Goal: Task Accomplishment & Management: Manage account settings

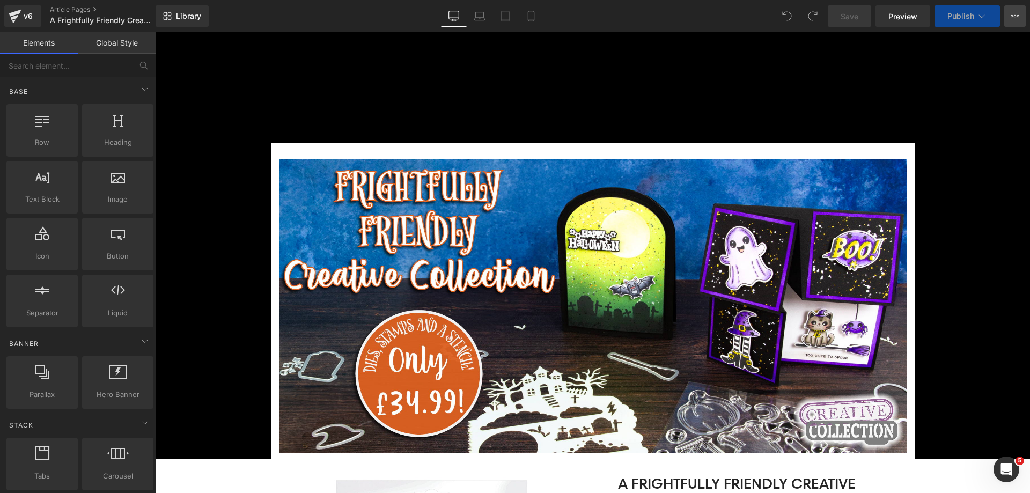
click at [1009, 15] on button "View Live Page View with current Template Save Template to Library Schedule Pub…" at bounding box center [1014, 15] width 21 height 21
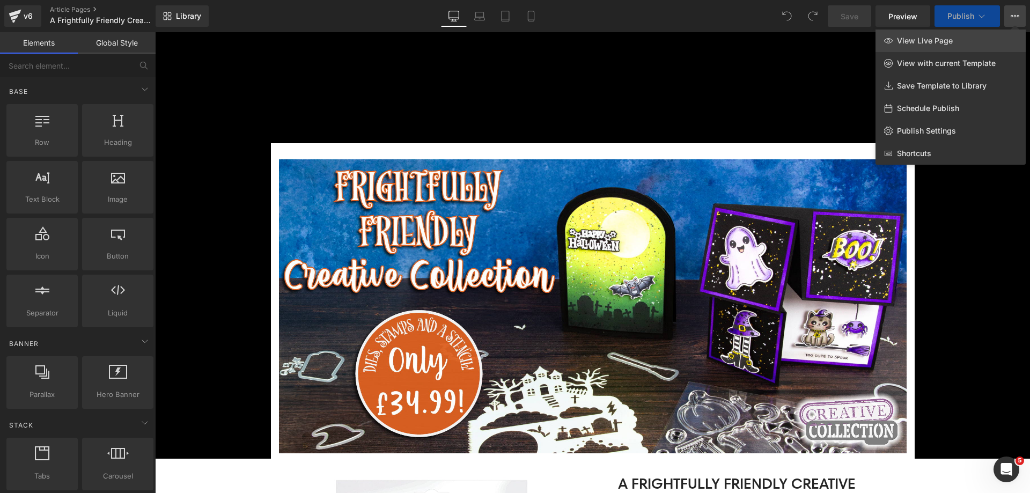
click at [954, 37] on link "View Live Page" at bounding box center [950, 41] width 150 height 23
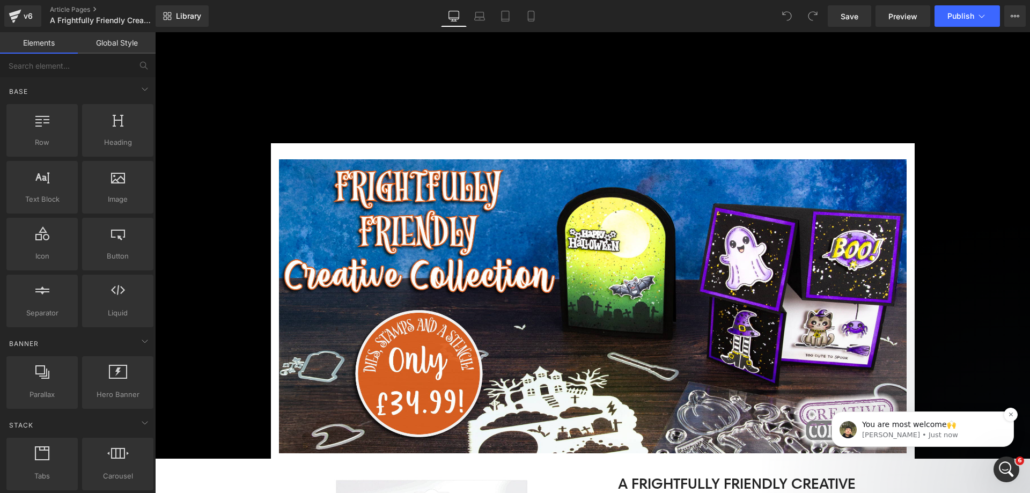
click at [992, 438] on p "Mona • Just now" at bounding box center [931, 435] width 138 height 10
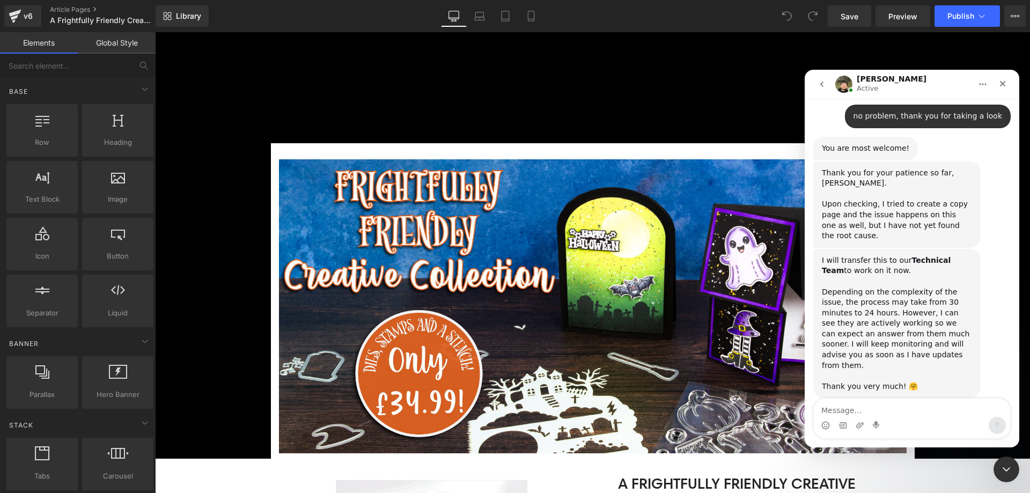
scroll to position [663, 0]
click at [917, 412] on textarea "Message…" at bounding box center [912, 408] width 196 height 18
click at [983, 21] on div at bounding box center [515, 230] width 1030 height 461
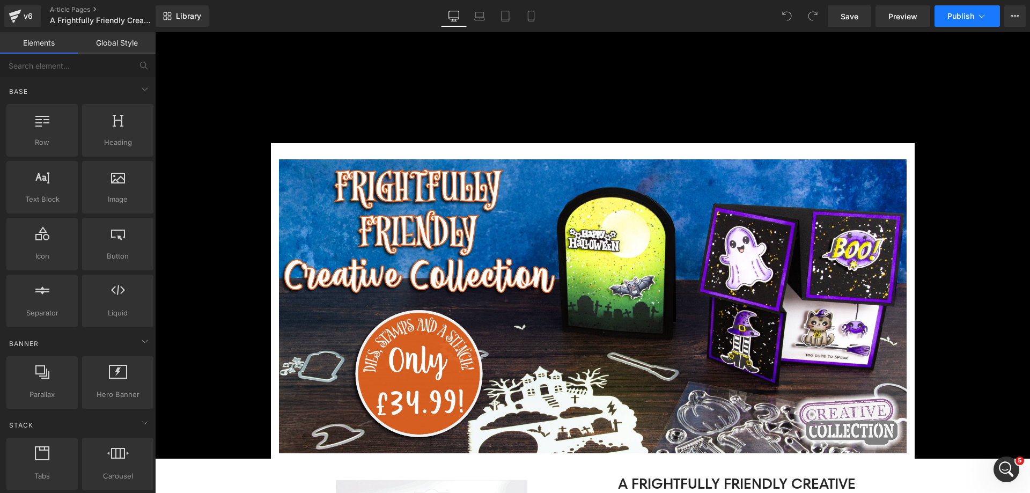
scroll to position [645, 0]
click at [980, 18] on icon at bounding box center [981, 16] width 11 height 11
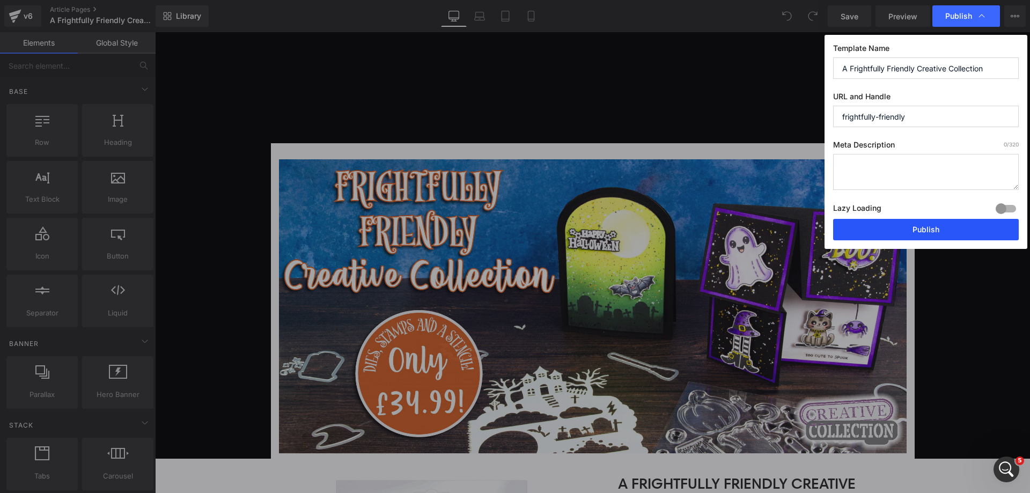
click at [933, 233] on button "Publish" at bounding box center [926, 229] width 186 height 21
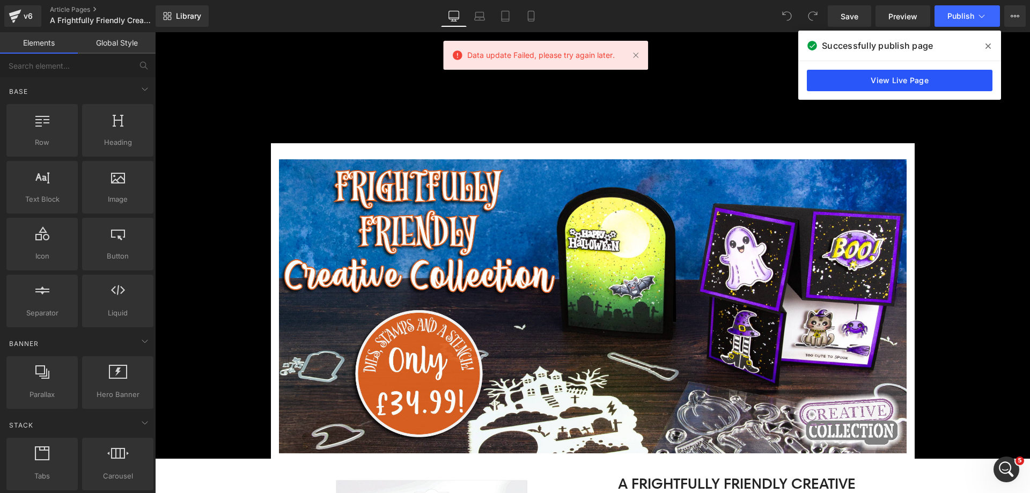
click at [847, 73] on link "View Live Page" at bounding box center [900, 80] width 186 height 21
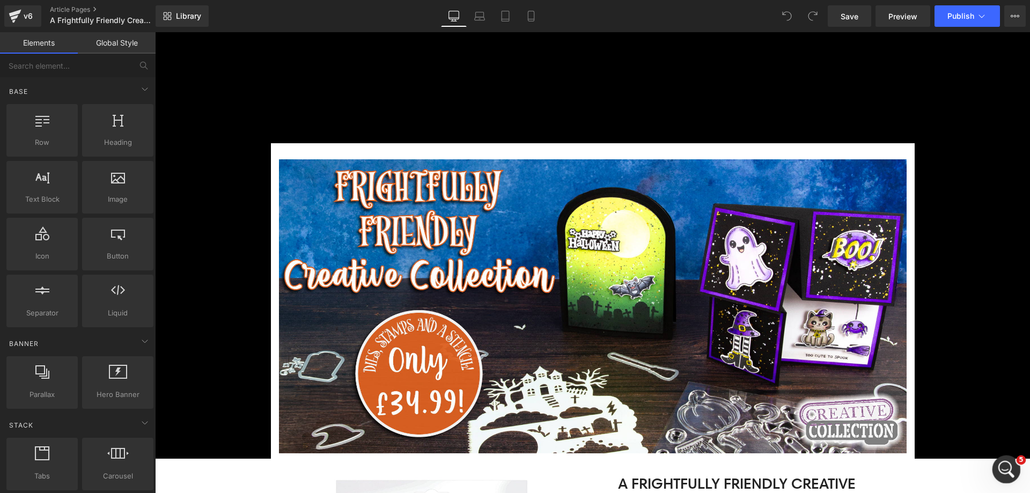
click at [999, 455] on html at bounding box center [1005, 468] width 26 height 26
click at [1004, 458] on div "Open Intercom Messenger" at bounding box center [1004, 467] width 35 height 35
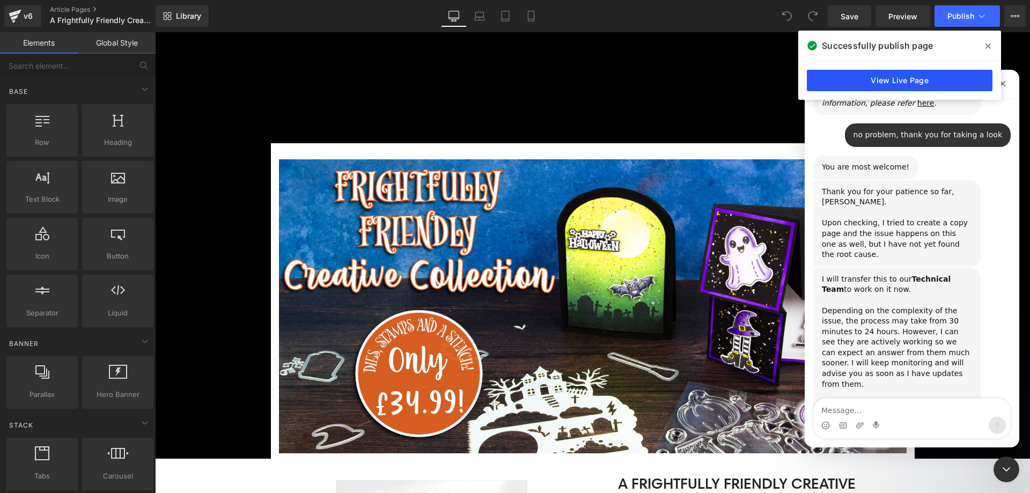
click at [866, 83] on link "View Live Page" at bounding box center [900, 80] width 186 height 21
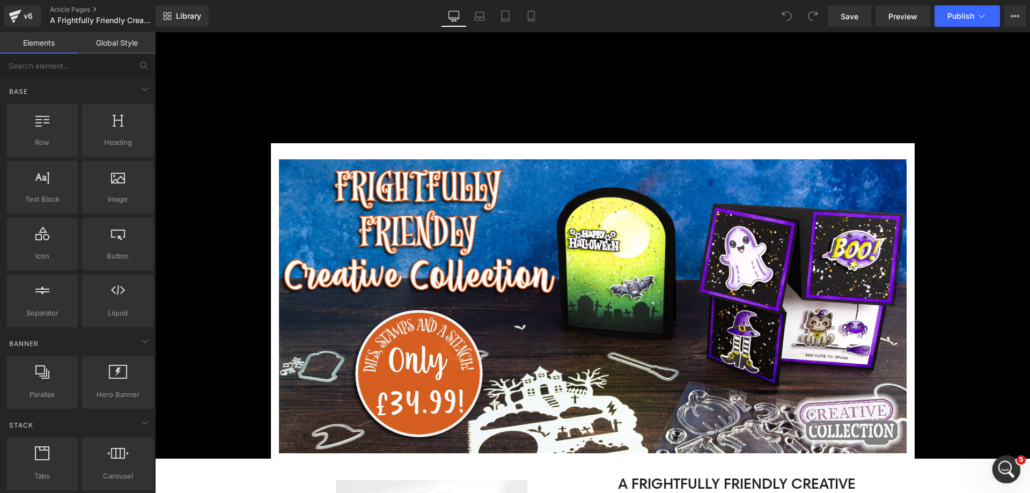
click at [997, 459] on div "Open Intercom Messenger" at bounding box center [1004, 467] width 35 height 35
click at [971, 20] on span "Publish" at bounding box center [960, 16] width 27 height 9
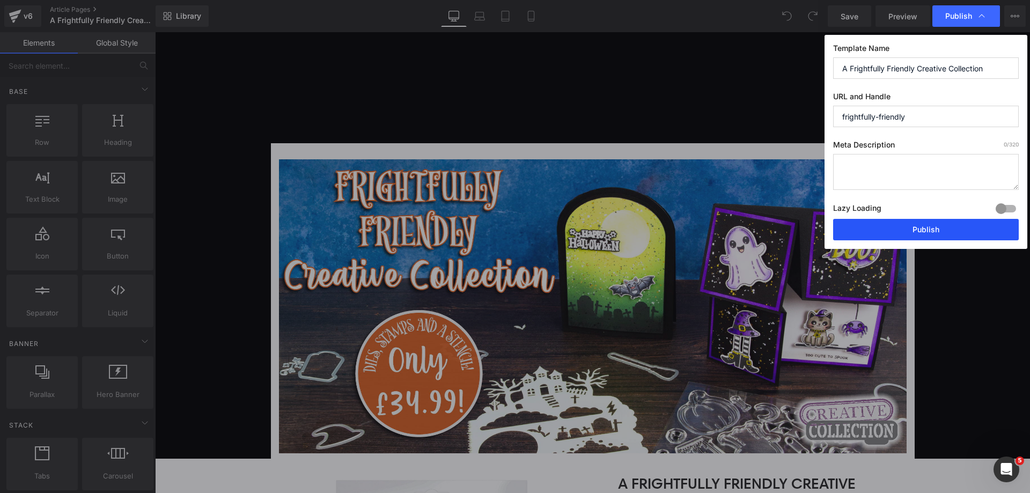
click at [939, 230] on button "Publish" at bounding box center [926, 229] width 186 height 21
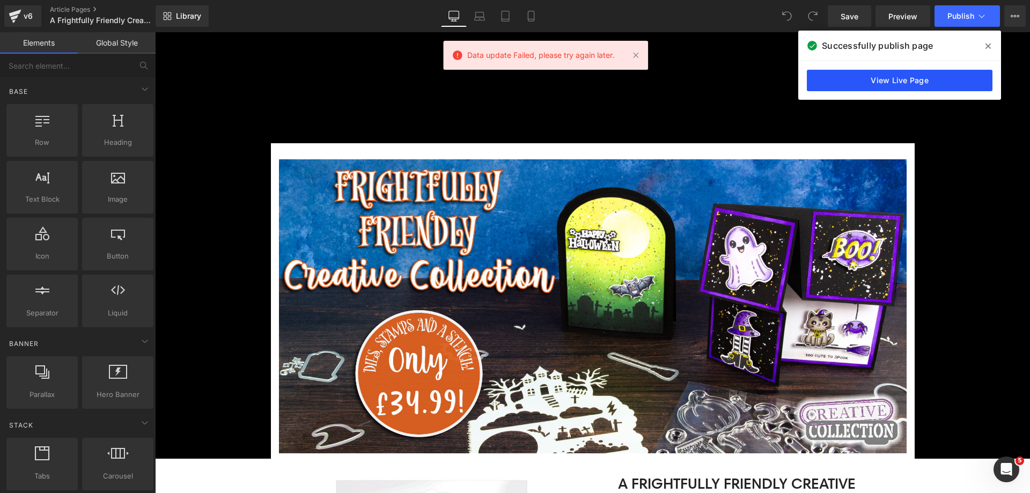
click at [931, 77] on link "View Live Page" at bounding box center [900, 80] width 186 height 21
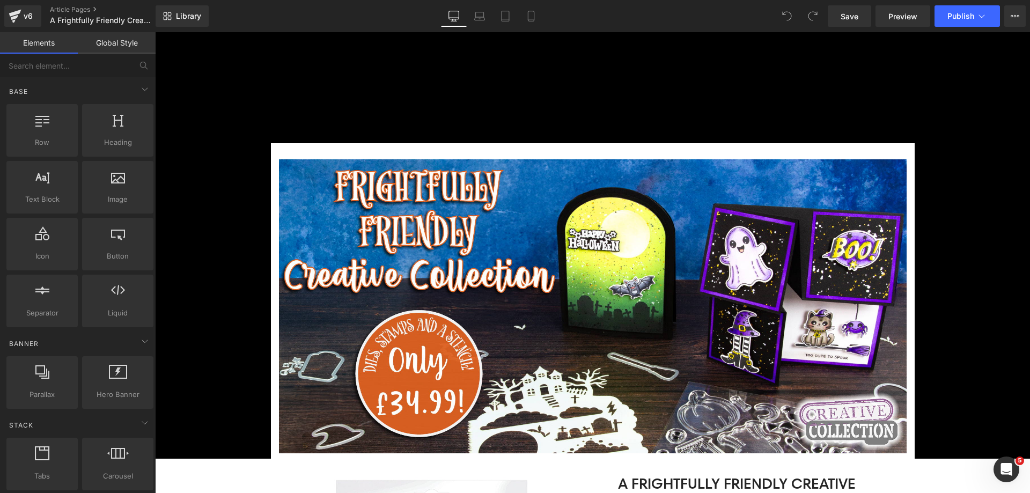
click at [1026, 18] on div "Save Preview Publish Scheduled View Live Page View with current Template Save T…" at bounding box center [926, 15] width 207 height 21
drag, startPoint x: 1020, startPoint y: 17, endPoint x: 1014, endPoint y: 18, distance: 6.0
click at [1016, 17] on button "View Live Page View with current Template Save Template to Library Schedule Pub…" at bounding box center [1014, 15] width 21 height 21
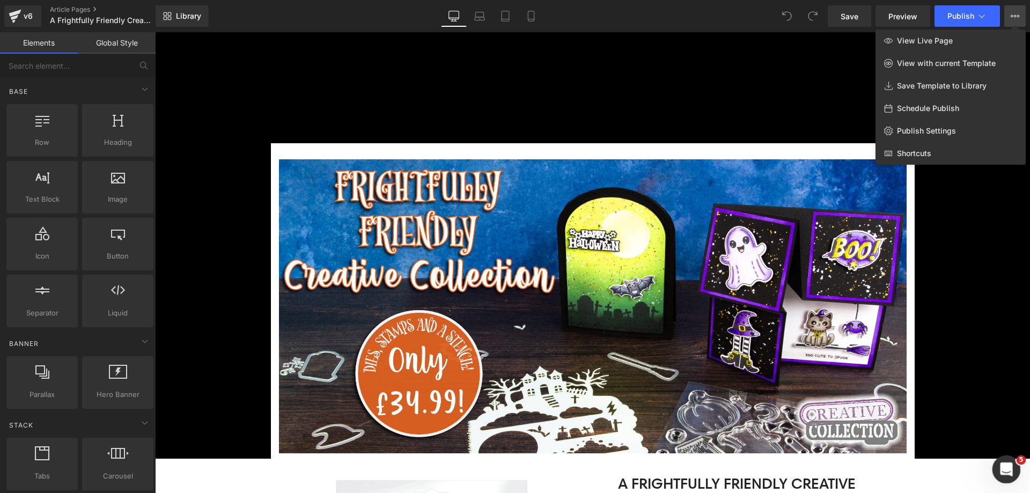
click at [1008, 466] on icon "Open Intercom Messenger" at bounding box center [1005, 468] width 18 height 18
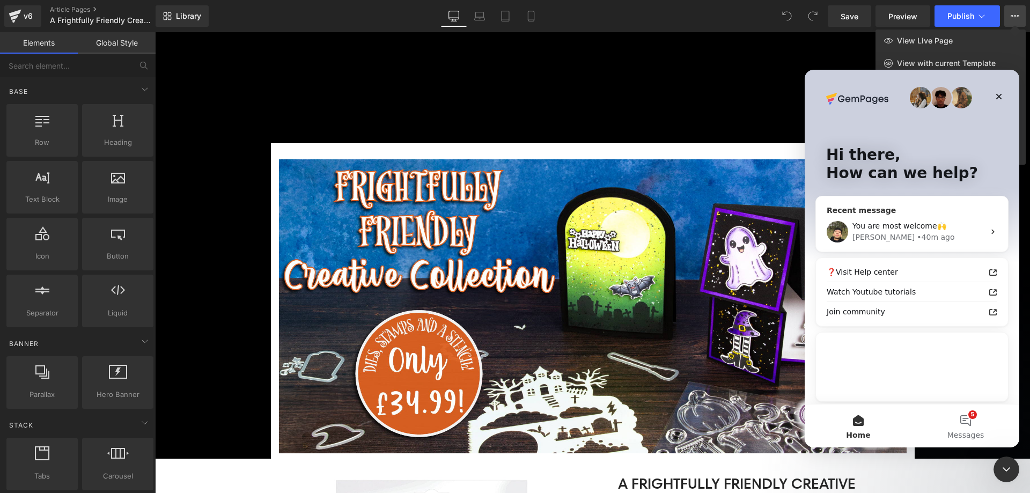
click at [931, 232] on div "Mona • 40m ago" at bounding box center [918, 237] width 132 height 11
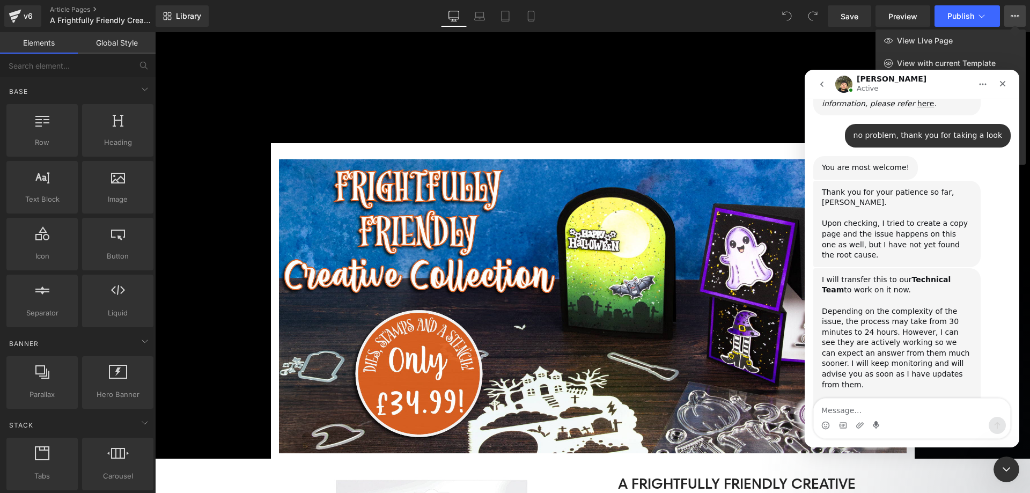
scroll to position [645, 0]
click at [868, 410] on textarea "Message…" at bounding box center [912, 408] width 196 height 18
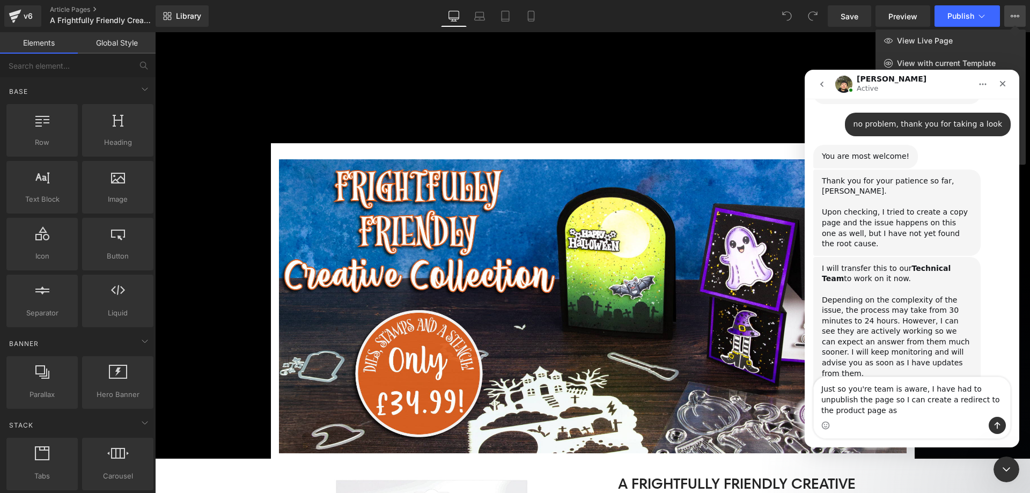
scroll to position [667, 0]
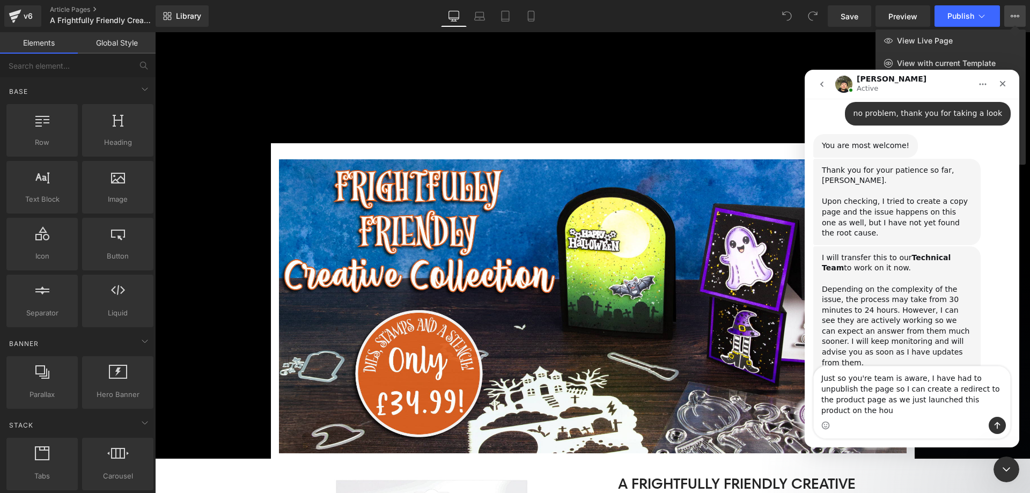
type textarea "Just so you're team is aware, I have had to unpublish the page so I can create …"
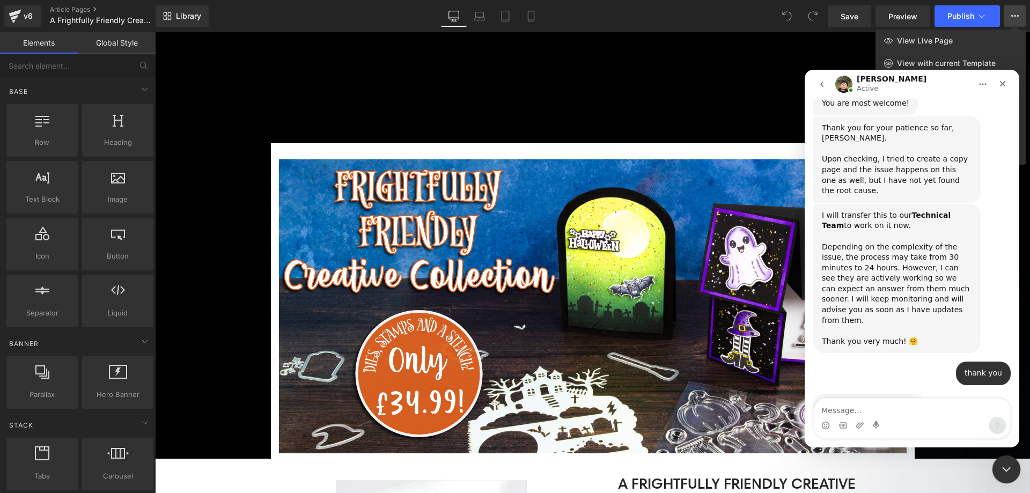
click at [1006, 461] on icon "Close Intercom Messenger" at bounding box center [1004, 467] width 13 height 13
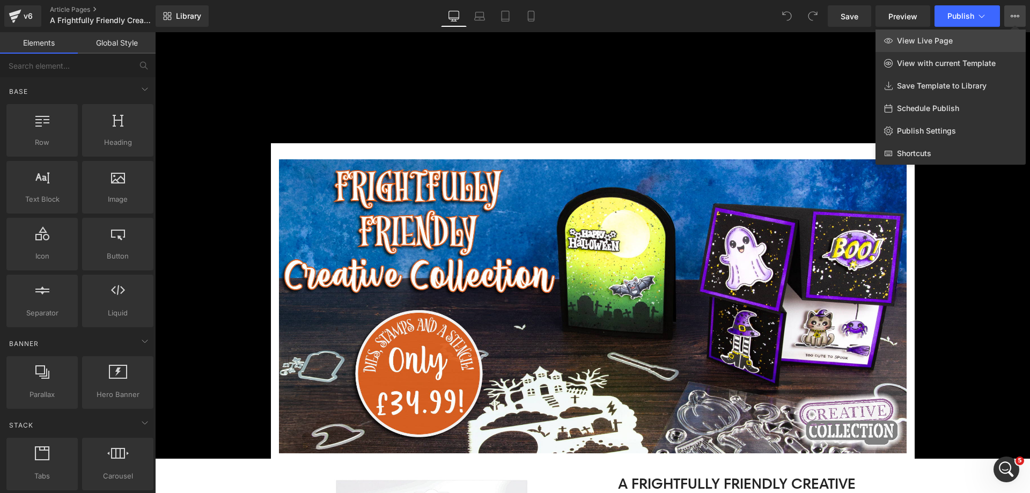
click at [897, 30] on link "View Live Page" at bounding box center [950, 41] width 150 height 23
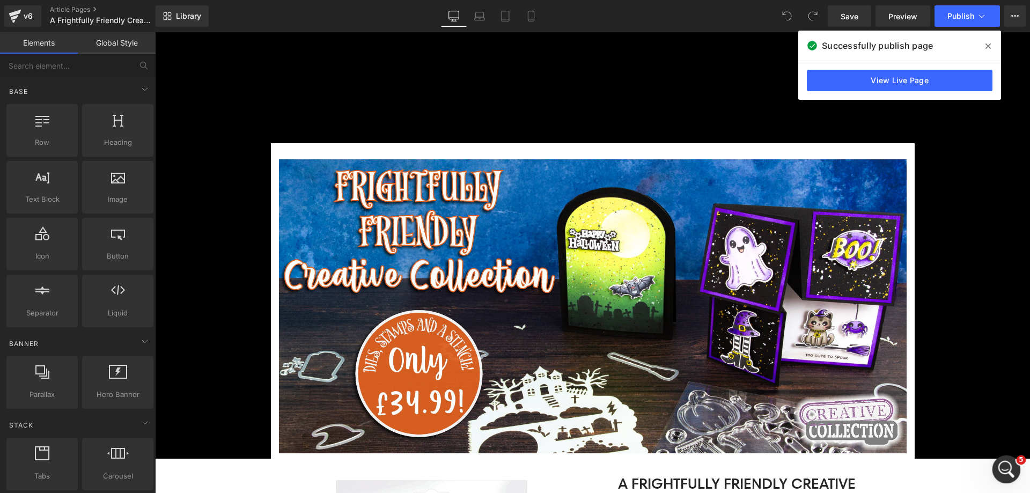
drag, startPoint x: 1004, startPoint y: 469, endPoint x: 1826, endPoint y: 889, distance: 923.3
click at [1003, 469] on icon "Open Intercom Messenger" at bounding box center [1005, 467] width 8 height 9
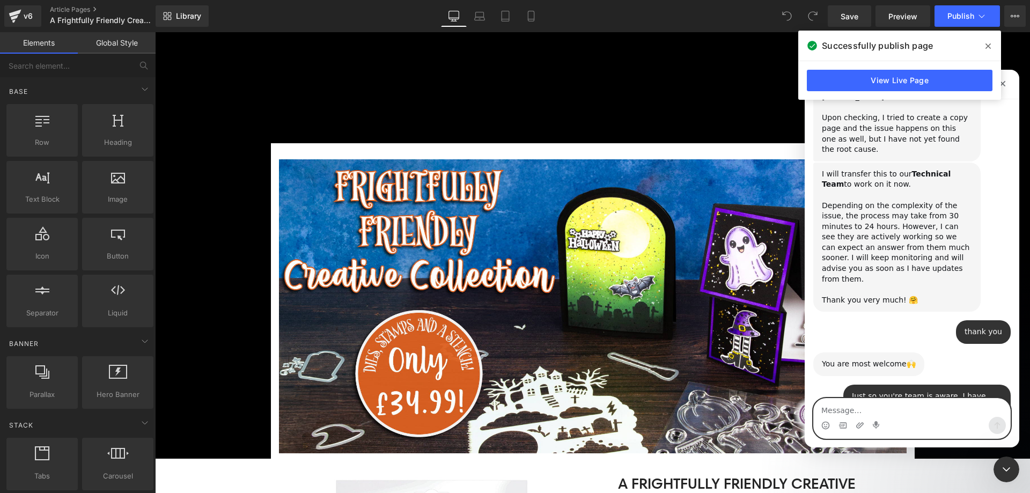
scroll to position [783, 0]
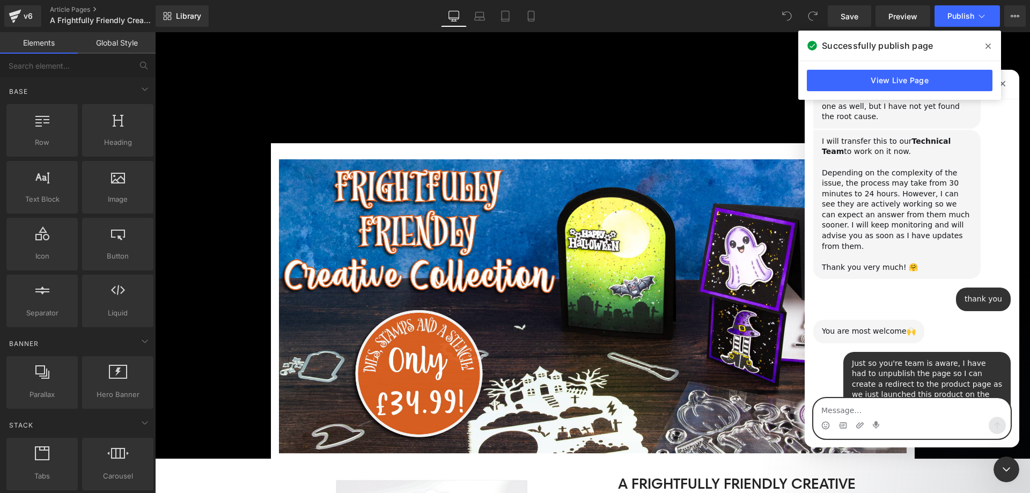
click at [924, 411] on textarea "Message…" at bounding box center [912, 408] width 196 height 18
click at [917, 410] on textarea "tyh" at bounding box center [912, 408] width 196 height 18
type textarea "thank you"
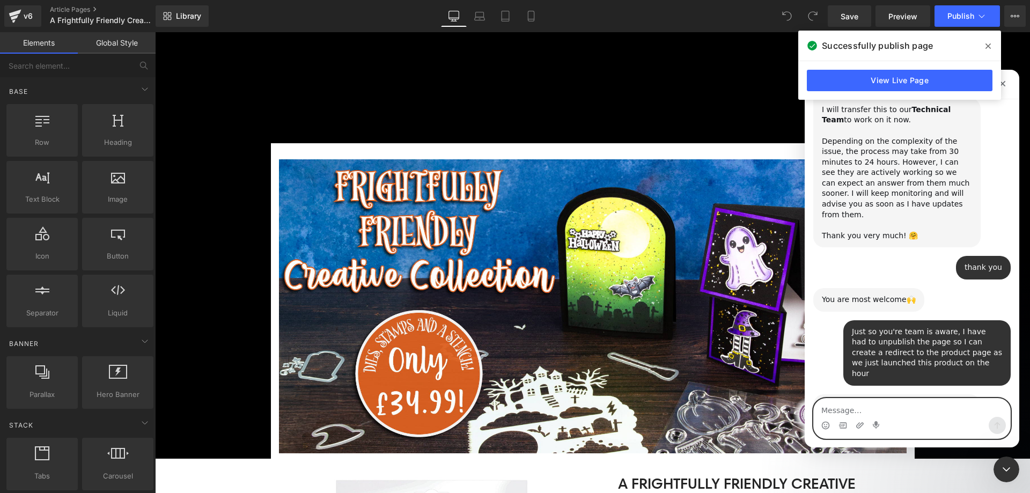
scroll to position [847, 0]
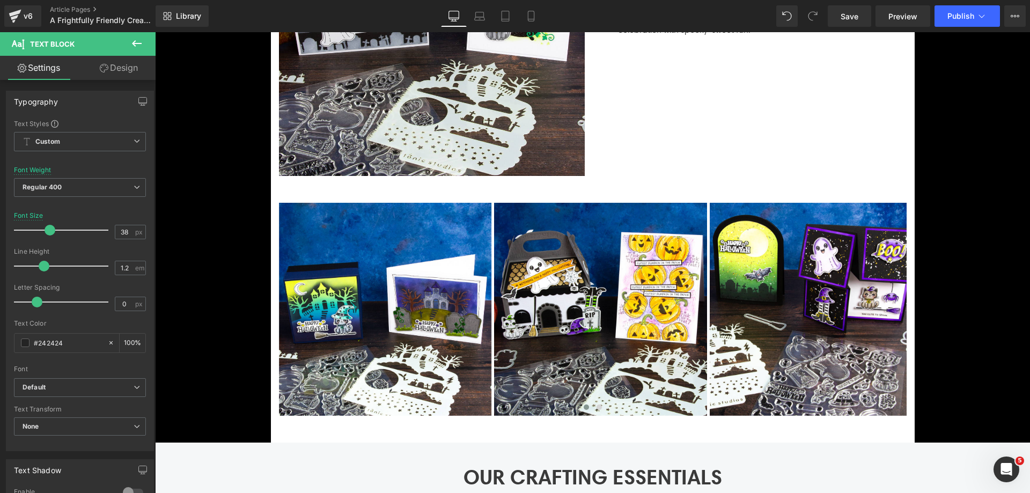
scroll to position [2253, 0]
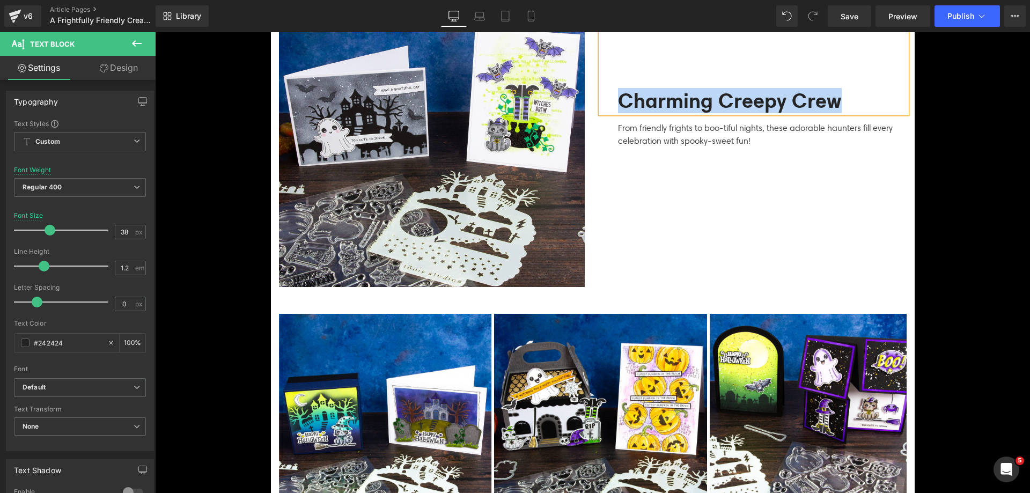
click at [665, 136] on p "From friendly frights to boo-tiful nights, these adorable haunters fill every c…" at bounding box center [762, 135] width 289 height 26
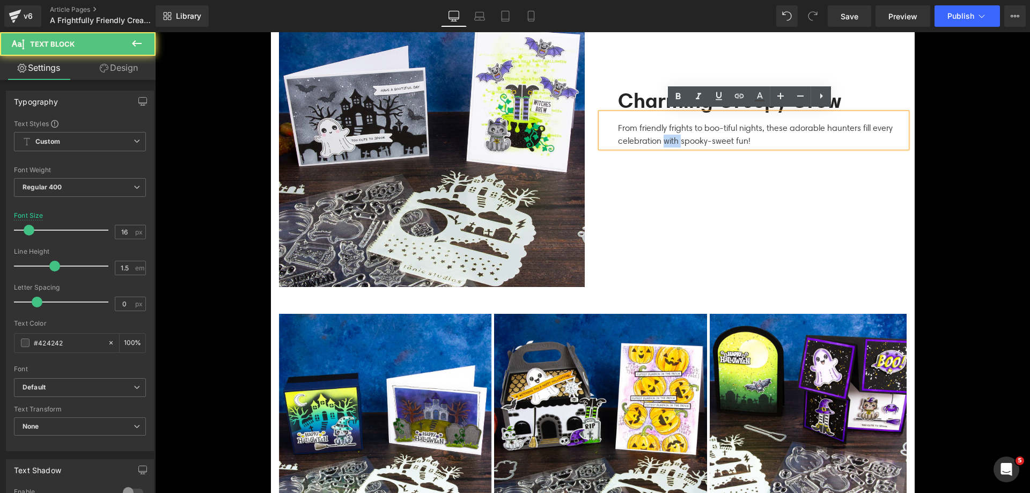
click at [665, 136] on p "From friendly frights to boo-tiful nights, these adorable haunters fill every c…" at bounding box center [762, 135] width 289 height 26
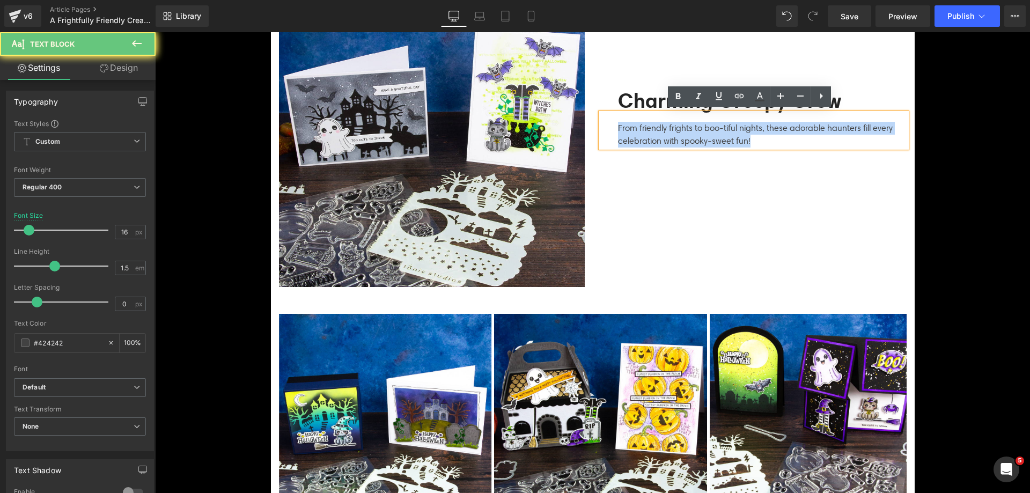
click at [665, 136] on p "From friendly frights to boo-tiful nights, these adorable haunters fill every c…" at bounding box center [762, 135] width 289 height 26
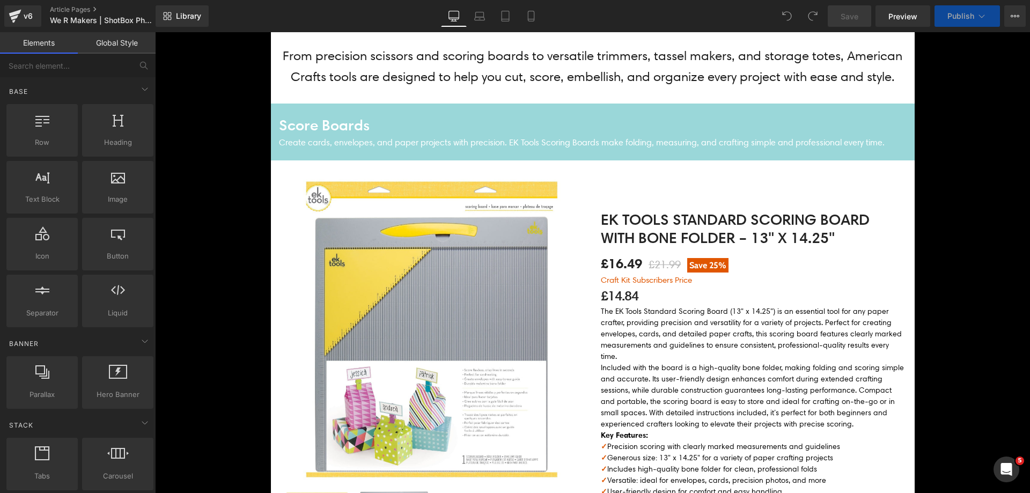
scroll to position [429, 0]
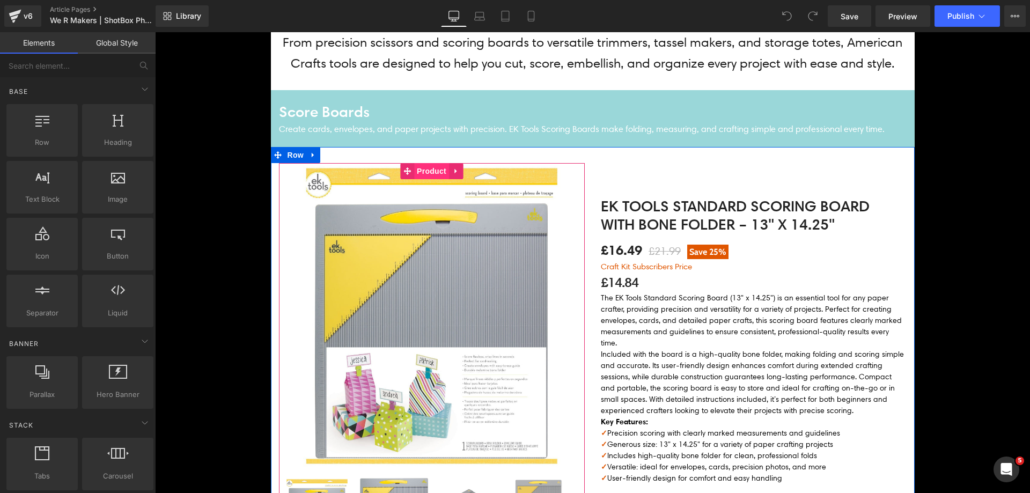
click at [429, 171] on span "Product" at bounding box center [431, 171] width 35 height 16
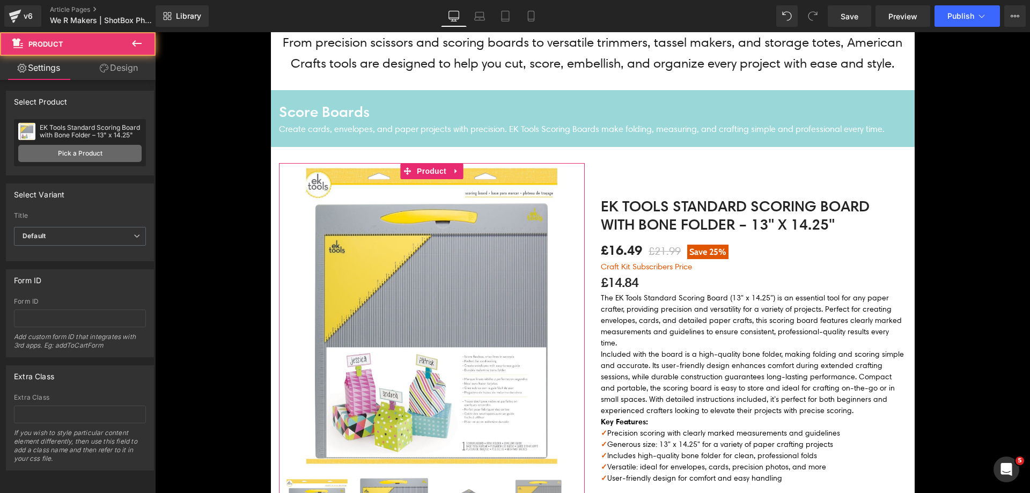
click at [88, 155] on link "Pick a Product" at bounding box center [79, 153] width 123 height 17
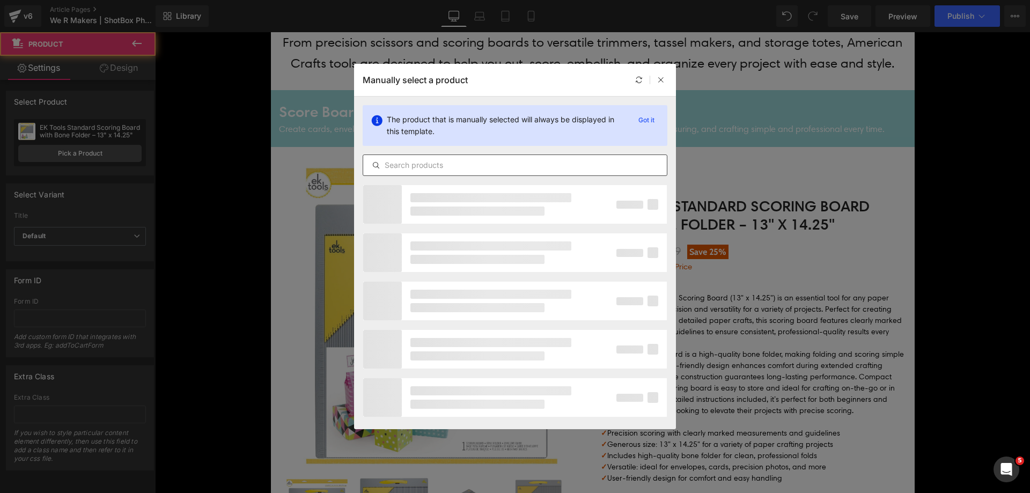
click at [431, 167] on input "text" at bounding box center [515, 165] width 304 height 13
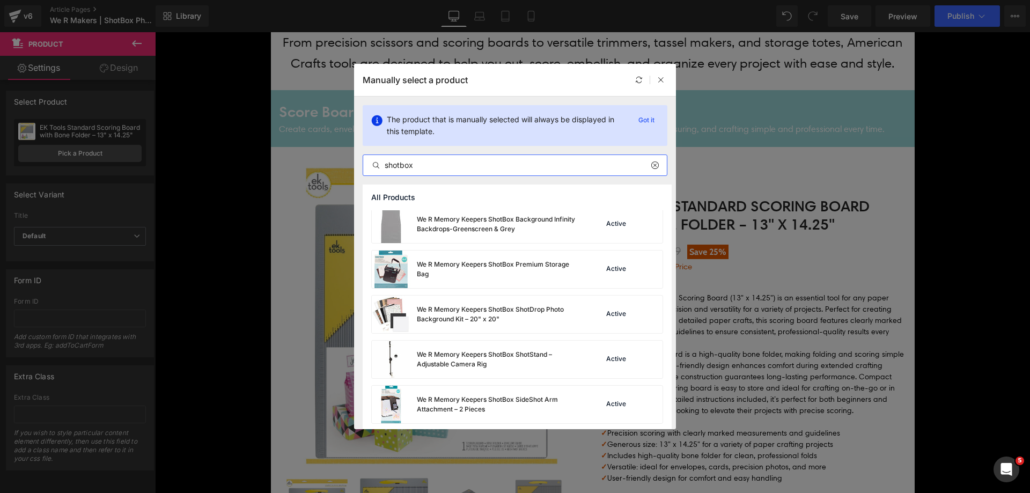
scroll to position [144, 0]
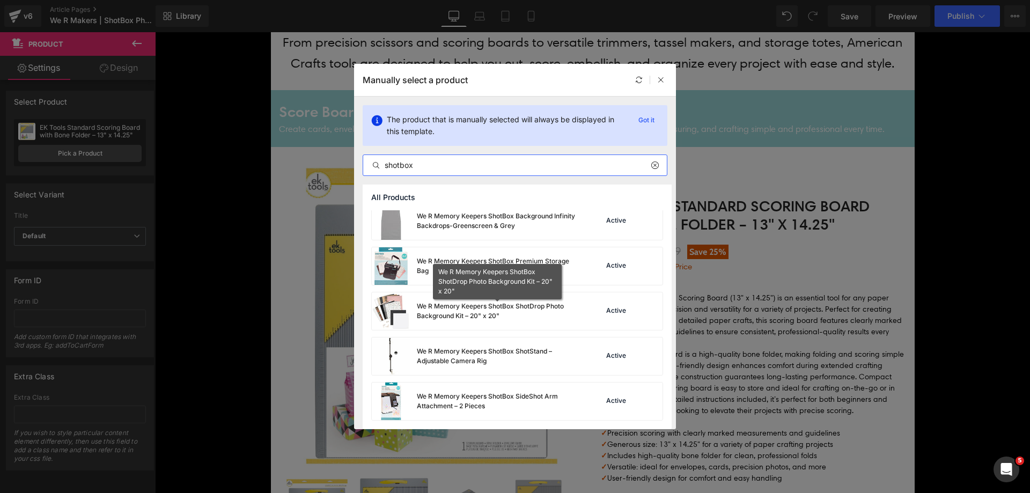
type input "shotbox"
click at [535, 315] on div "We R Memory Keepers ShotBox ShotDrop Photo Background Kit – 20" x 20"" at bounding box center [497, 310] width 161 height 19
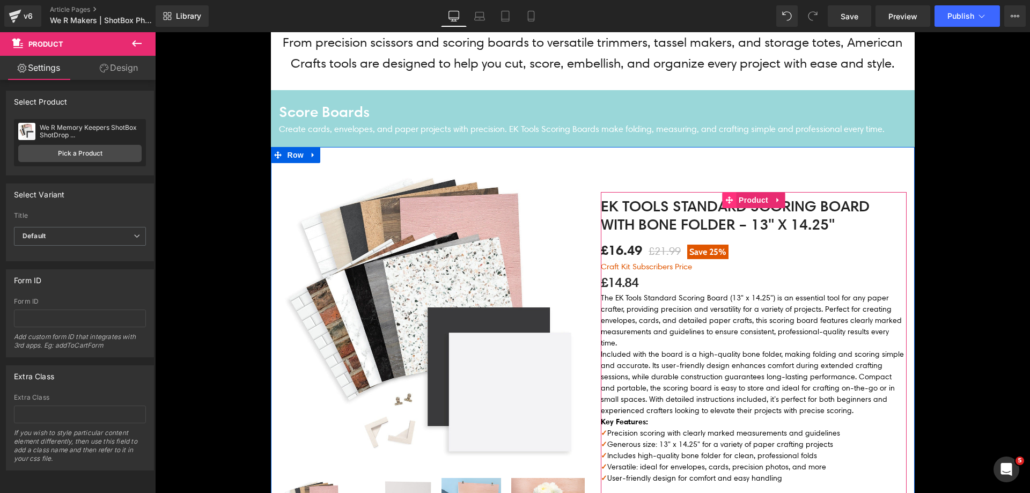
click at [732, 205] on span at bounding box center [729, 200] width 14 height 16
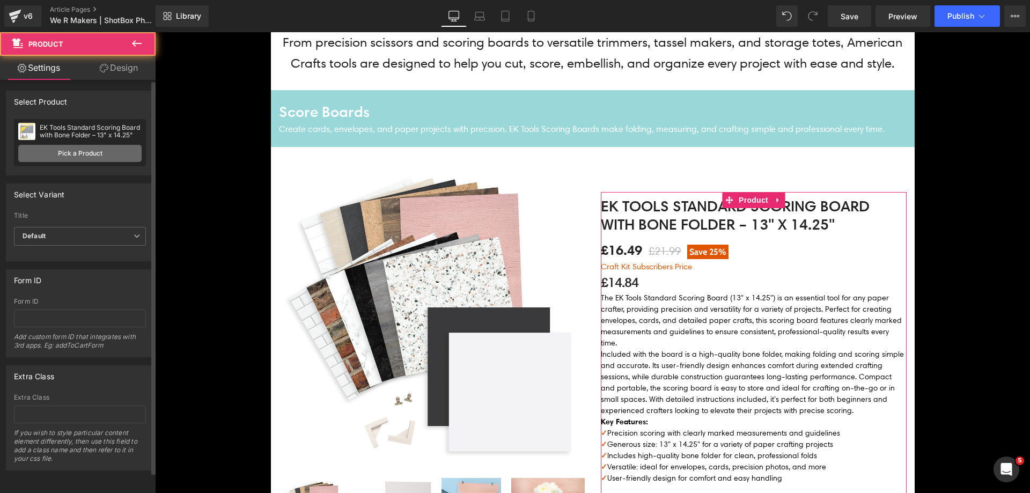
click at [119, 156] on link "Pick a Product" at bounding box center [79, 153] width 123 height 17
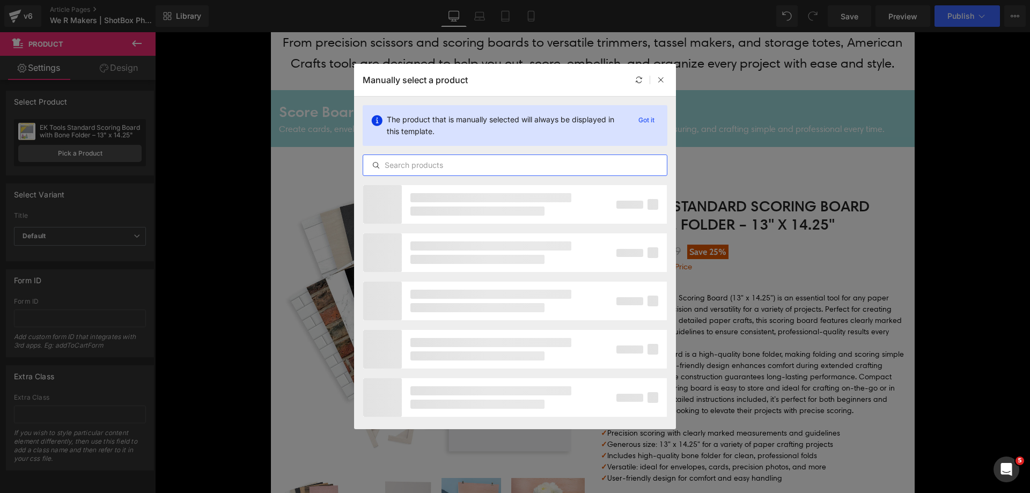
click at [445, 167] on input "text" at bounding box center [515, 165] width 304 height 13
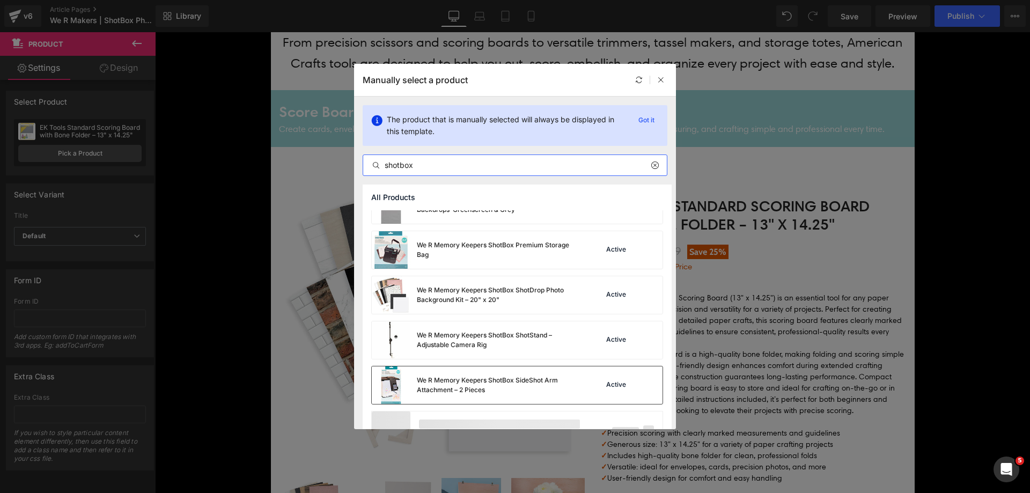
scroll to position [161, 0]
type input "shotbox"
click at [460, 298] on div "We R Memory Keepers ShotBox ShotDrop Photo Background Kit – 20" x 20"" at bounding box center [475, 294] width 206 height 38
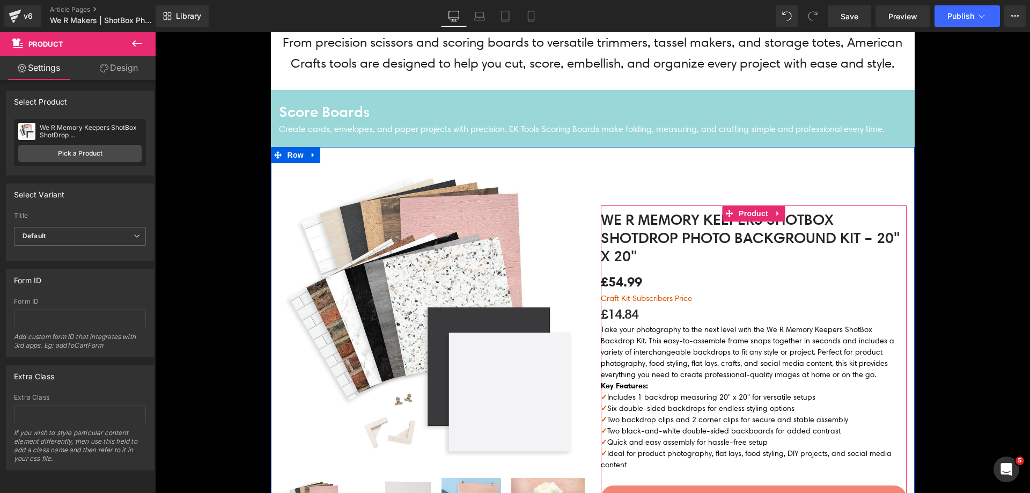
click at [618, 320] on p "£14.84" at bounding box center [754, 314] width 306 height 20
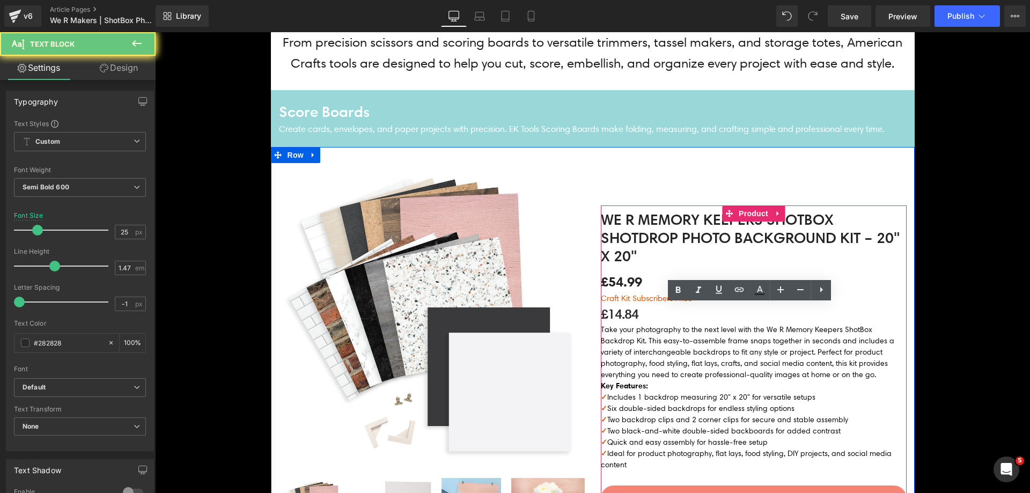
click at [618, 320] on p "£14.84" at bounding box center [754, 314] width 306 height 20
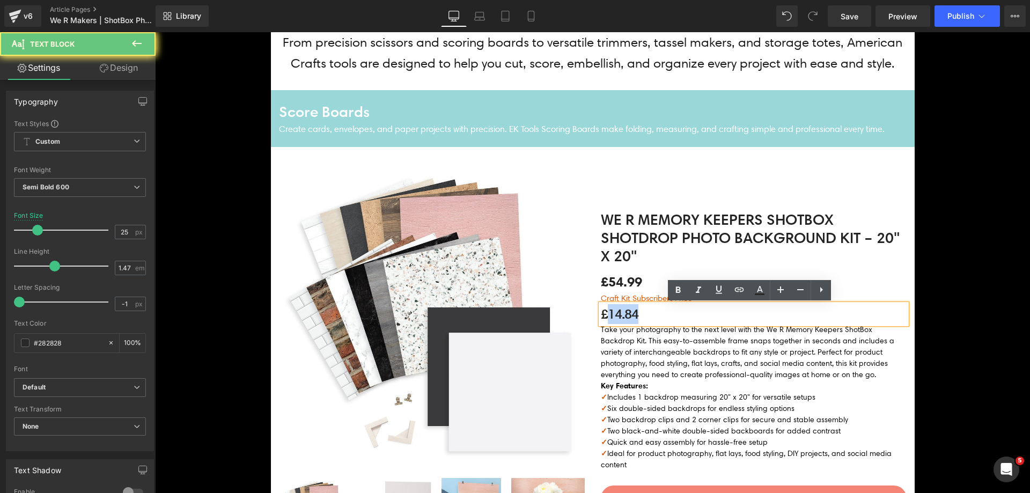
paste div
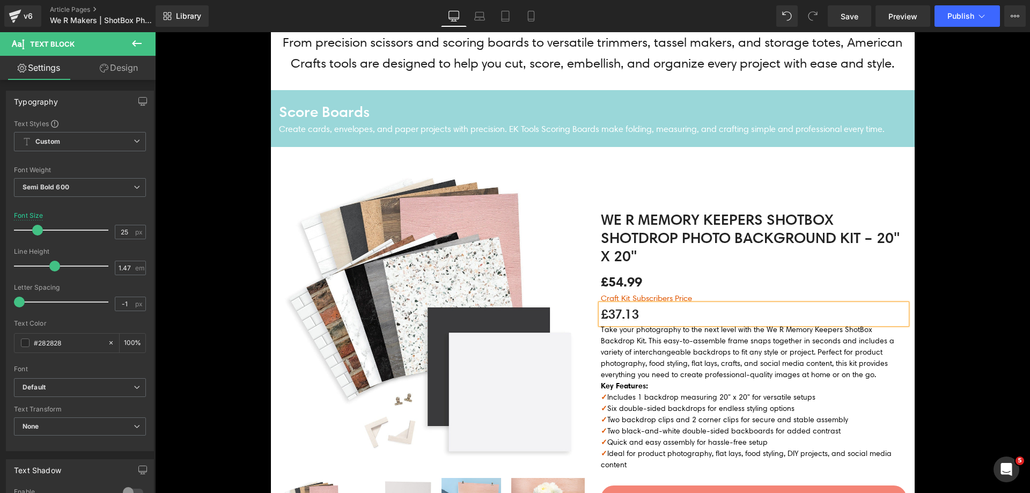
click at [512, 325] on img at bounding box center [432, 316] width 306 height 306
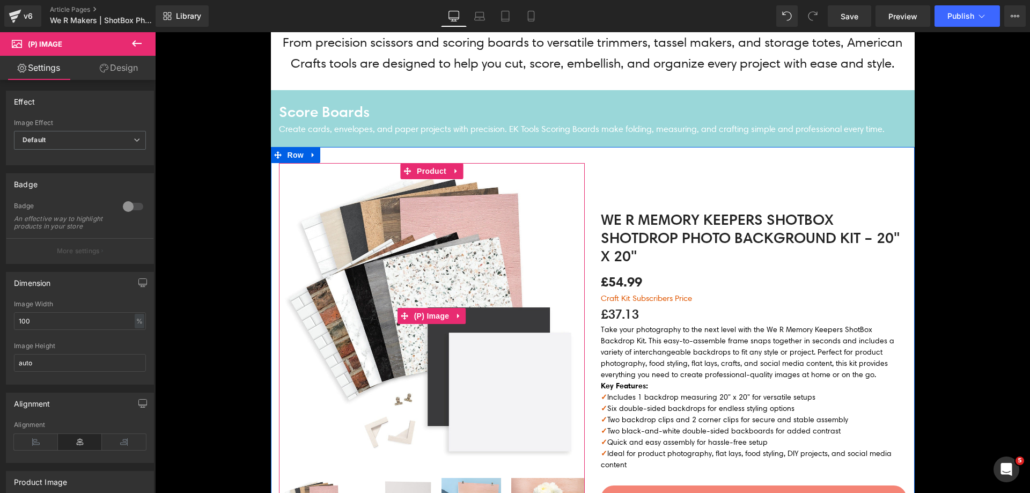
scroll to position [483, 0]
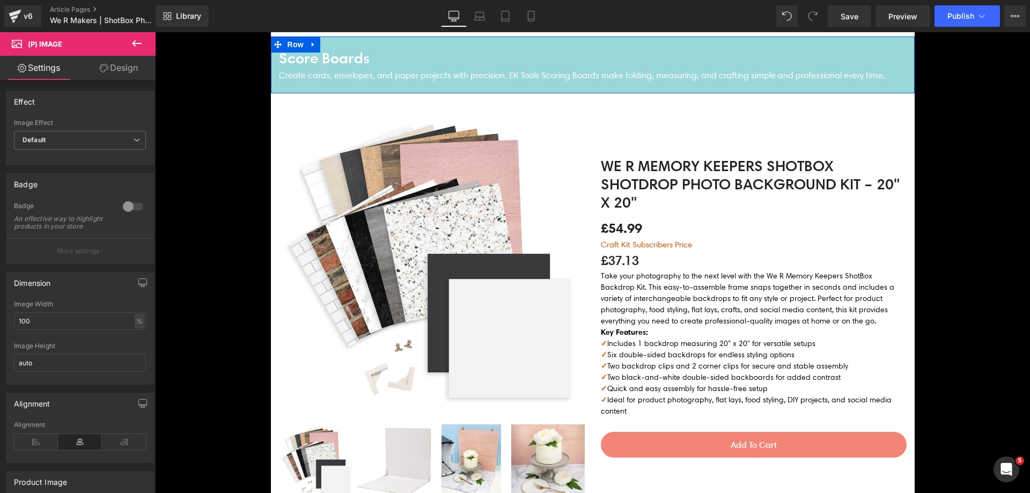
click at [336, 61] on h4 "Score Boards" at bounding box center [593, 58] width 628 height 22
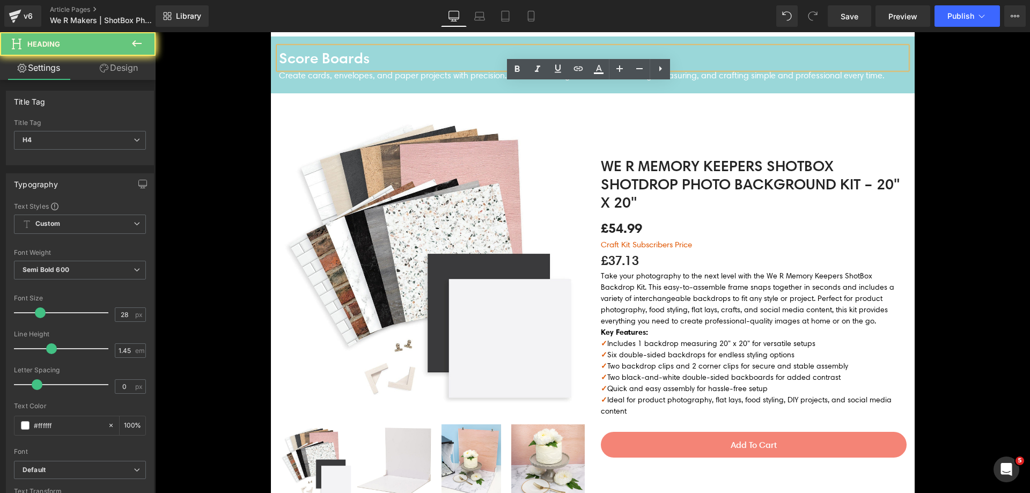
click at [336, 61] on h4 "Score Boards" at bounding box center [593, 58] width 628 height 22
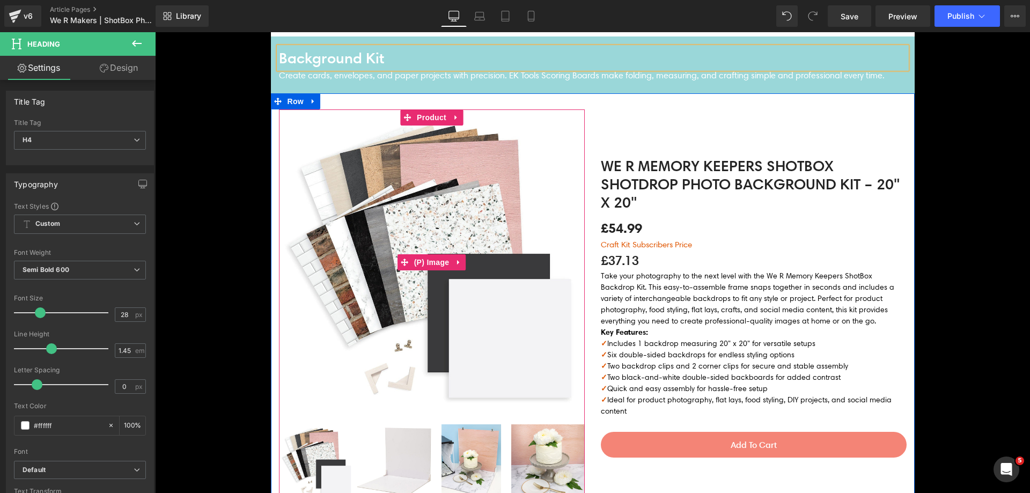
click at [340, 189] on img at bounding box center [432, 262] width 306 height 306
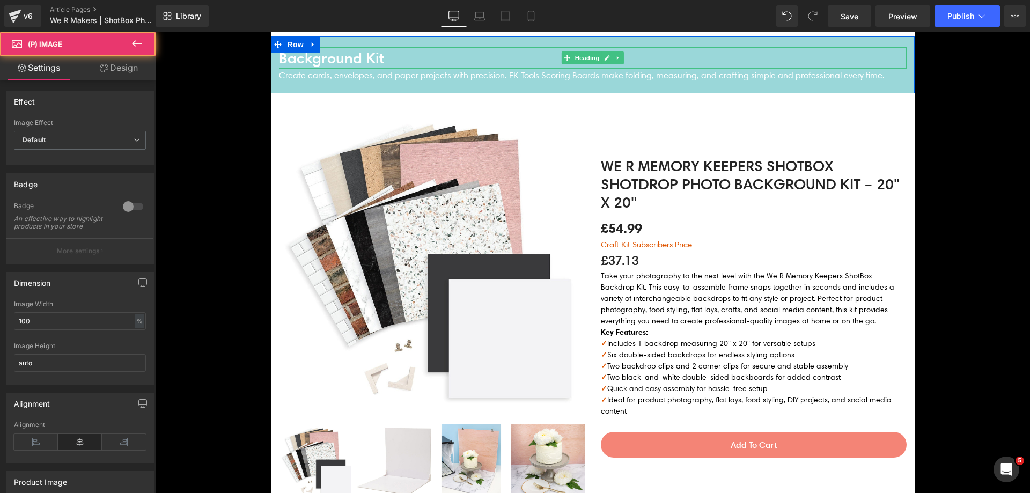
click at [283, 55] on h4 "Background Kit" at bounding box center [593, 58] width 628 height 22
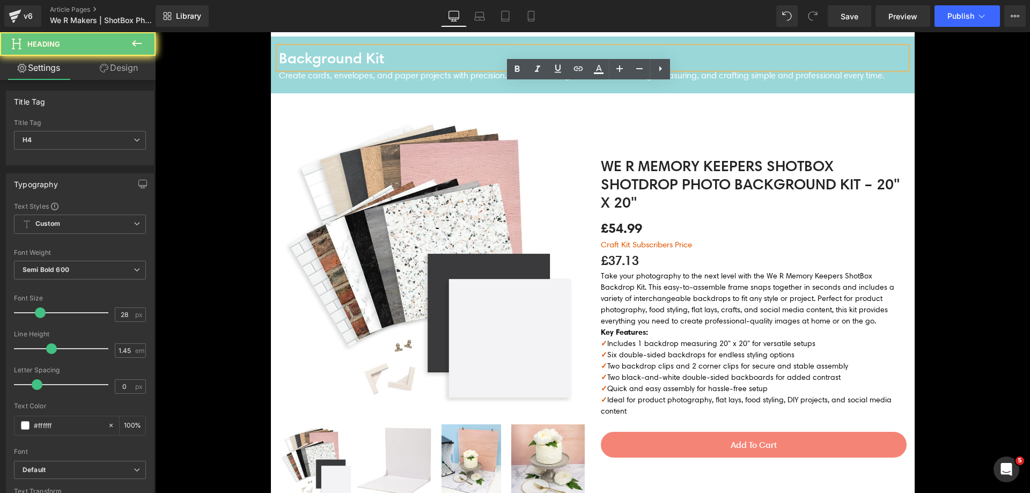
click at [279, 57] on h4 "Background Kit" at bounding box center [593, 58] width 628 height 22
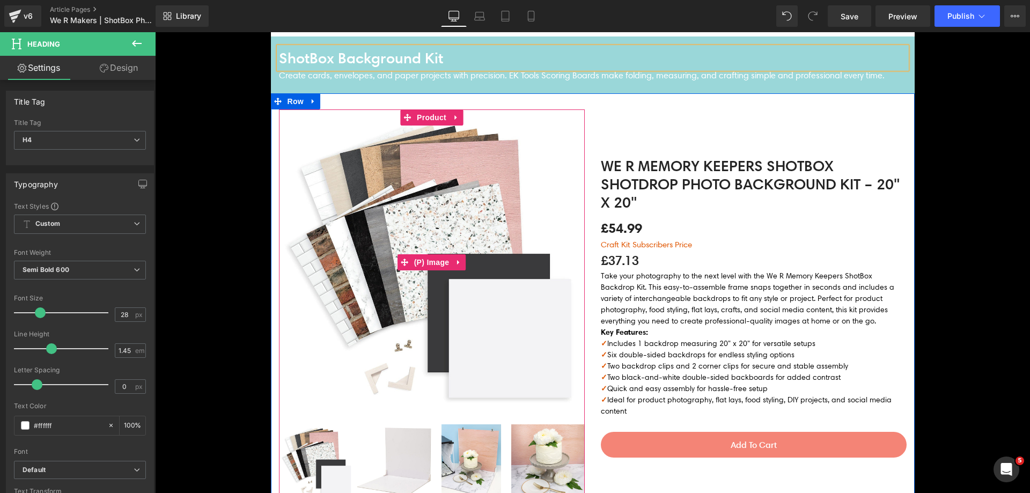
click at [442, 246] on img at bounding box center [432, 262] width 306 height 306
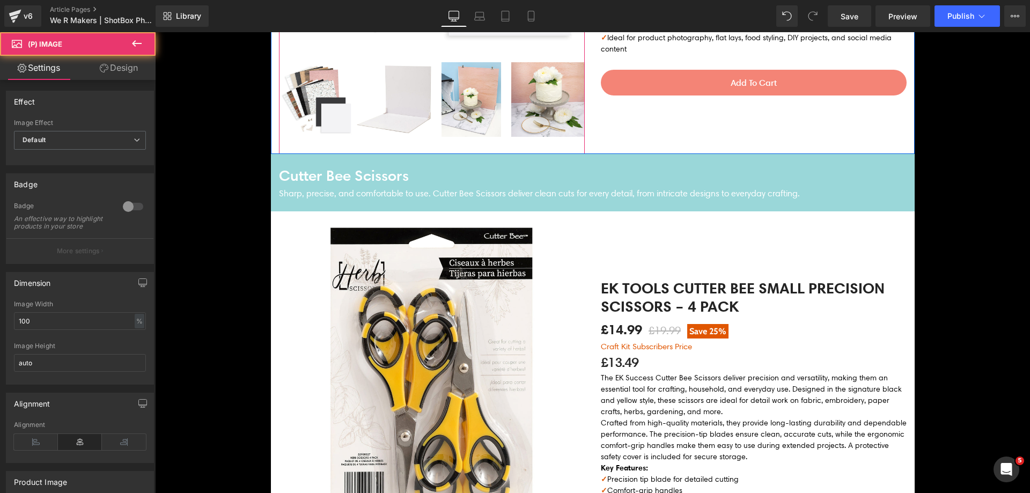
scroll to position [858, 0]
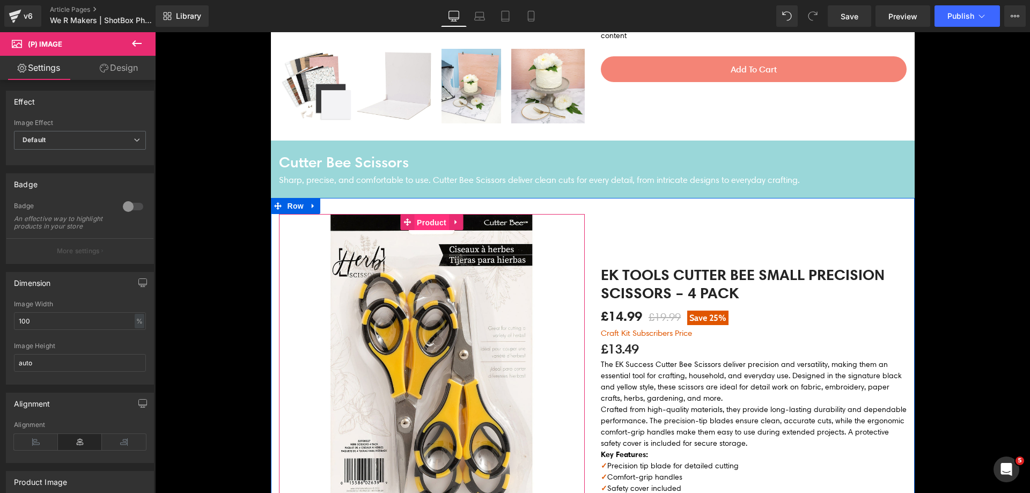
click at [435, 224] on span "Product" at bounding box center [431, 223] width 35 height 16
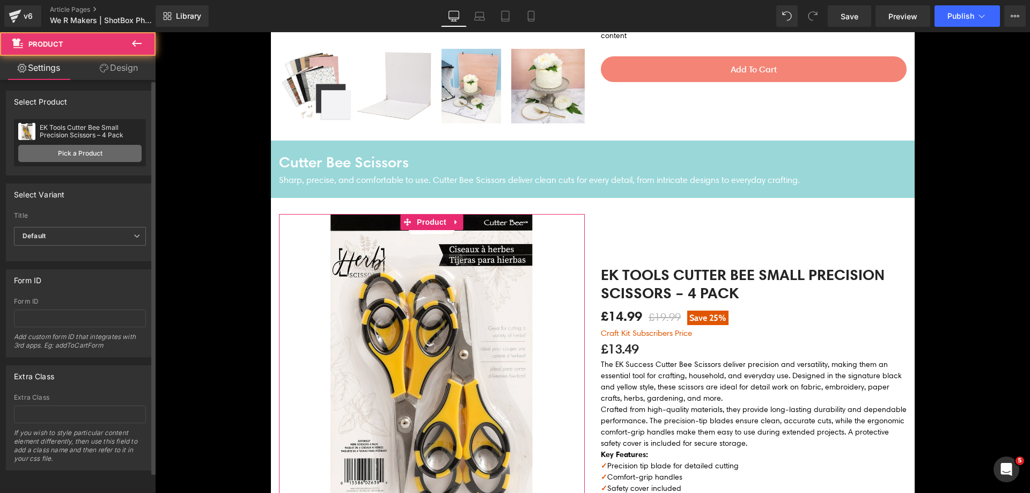
click at [62, 157] on link "Pick a Product" at bounding box center [79, 153] width 123 height 17
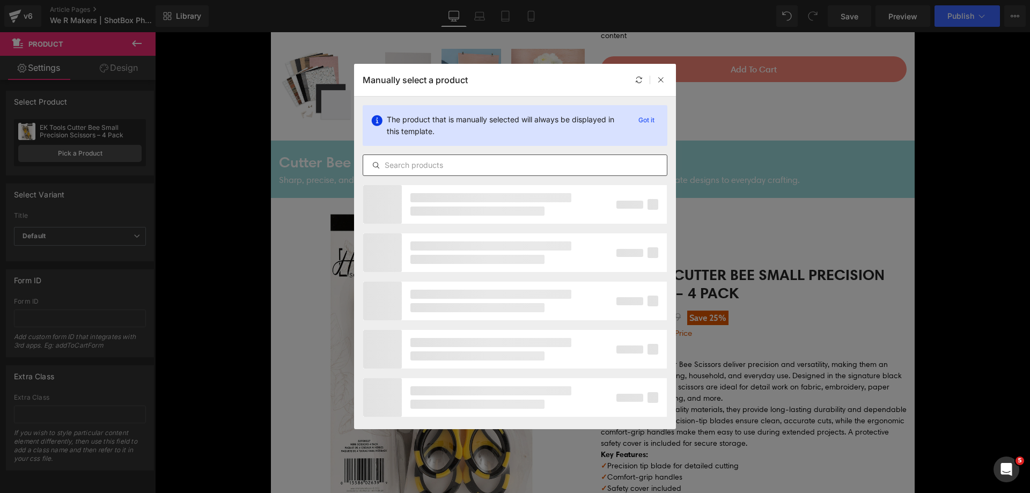
click at [390, 160] on input "text" at bounding box center [515, 165] width 304 height 13
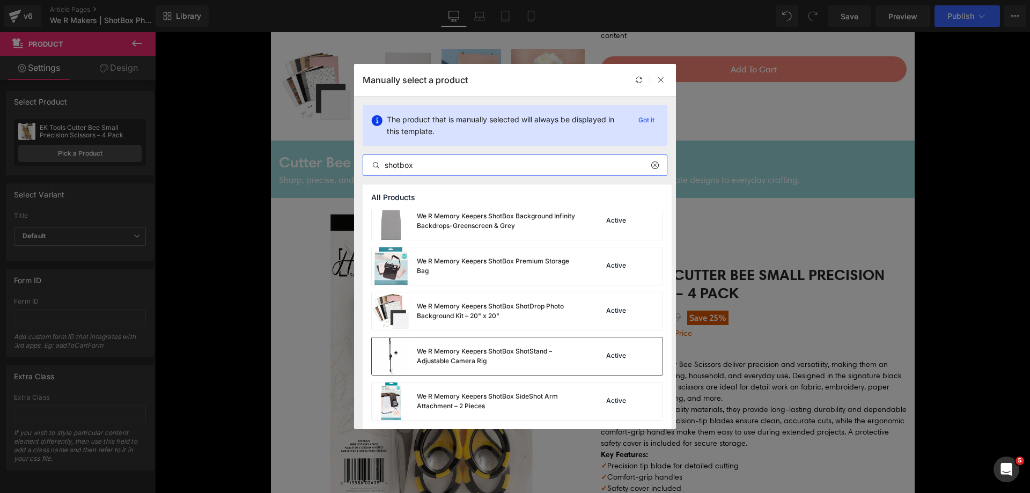
scroll to position [144, 0]
type input "shotbox"
click at [484, 267] on div "We R Memory Keepers ShotBox Premium Storage Bag" at bounding box center [497, 265] width 161 height 19
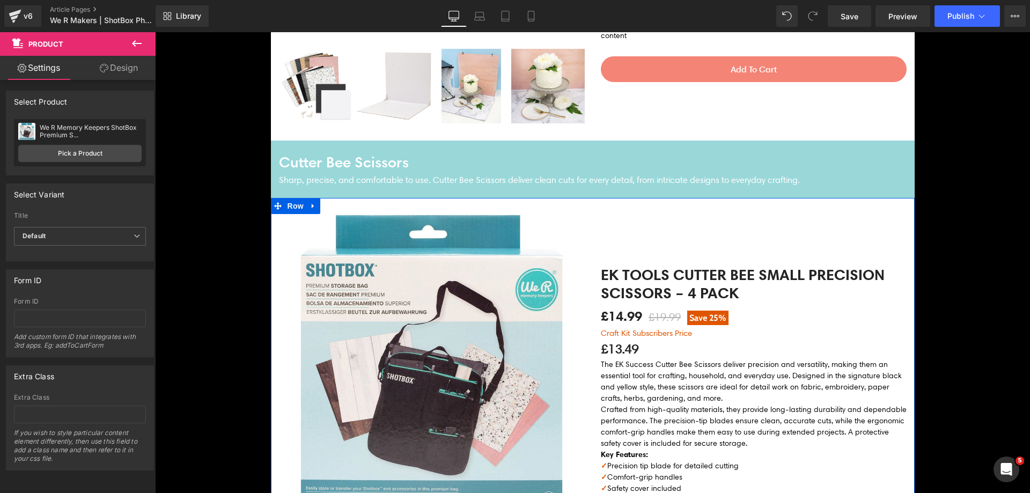
click at [736, 226] on div "EK Tools Cutter Bee Small Precision Scissors – 4 Pack (P) Title £14.99 £19.99 S…" at bounding box center [754, 417] width 322 height 407
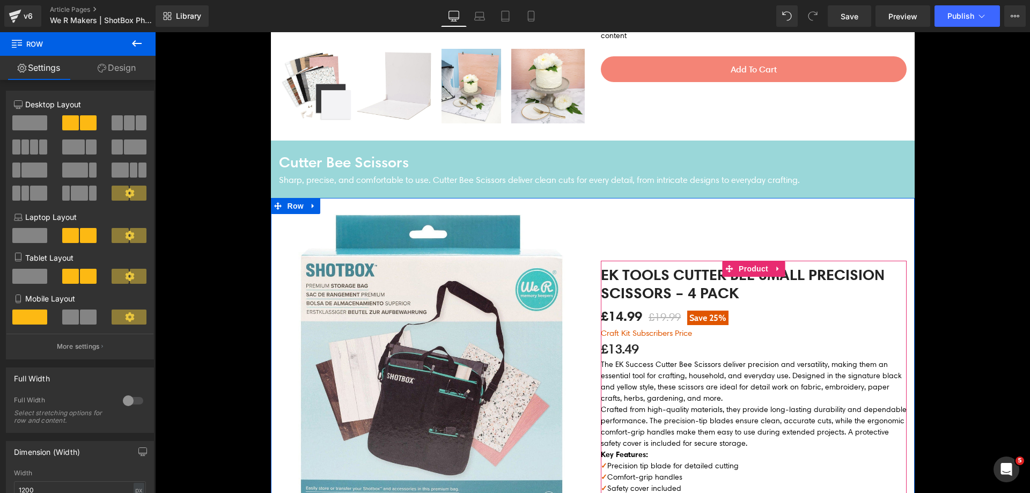
click at [722, 271] on span at bounding box center [729, 269] width 14 height 16
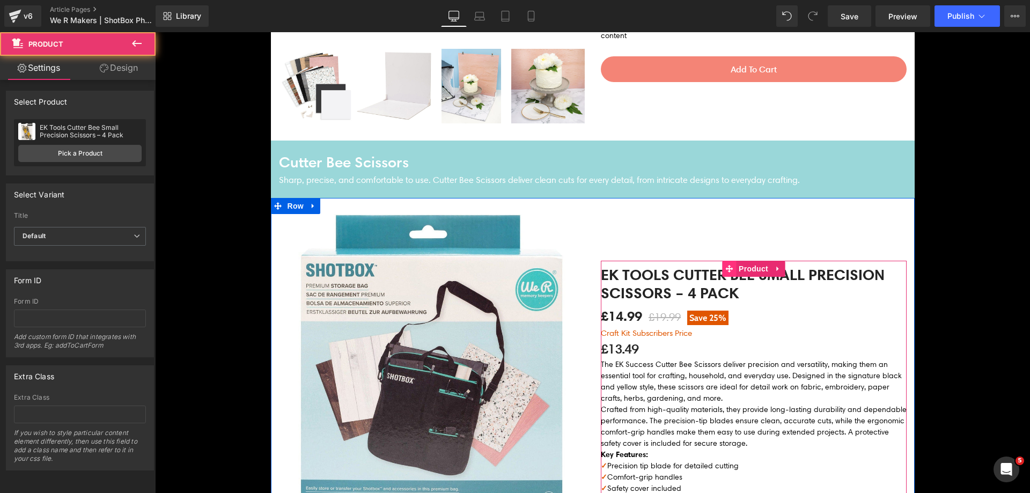
click at [727, 268] on icon at bounding box center [729, 269] width 8 height 8
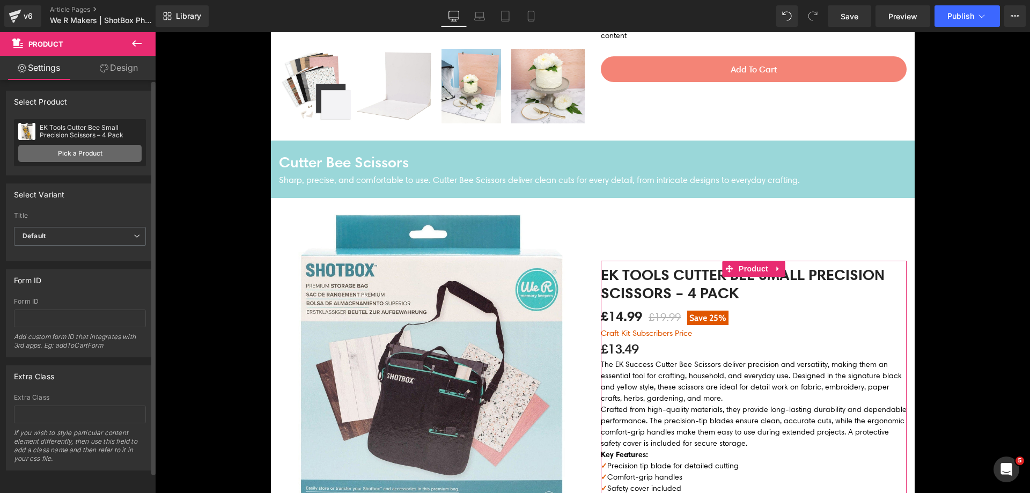
click at [84, 147] on link "Pick a Product" at bounding box center [79, 153] width 123 height 17
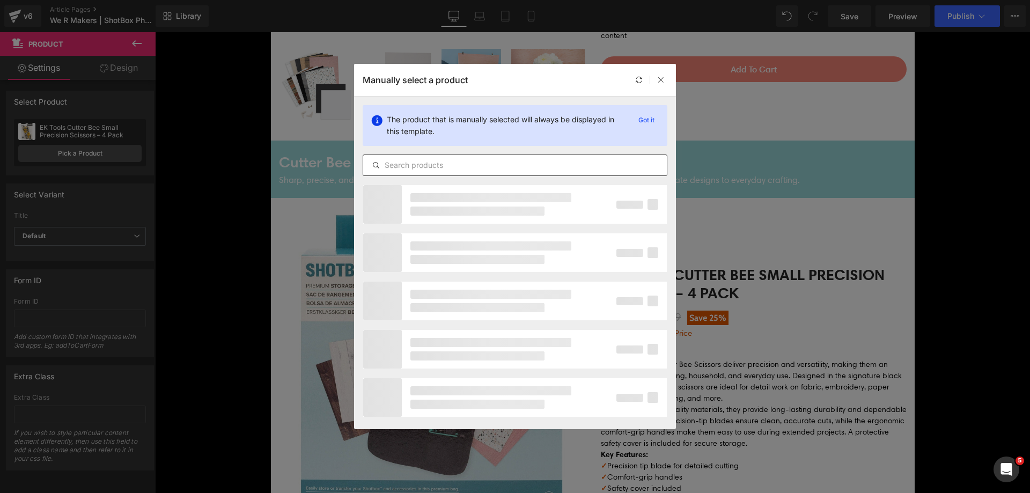
click at [459, 171] on input "text" at bounding box center [515, 165] width 304 height 13
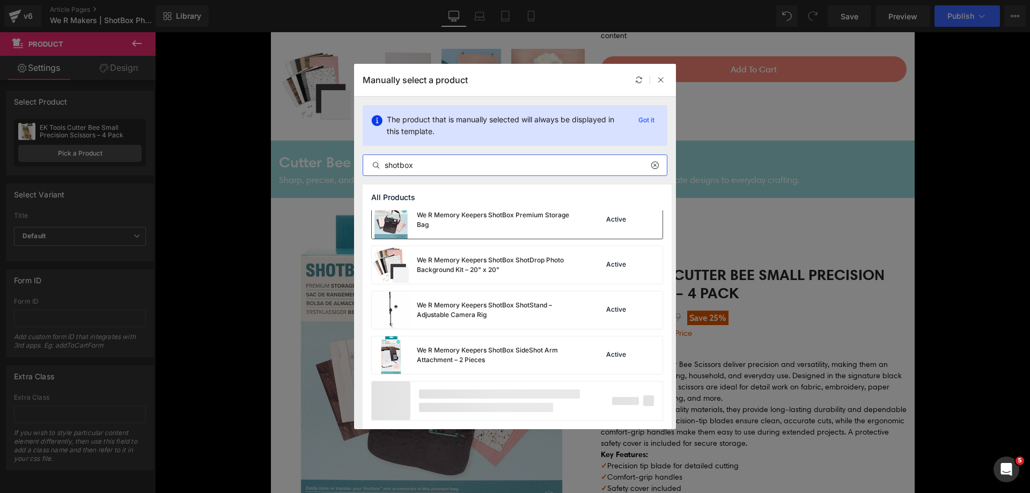
type input "shotbox"
click at [462, 218] on div "We R Makers Shotbox Turntable-Motorized Draft We R Memory Keepers ShotBox 12 Co…" at bounding box center [517, 224] width 309 height 409
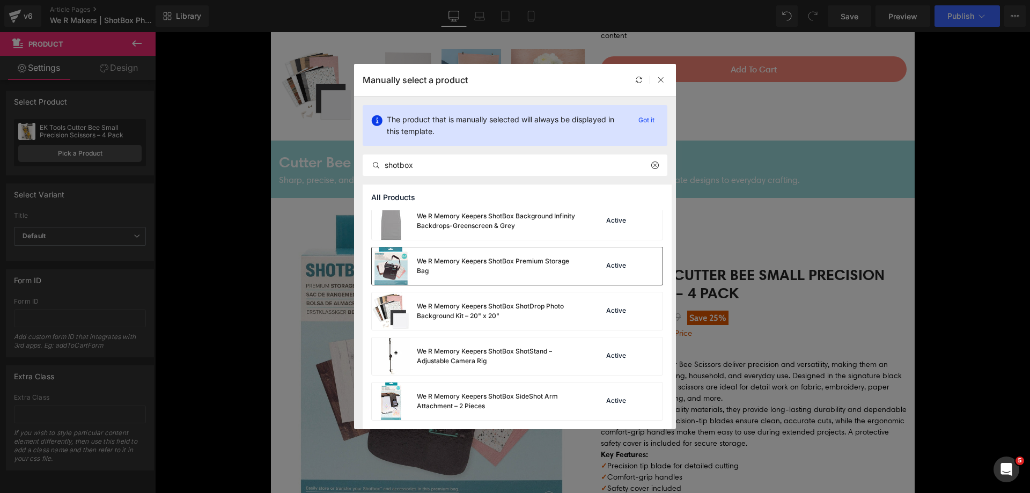
click at [447, 266] on div "We R Memory Keepers ShotBox Premium Storage Bag" at bounding box center [497, 265] width 161 height 19
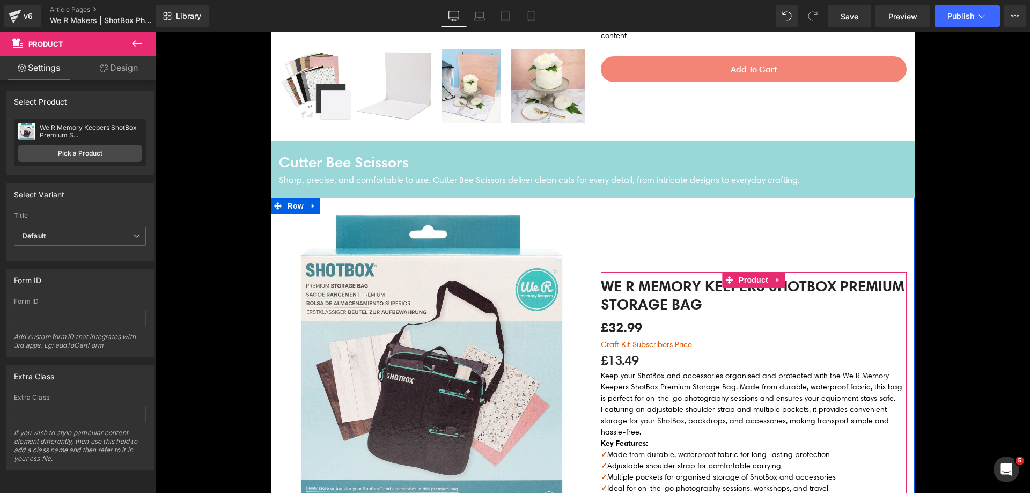
click at [620, 363] on p "£13.49" at bounding box center [754, 360] width 306 height 20
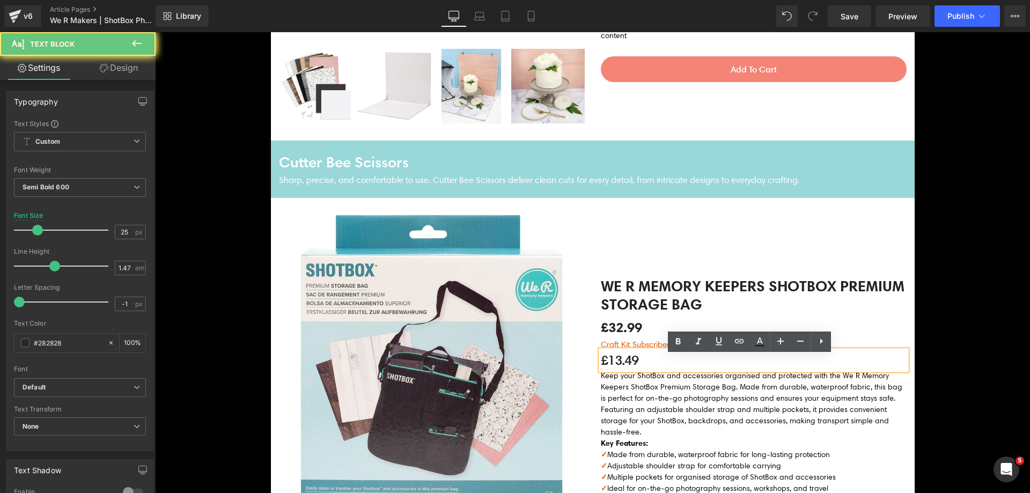
click at [620, 363] on p "£13.49" at bounding box center [754, 360] width 306 height 20
paste div
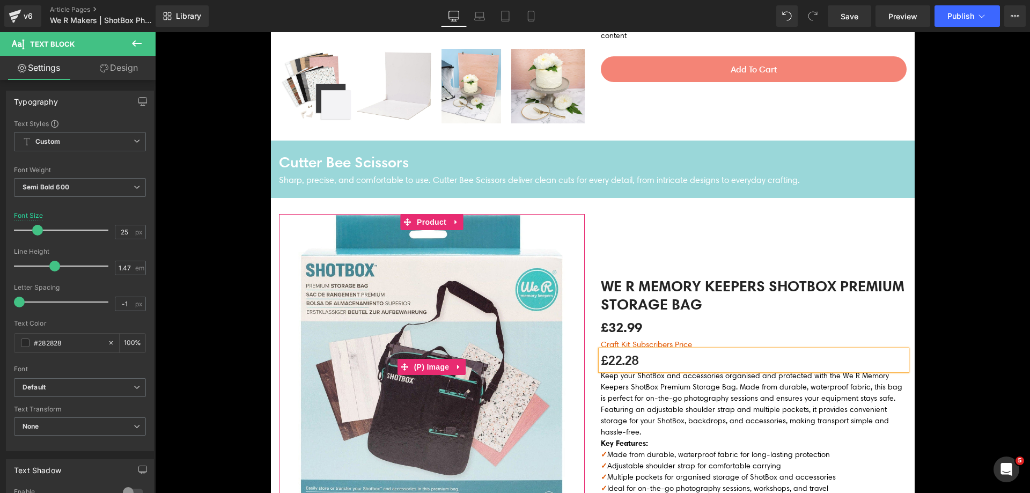
click at [536, 358] on img at bounding box center [432, 367] width 306 height 306
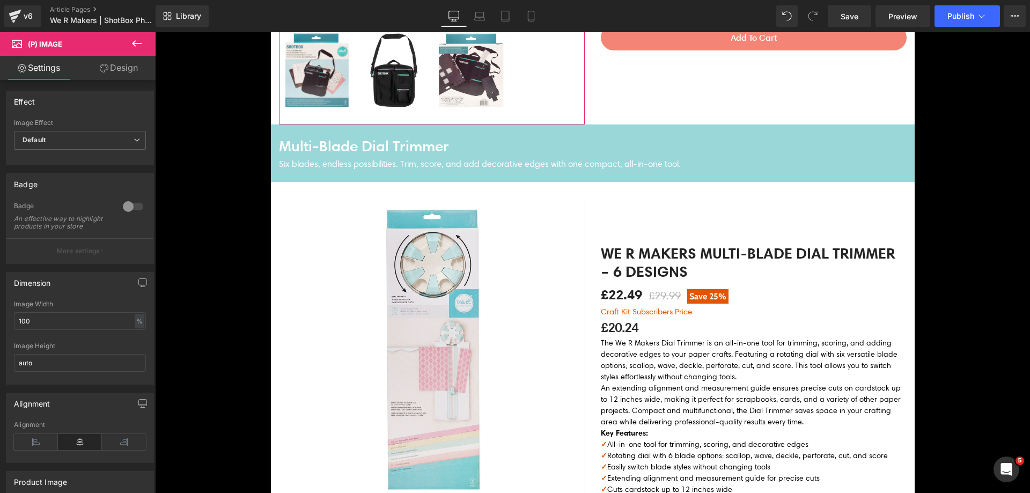
scroll to position [1395, 0]
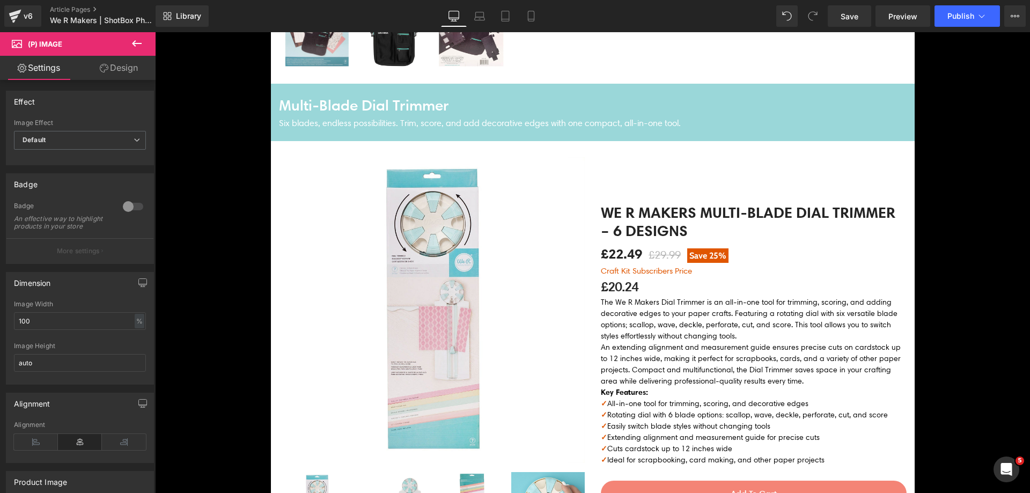
click at [443, 209] on img at bounding box center [432, 310] width 306 height 306
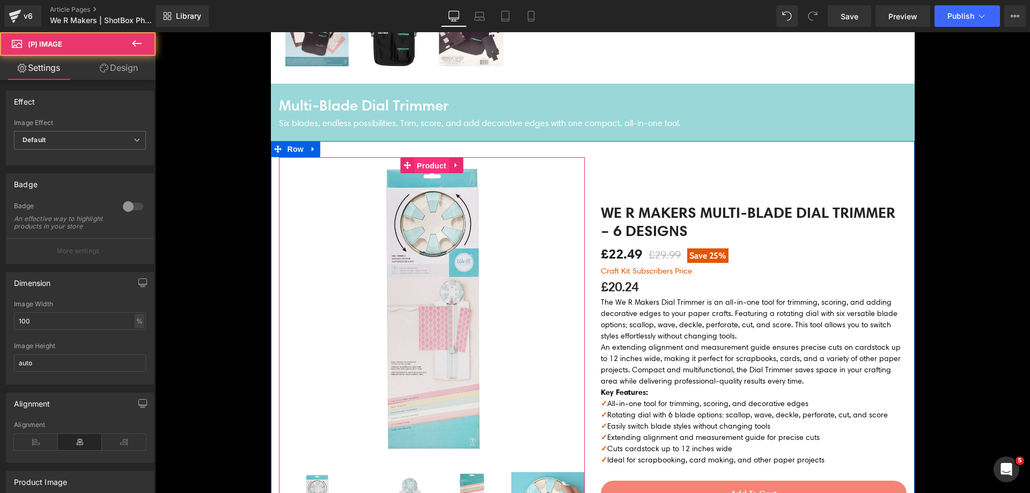
click at [435, 160] on span "Product" at bounding box center [431, 166] width 35 height 16
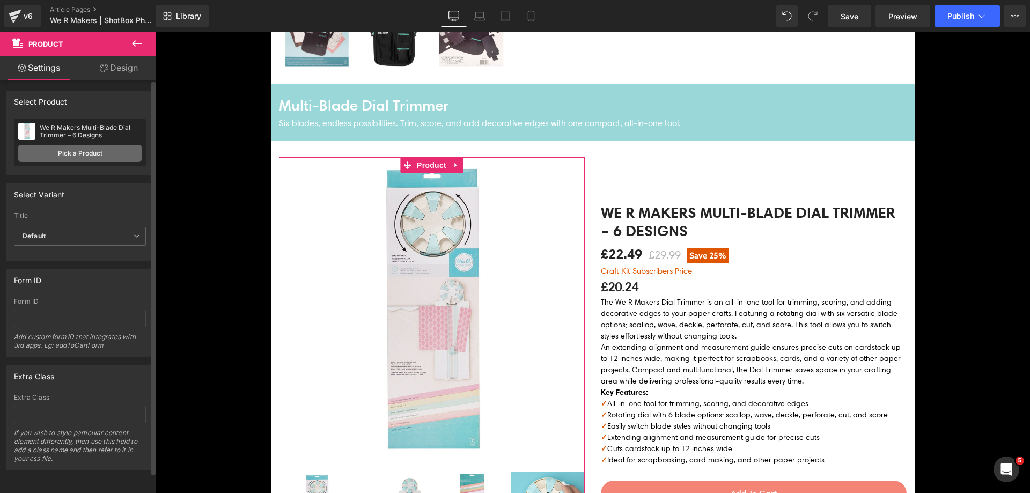
click at [100, 156] on link "Pick a Product" at bounding box center [79, 153] width 123 height 17
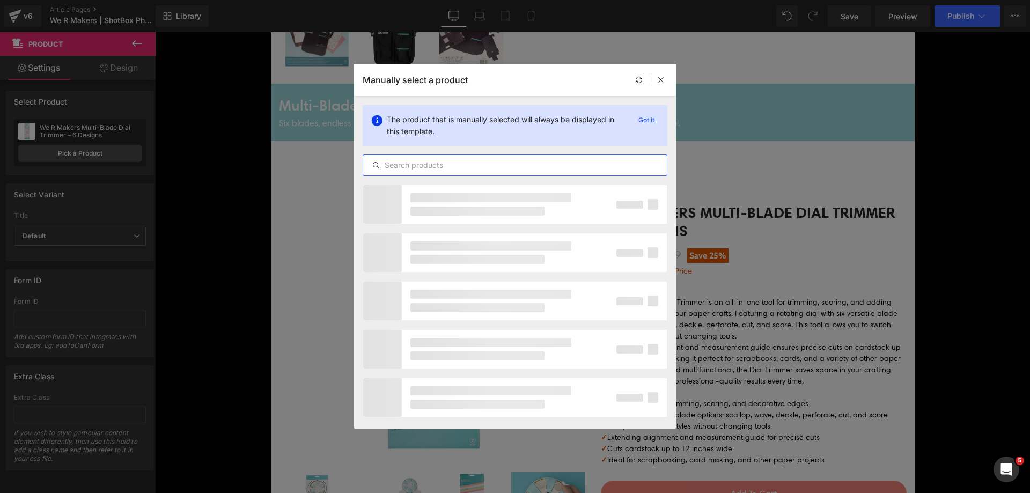
click at [432, 162] on input "text" at bounding box center [515, 165] width 304 height 13
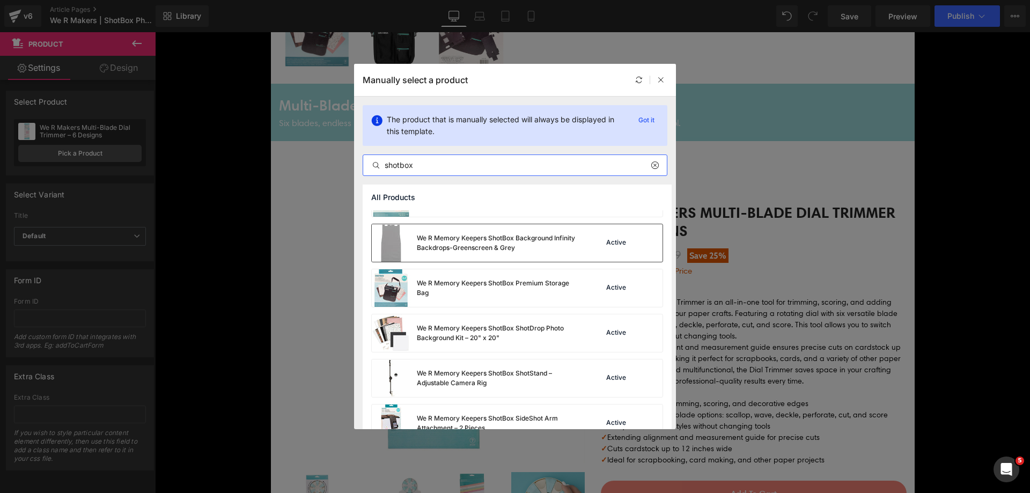
scroll to position [144, 0]
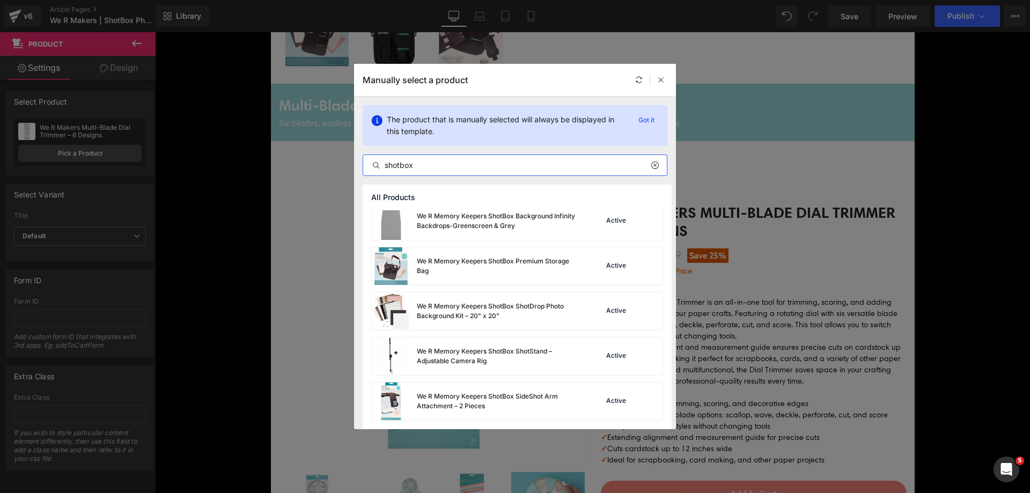
type input "shotbox"
click at [434, 358] on div "We R Memory Keepers ShotBox ShotStand – Adjustable Camera Rig" at bounding box center [497, 356] width 161 height 19
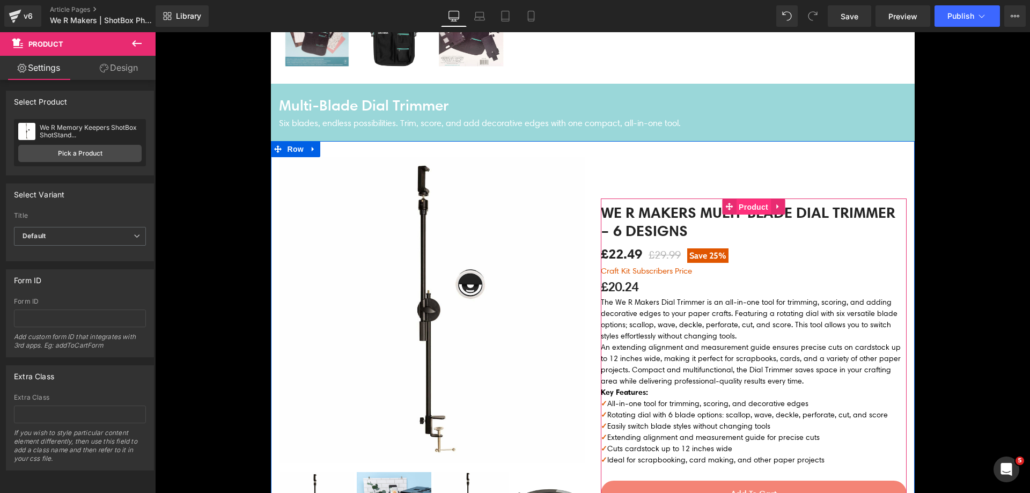
click at [739, 199] on span "Product" at bounding box center [753, 207] width 35 height 16
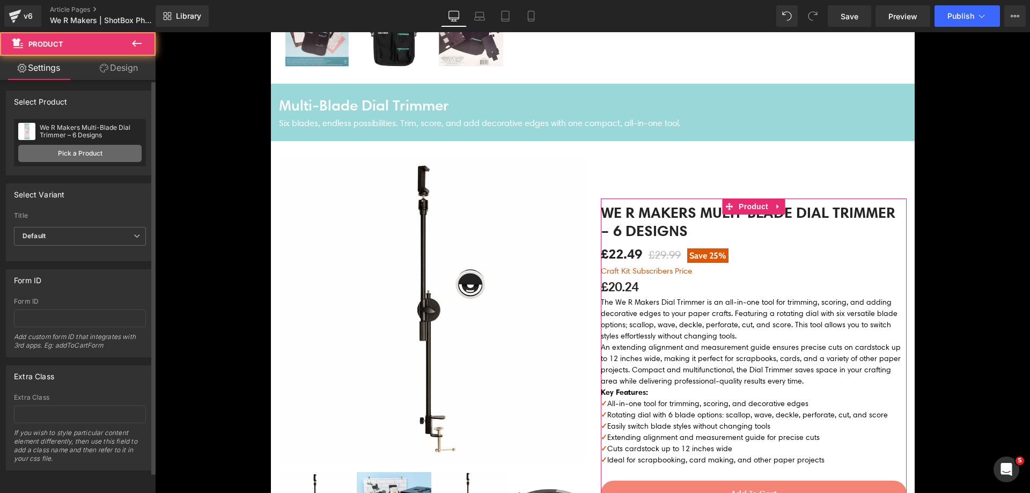
click at [115, 157] on link "Pick a Product" at bounding box center [79, 153] width 123 height 17
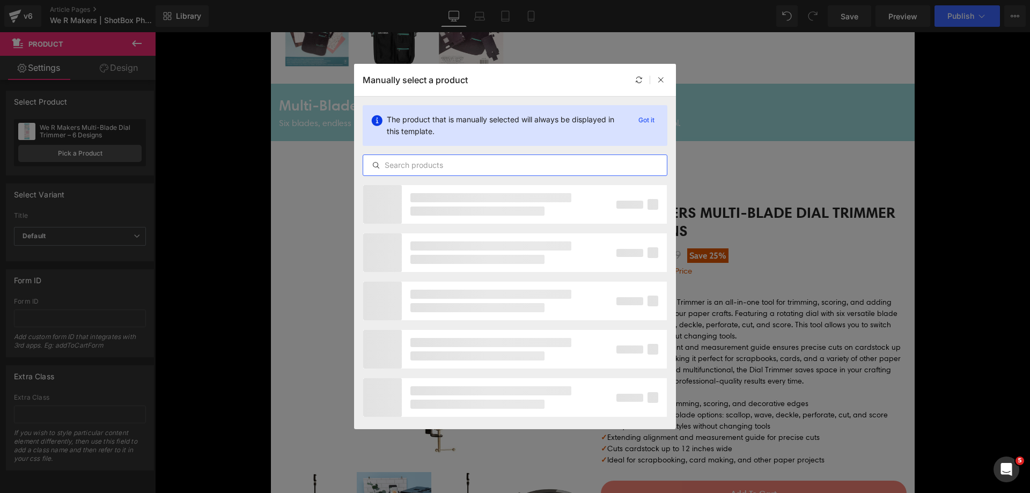
click at [412, 160] on input "text" at bounding box center [515, 165] width 304 height 13
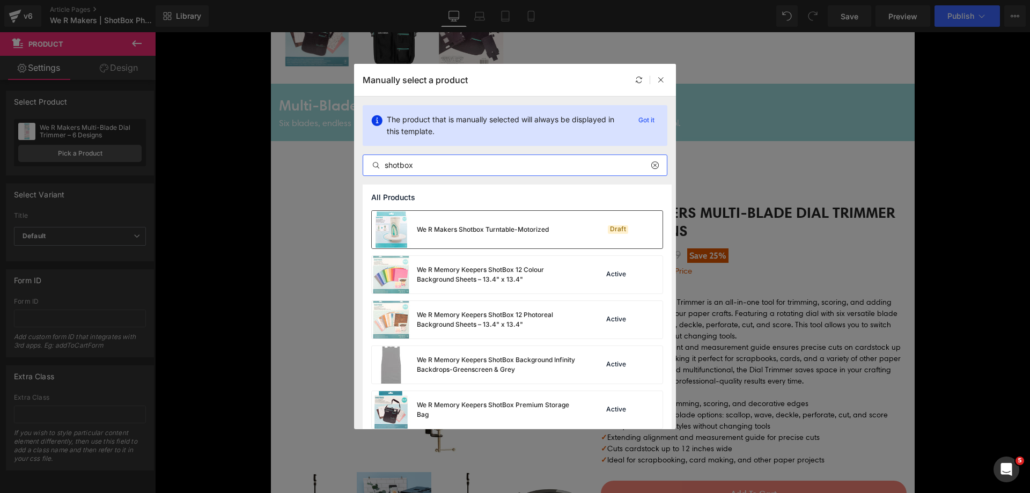
scroll to position [190, 0]
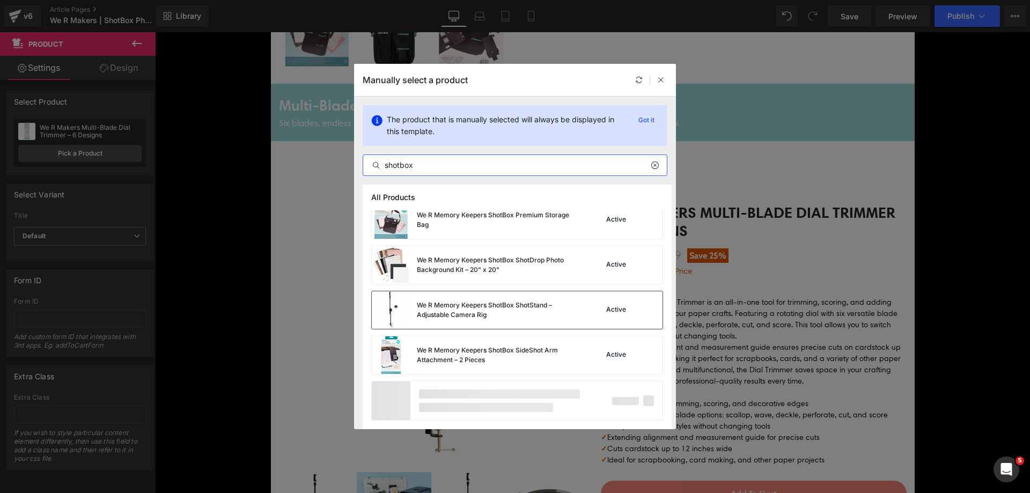
type input "shotbox"
click at [465, 303] on div "We R Memory Keepers ShotBox ShotStand – Adjustable Camera Rig" at bounding box center [497, 309] width 161 height 19
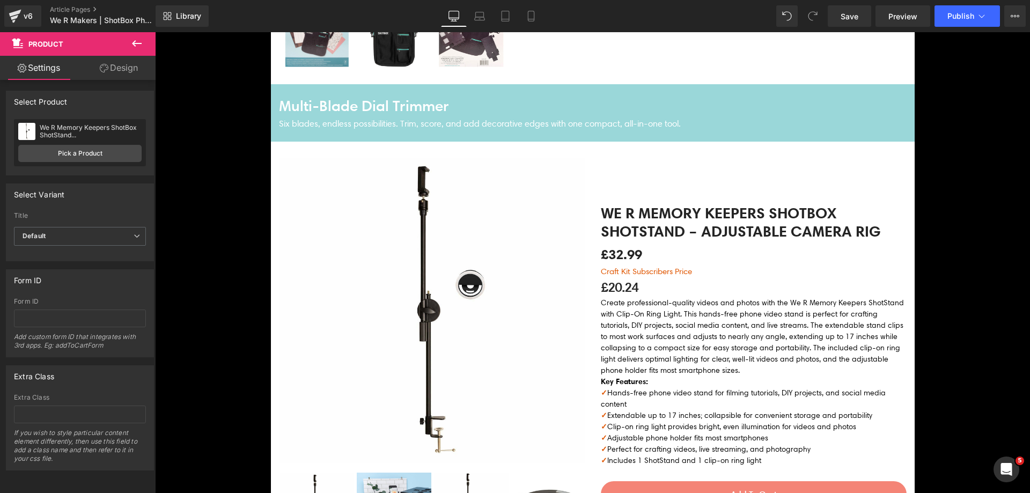
scroll to position [1555, 0]
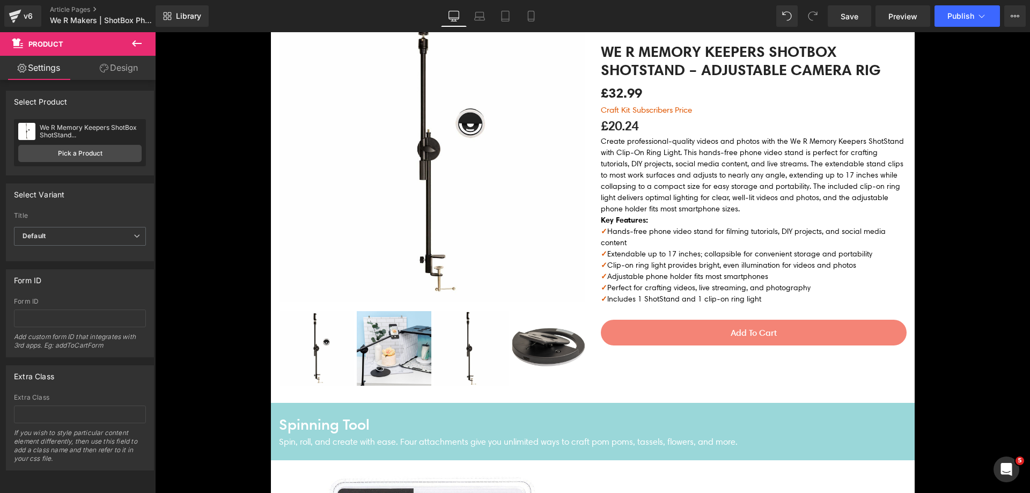
click at [630, 116] on p "Craft Kit Subscribers Price" at bounding box center [754, 110] width 306 height 12
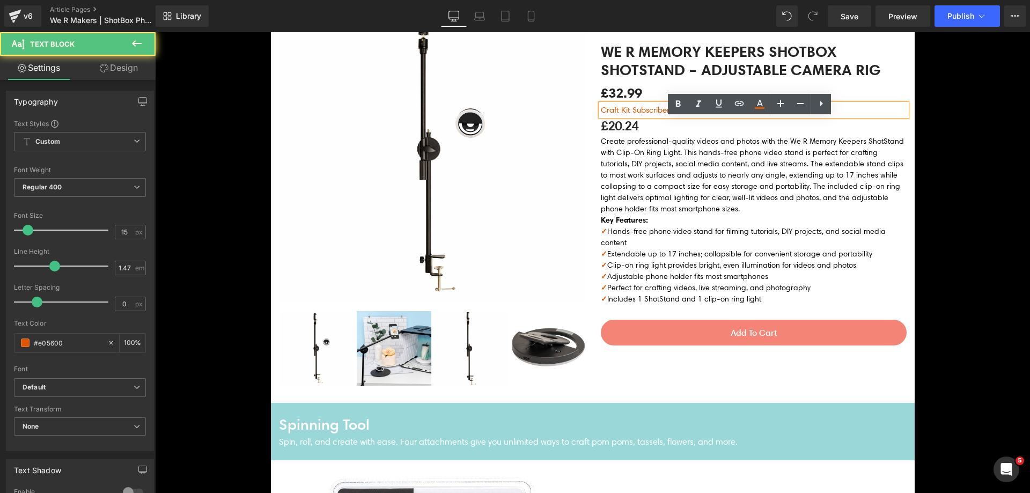
click at [631, 135] on p "£20.24" at bounding box center [754, 126] width 306 height 20
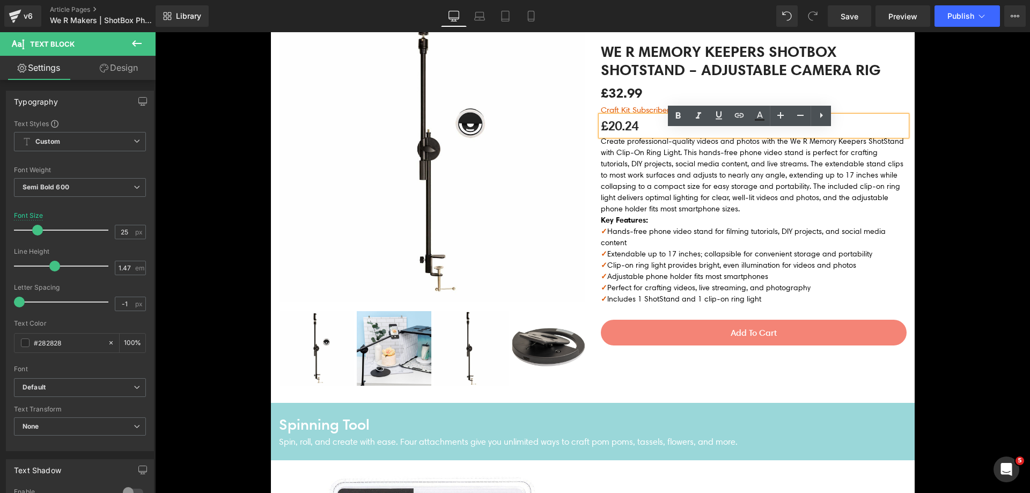
click at [631, 136] on p "£20.24" at bounding box center [754, 126] width 306 height 20
click at [607, 136] on p "£20.24" at bounding box center [754, 126] width 306 height 20
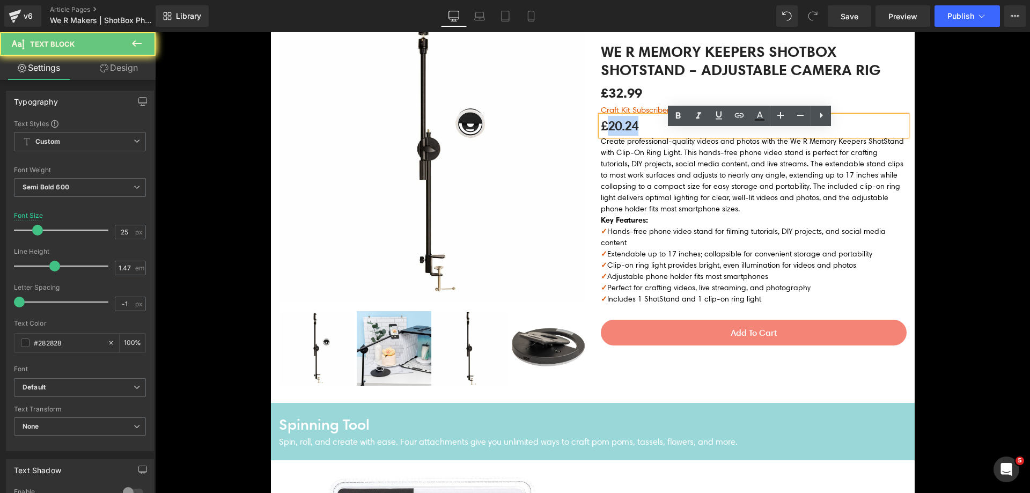
click at [607, 136] on p "£20.24" at bounding box center [754, 126] width 306 height 20
paste div
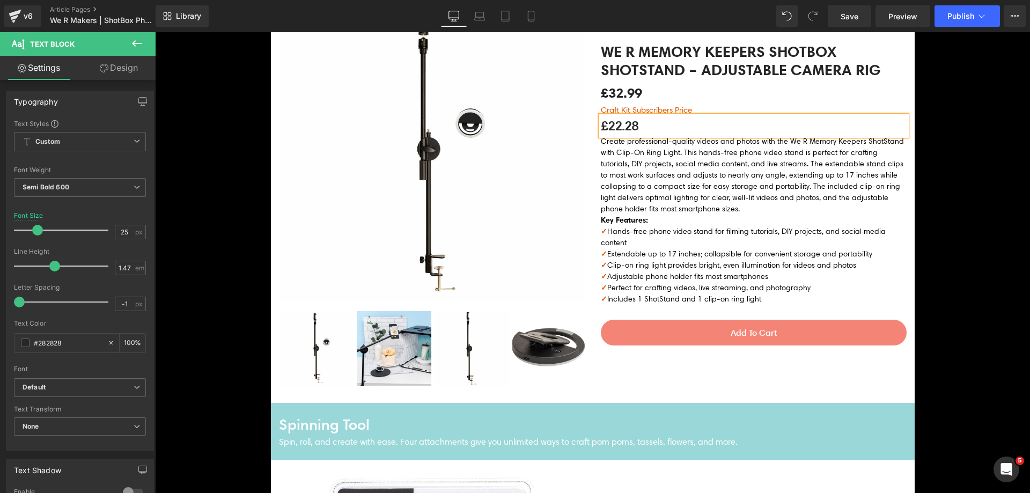
click at [518, 174] on img at bounding box center [432, 149] width 306 height 306
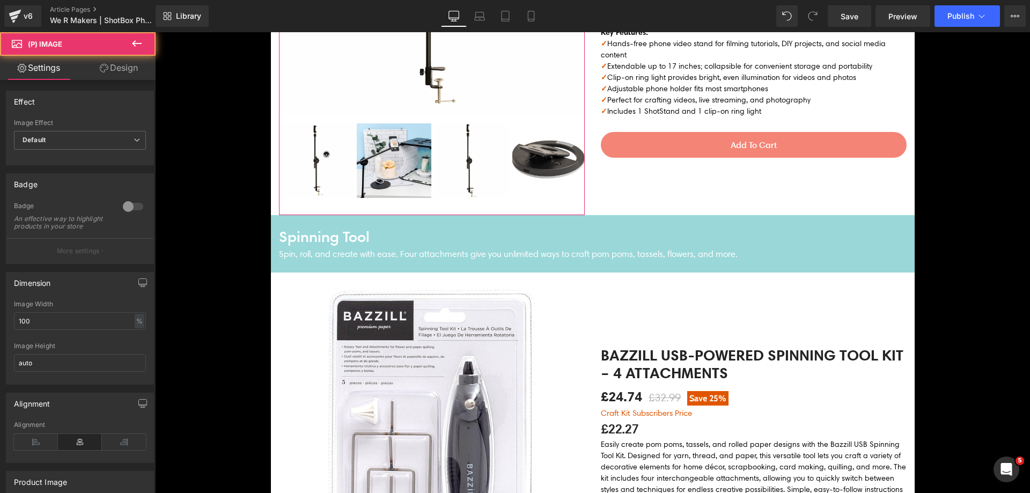
scroll to position [1877, 0]
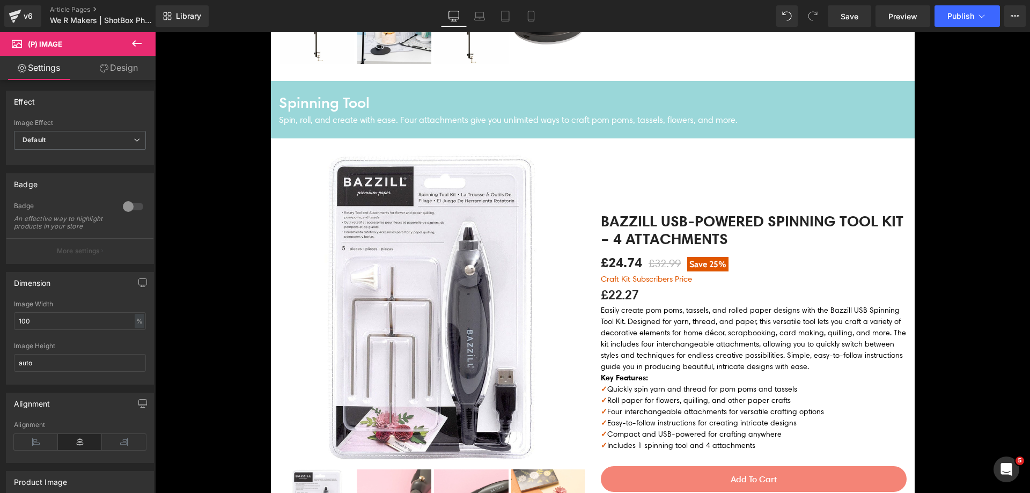
click at [431, 173] on img at bounding box center [432, 307] width 306 height 306
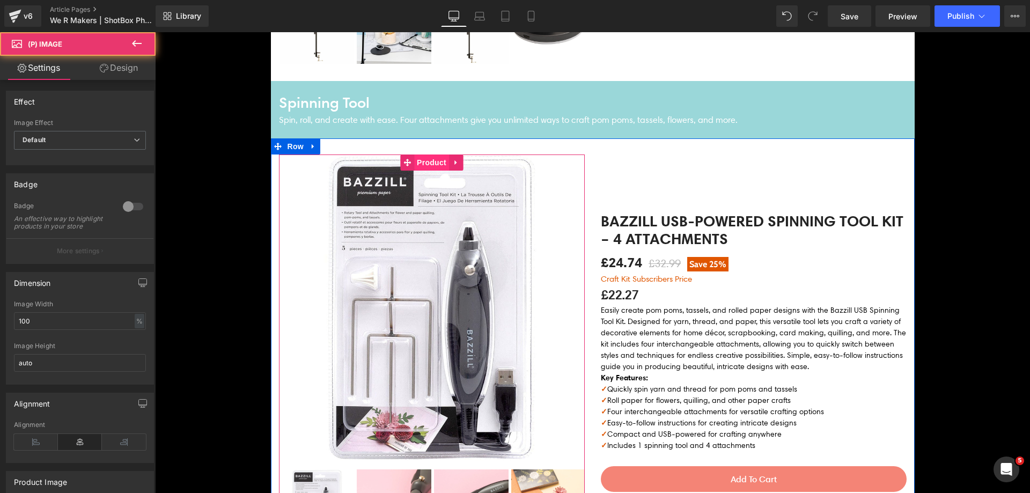
click at [422, 157] on span "Product" at bounding box center [431, 162] width 35 height 16
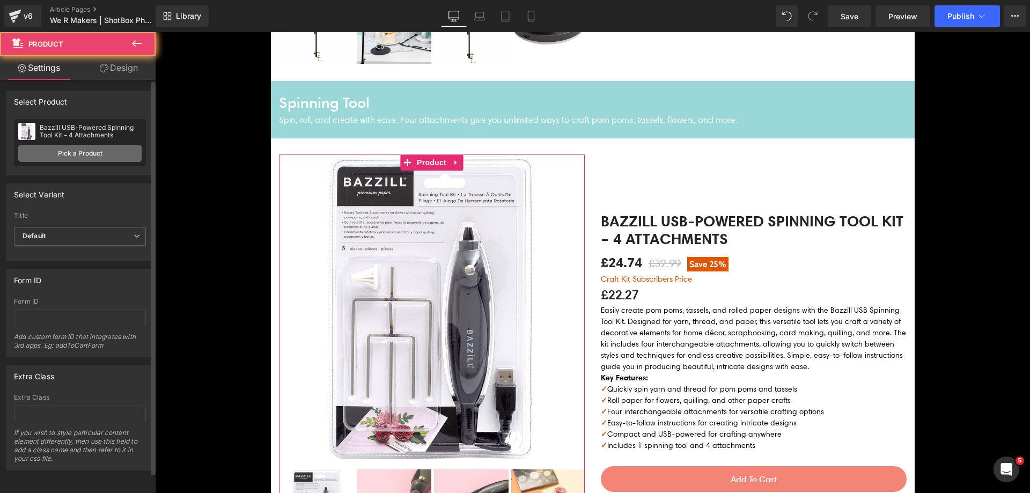
click at [86, 152] on link "Pick a Product" at bounding box center [79, 153] width 123 height 17
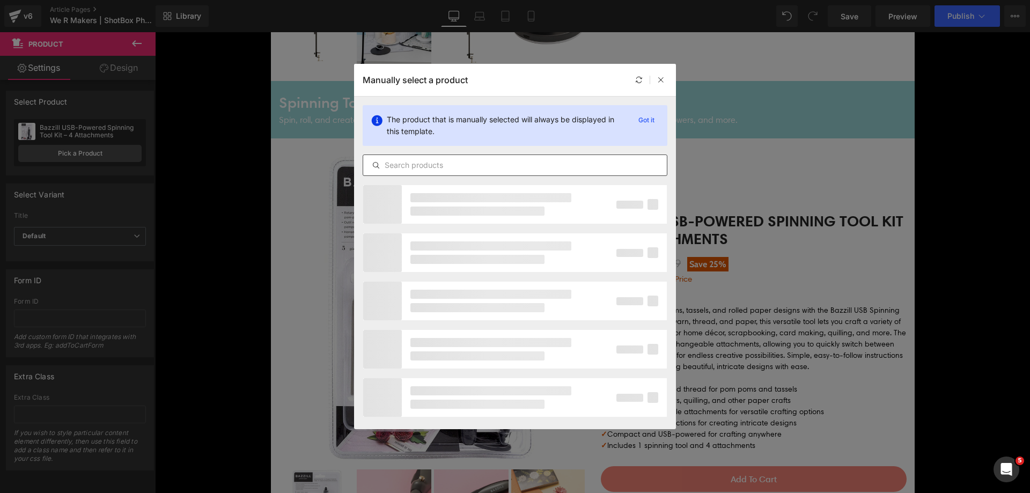
click at [448, 162] on input "text" at bounding box center [515, 165] width 304 height 13
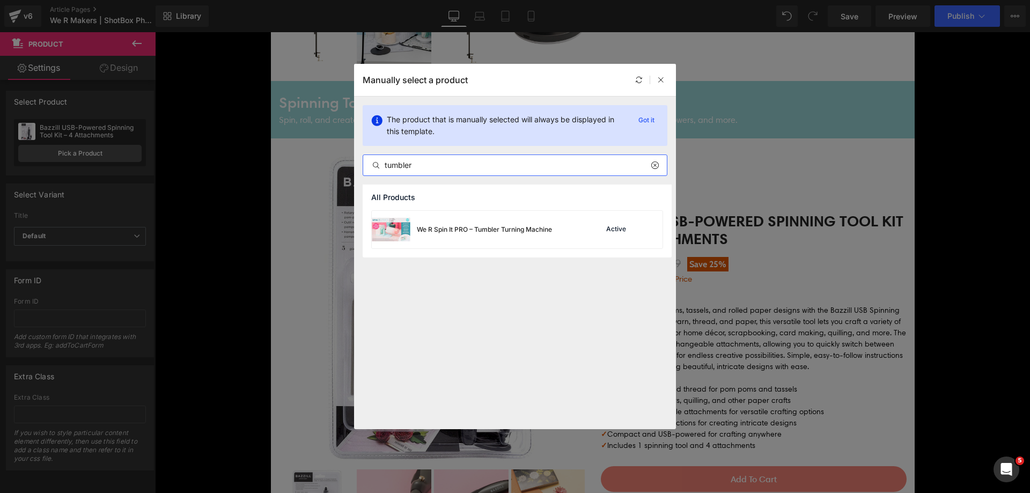
type input "tumbler"
click at [414, 244] on div "We R Spin It PRO – Tumbler Turning Machine" at bounding box center [462, 230] width 180 height 38
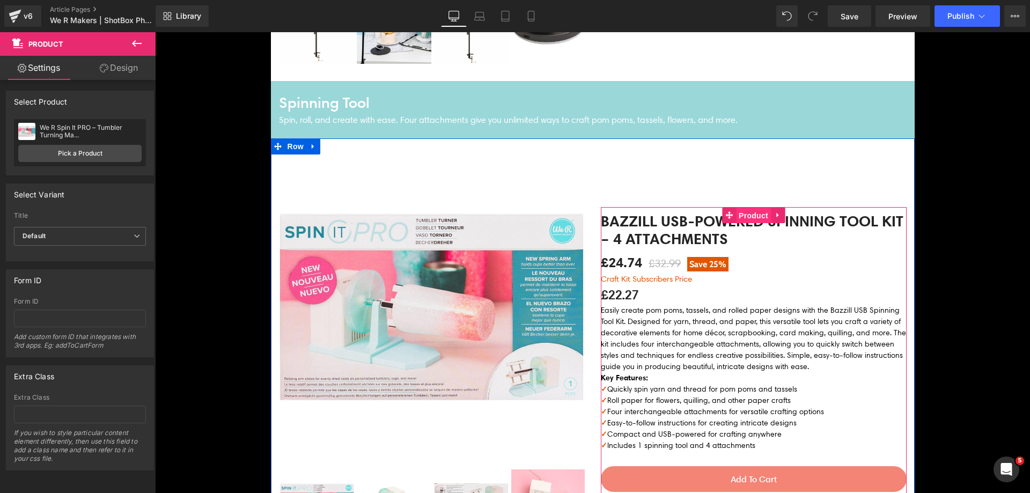
click at [747, 208] on span "Product" at bounding box center [753, 216] width 35 height 16
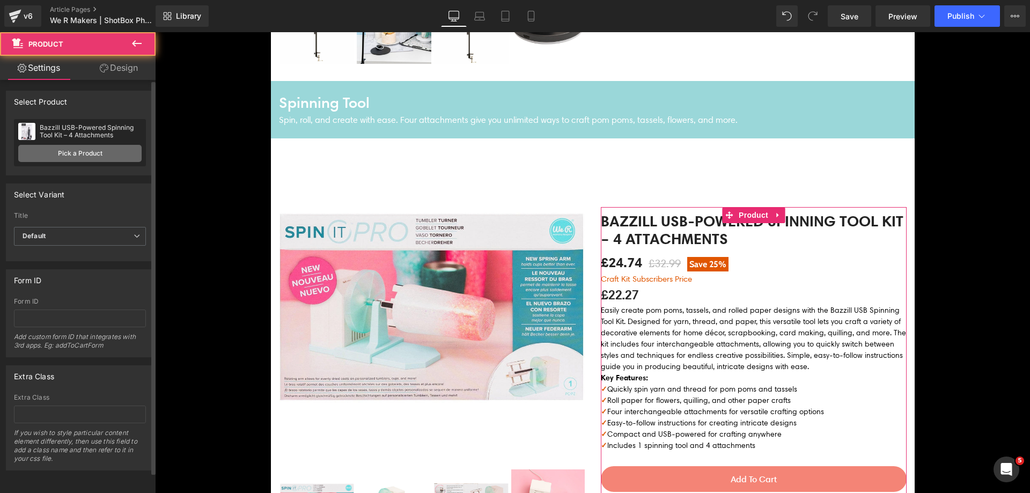
click at [116, 152] on link "Pick a Product" at bounding box center [79, 153] width 123 height 17
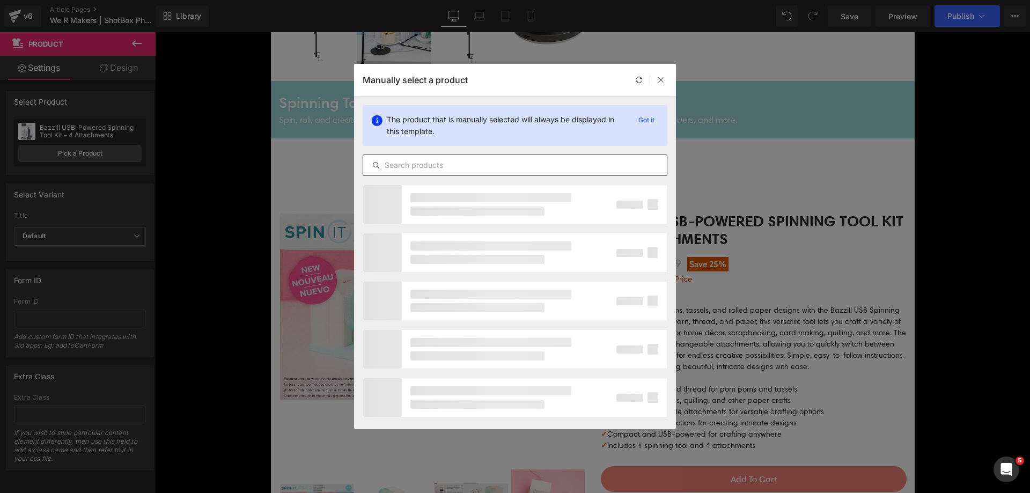
click at [439, 162] on input "text" at bounding box center [515, 165] width 304 height 13
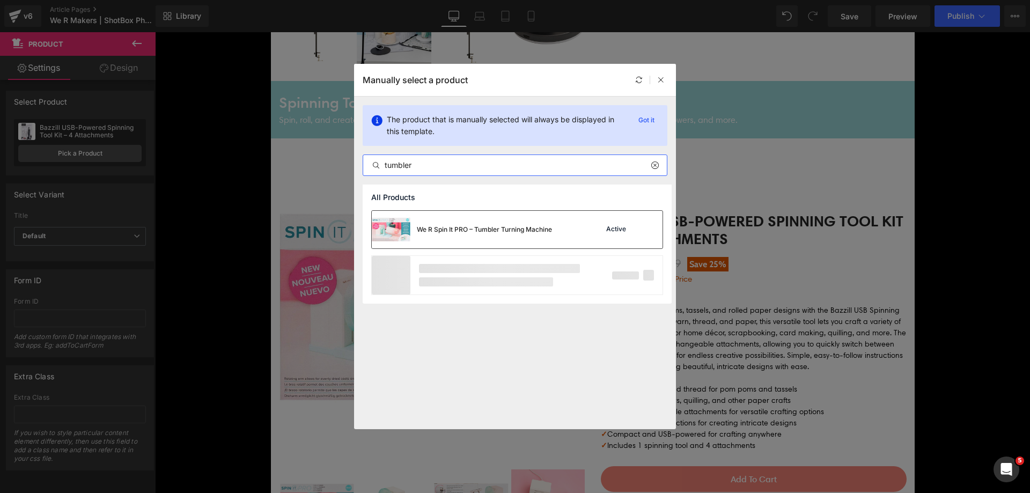
type input "tumbler"
click at [449, 217] on div "We R Spin It PRO – Tumbler Turning Machine" at bounding box center [462, 230] width 180 height 38
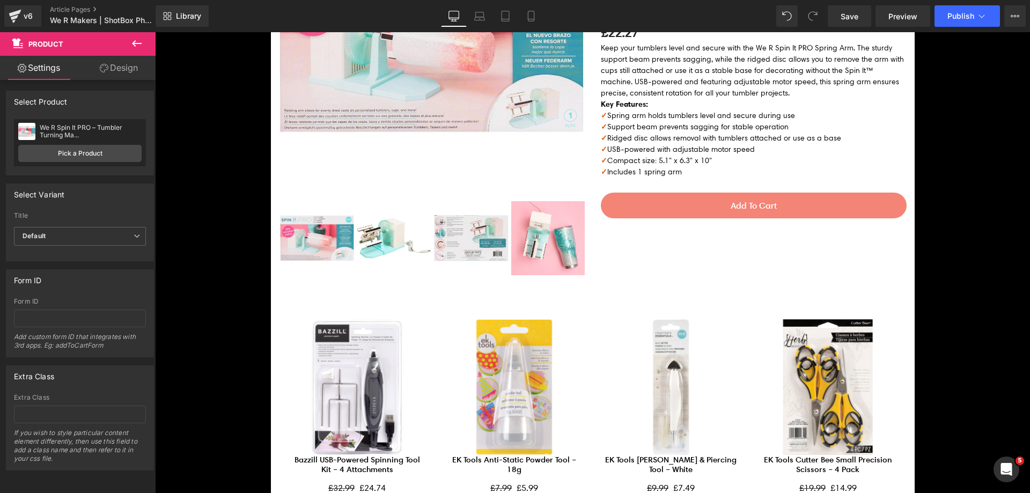
scroll to position [1824, 0]
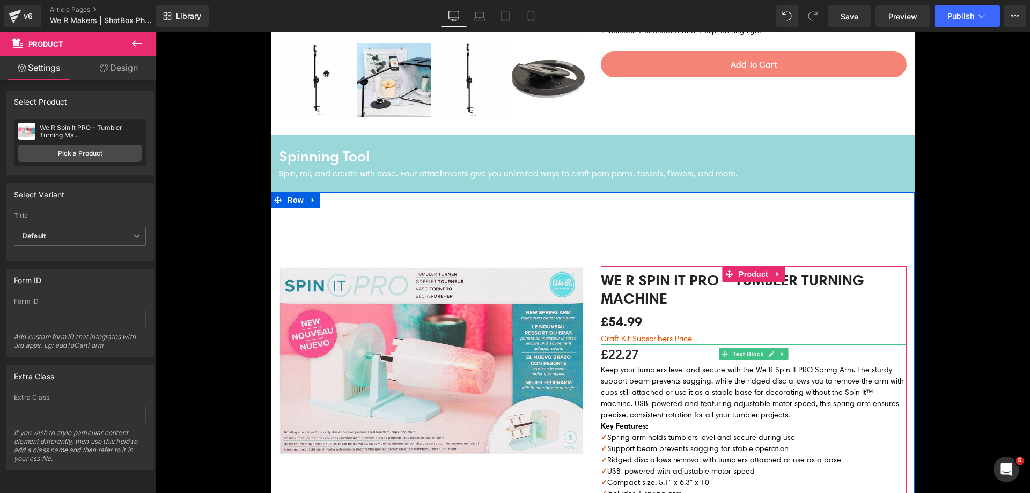
click at [621, 355] on p "£22.27" at bounding box center [754, 354] width 306 height 20
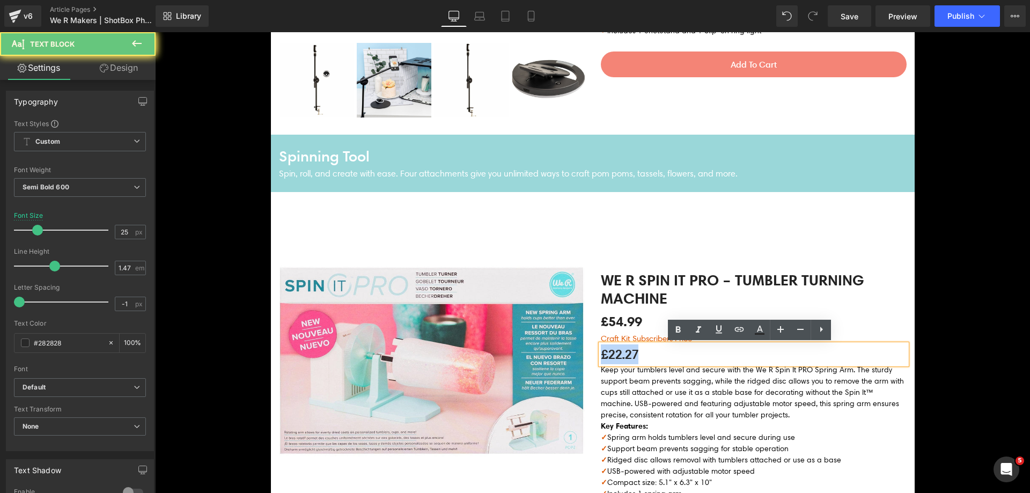
click at [621, 355] on p "£22.27" at bounding box center [754, 354] width 306 height 20
click at [606, 356] on p "£22.27" at bounding box center [754, 354] width 306 height 20
drag, startPoint x: 605, startPoint y: 356, endPoint x: 638, endPoint y: 364, distance: 34.2
click at [638, 364] on div "We R Spin It PRO – Tumbler Turning Machine (P) Title £54.99 £0 Save -5399%" at bounding box center [754, 403] width 306 height 274
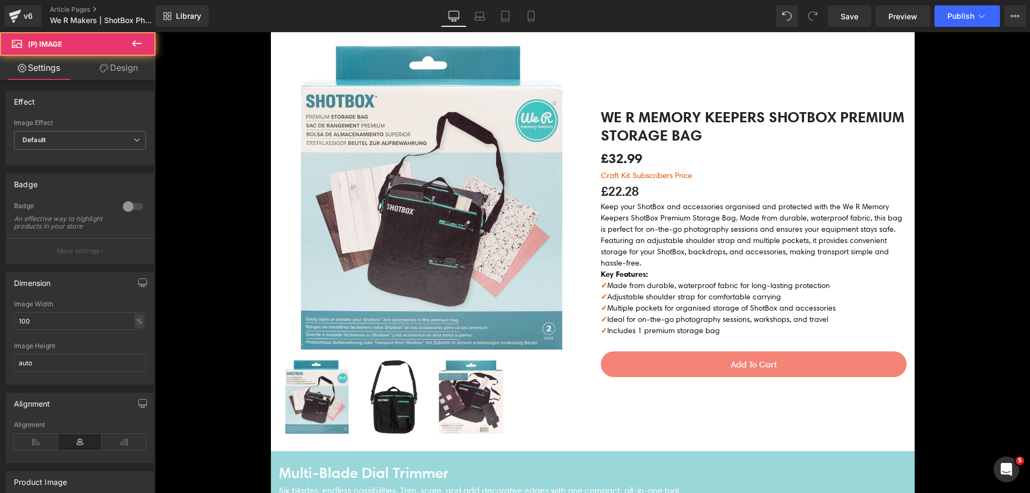
scroll to position [0, 0]
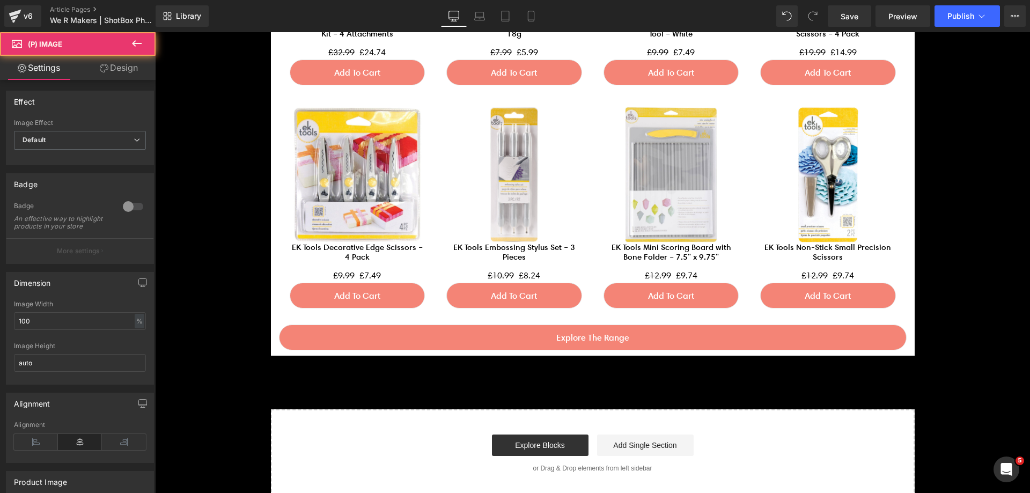
drag, startPoint x: 329, startPoint y: 228, endPoint x: 595, endPoint y: 394, distance: 313.6
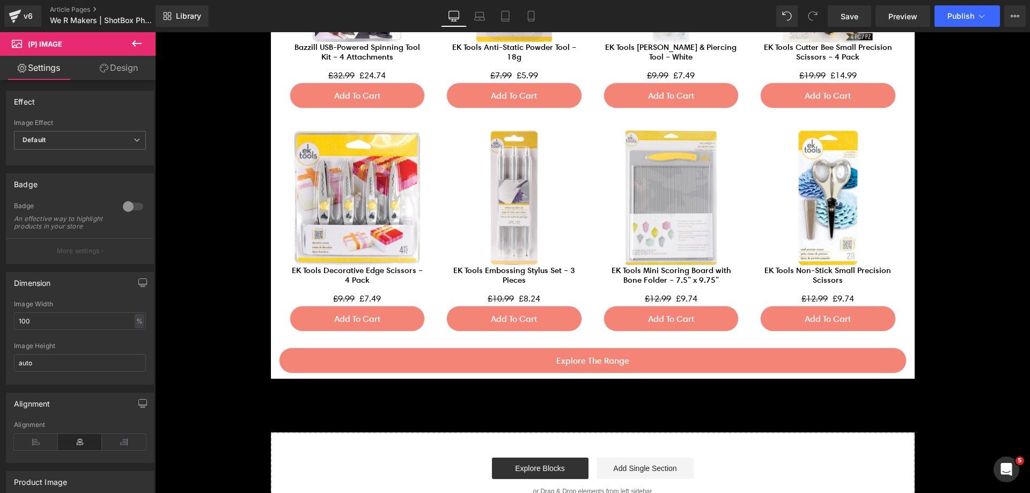
scroll to position [2312, 0]
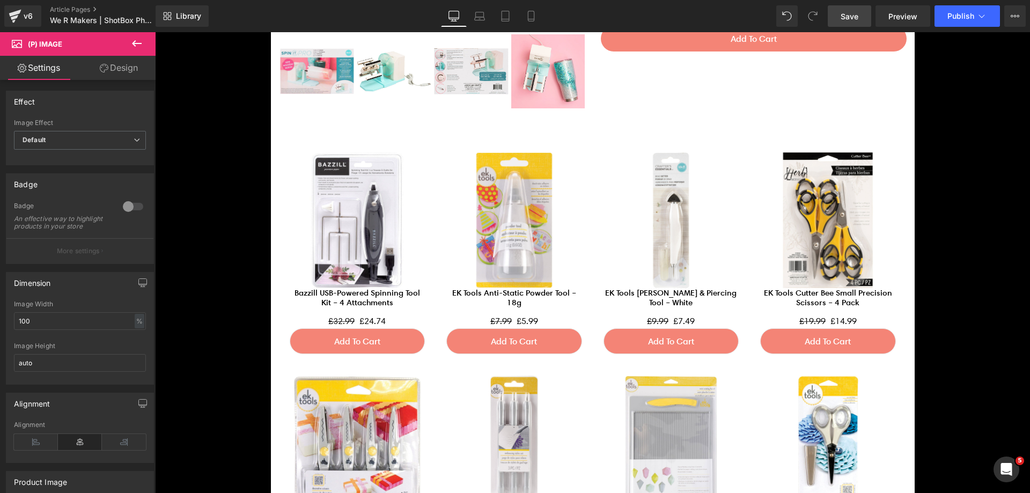
click at [843, 19] on span "Save" at bounding box center [850, 16] width 18 height 11
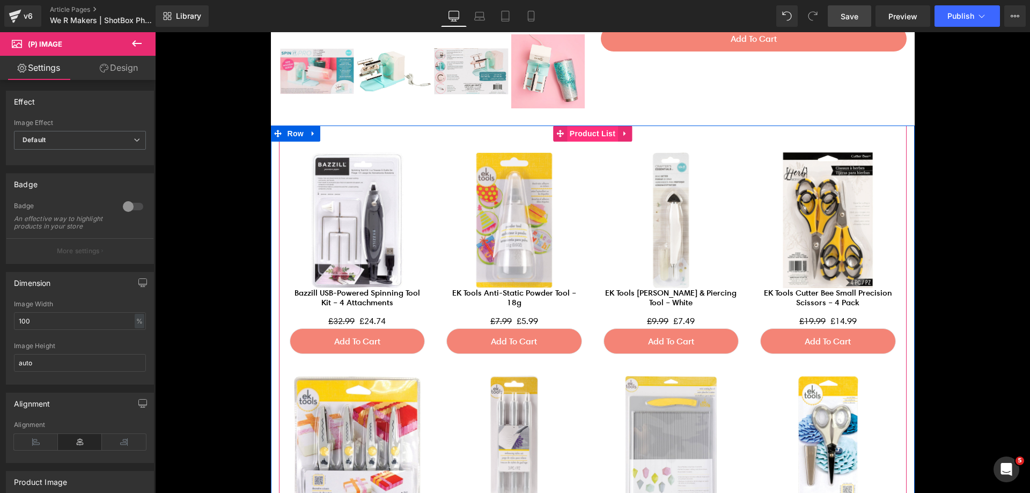
click at [589, 135] on span "Product List" at bounding box center [592, 134] width 51 height 16
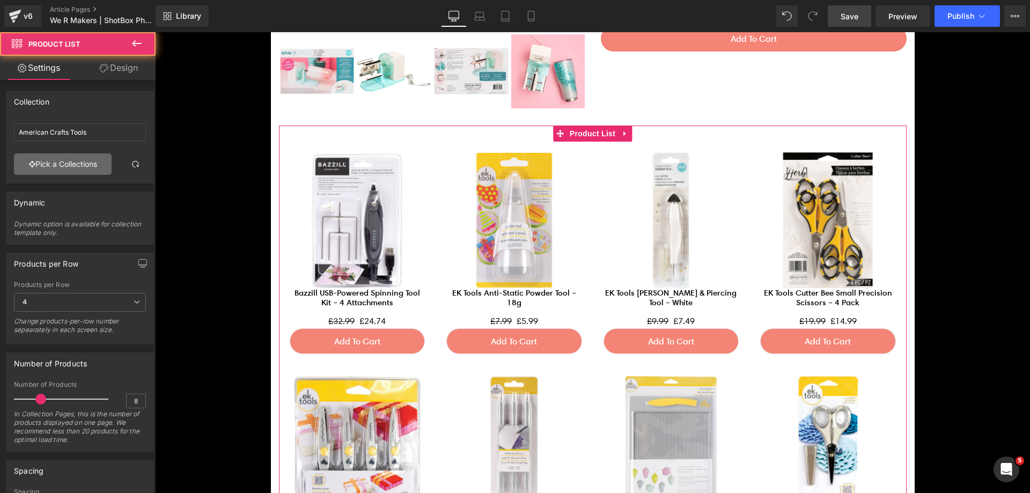
click at [102, 157] on link "Pick a Collections" at bounding box center [63, 163] width 98 height 21
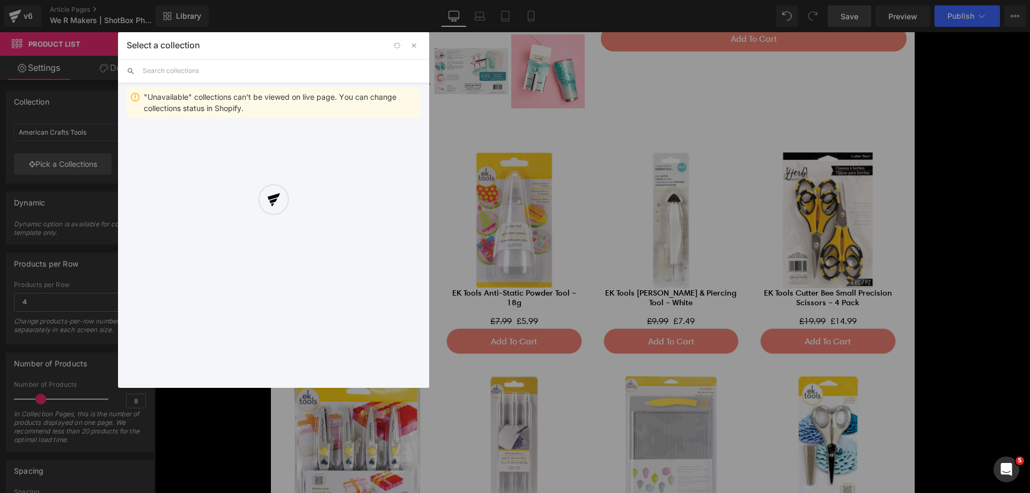
click at [274, 64] on div at bounding box center [273, 210] width 311 height 356
click at [211, 72] on div at bounding box center [273, 210] width 311 height 356
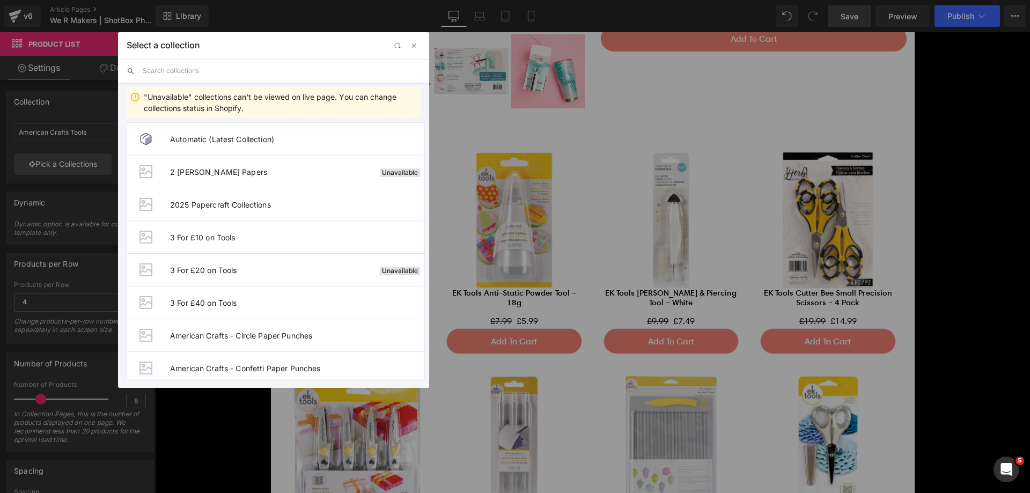
click at [177, 72] on input "text" at bounding box center [282, 71] width 278 height 24
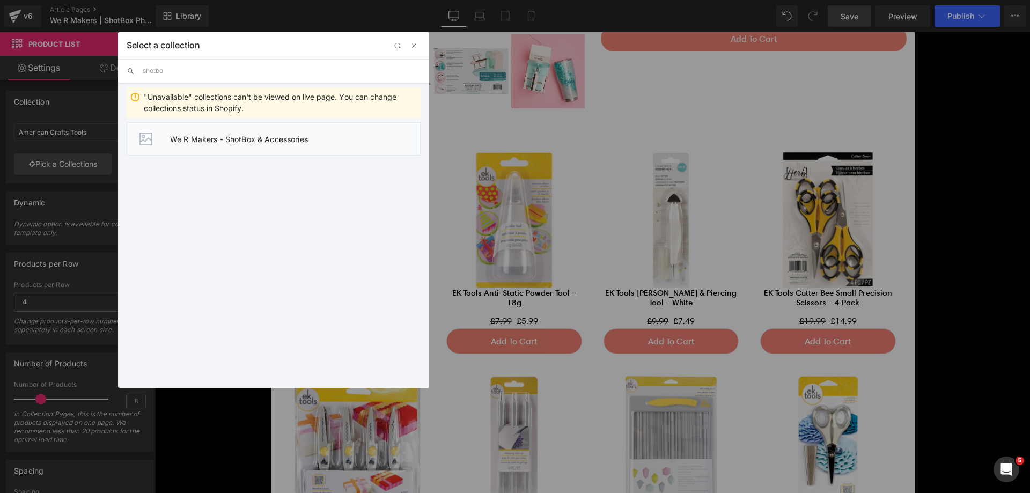
type input "shotbo"
click at [282, 127] on li "We R Makers - ShotBox & Accessories" at bounding box center [274, 138] width 294 height 33
type input "We R Makers - ShotBox & Accessories"
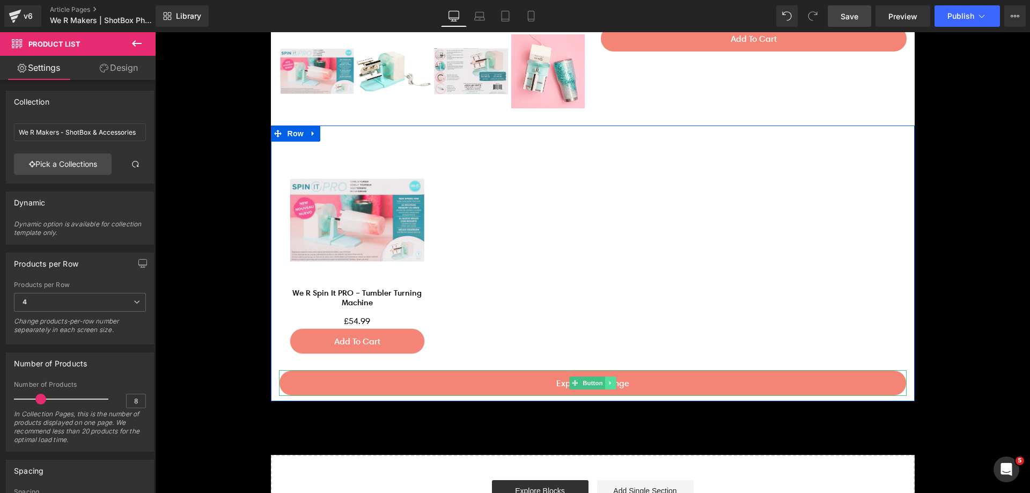
click at [607, 381] on icon at bounding box center [610, 383] width 6 height 6
click at [610, 384] on link at bounding box center [615, 383] width 11 height 13
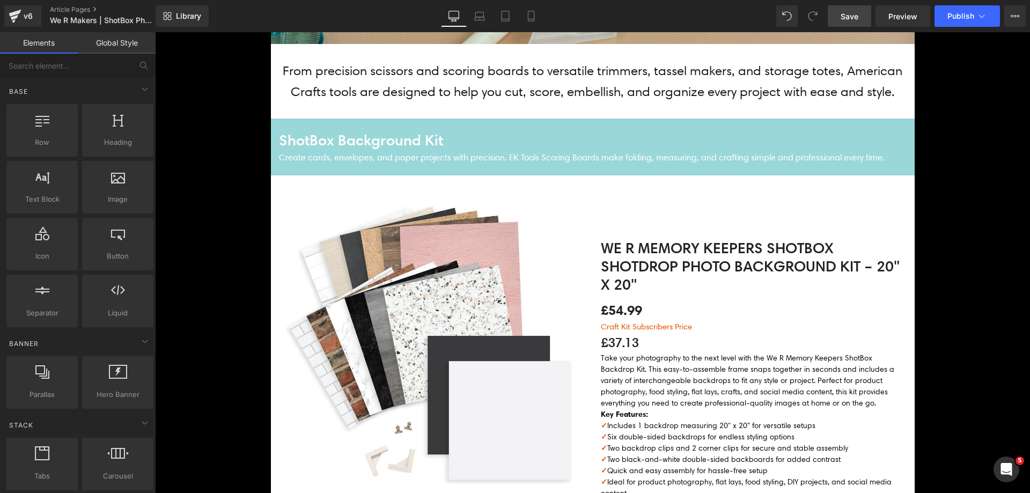
scroll to position [375, 0]
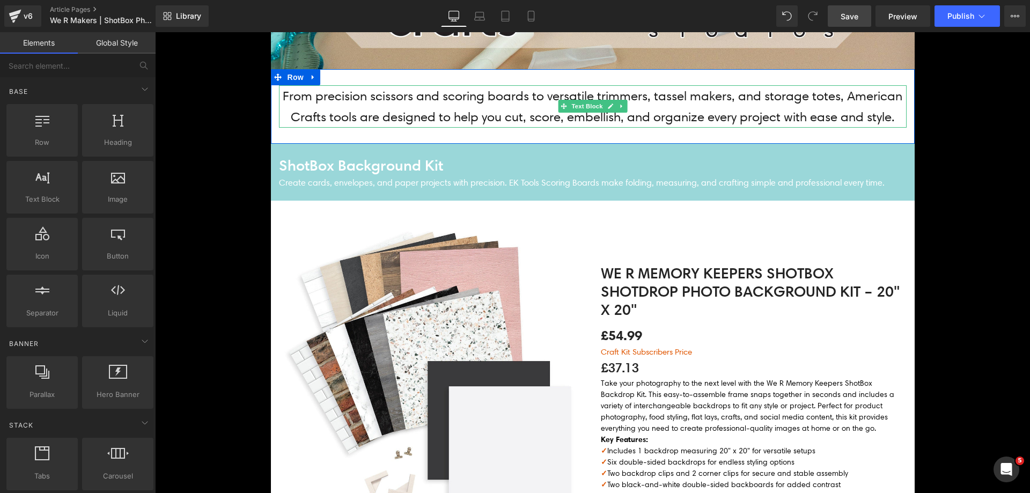
click at [642, 105] on p "From precision scissors and scoring boards to versatile trimmers, tassel makers…" at bounding box center [593, 106] width 628 height 42
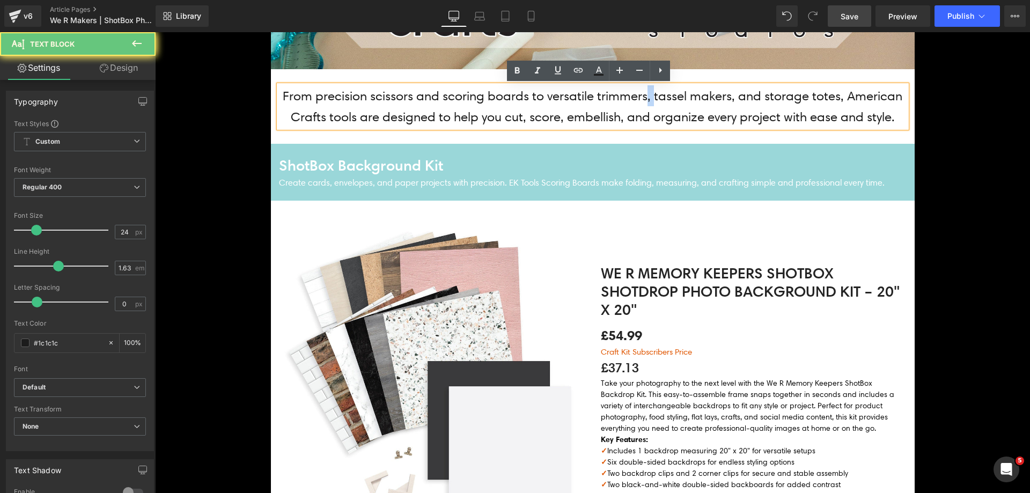
click at [642, 105] on p "From precision scissors and scoring boards to versatile trimmers, tassel makers…" at bounding box center [593, 106] width 628 height 42
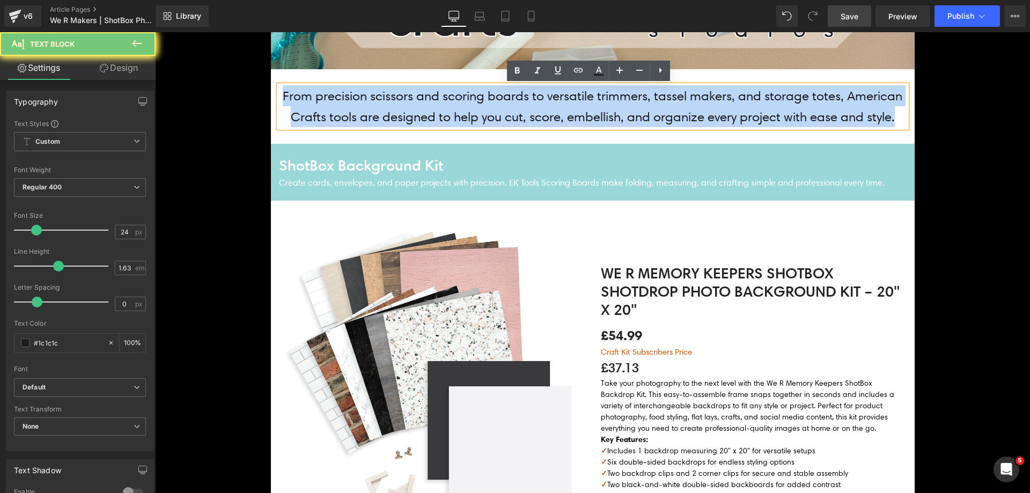
copy p "From precision scissors and scoring boards to versatile trimmers, tassel makers…"
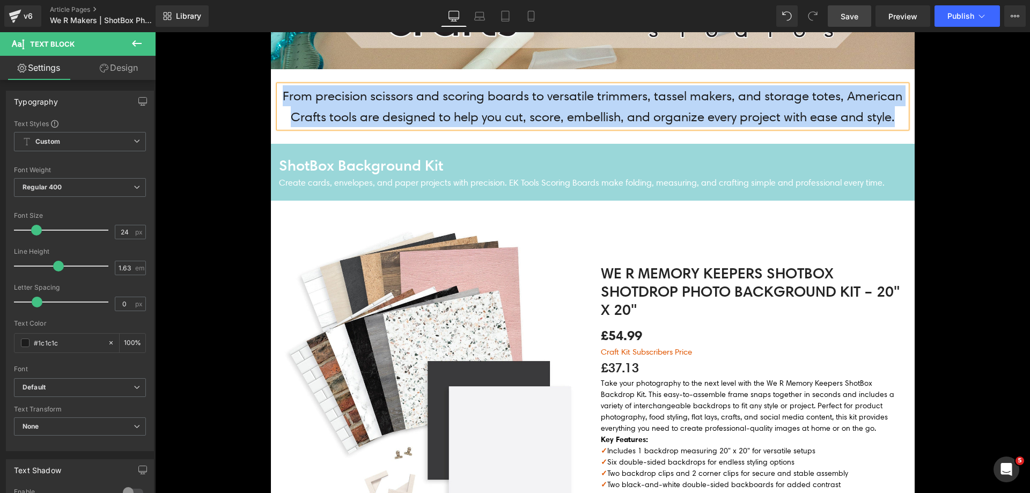
click at [396, 100] on p "From precision scissors and scoring boards to versatile trimmers, tassel makers…" at bounding box center [593, 106] width 628 height 42
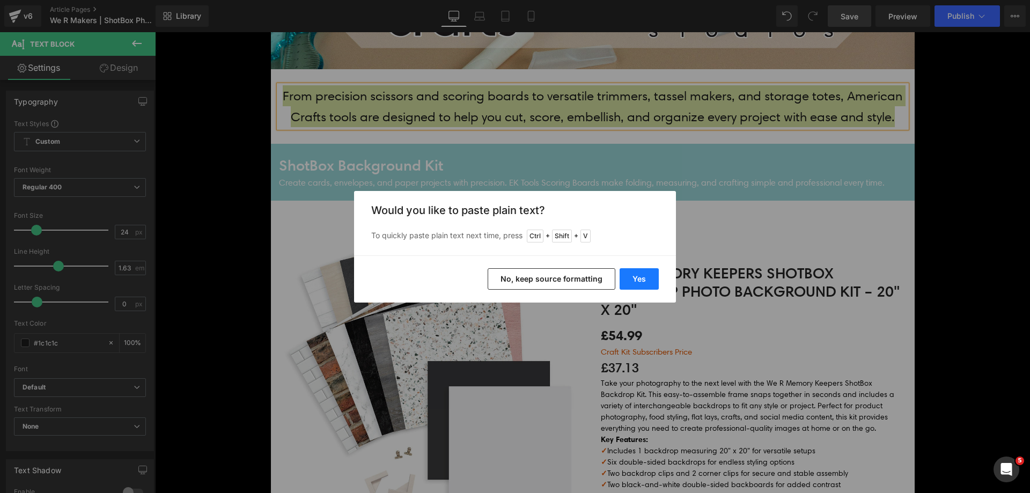
click at [641, 280] on button "Yes" at bounding box center [639, 278] width 39 height 21
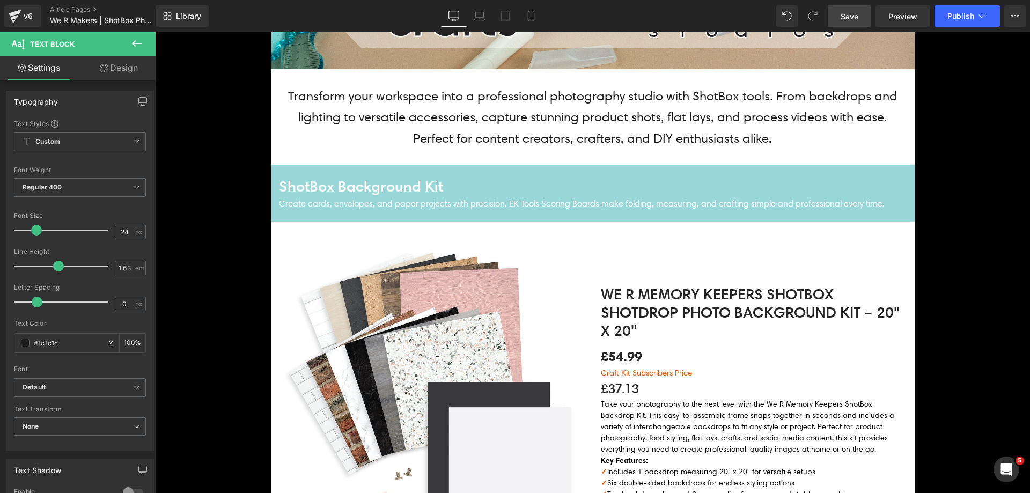
click at [437, 142] on p "Transform your workspace into a professional photography studio with ShotBox to…" at bounding box center [593, 116] width 628 height 63
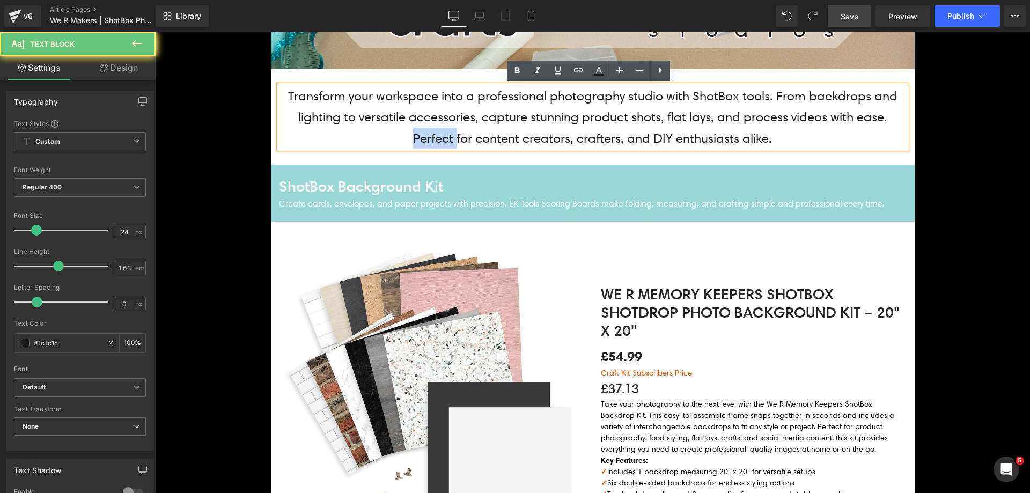
click at [437, 142] on p "Transform your workspace into a professional photography studio with ShotBox to…" at bounding box center [593, 116] width 628 height 63
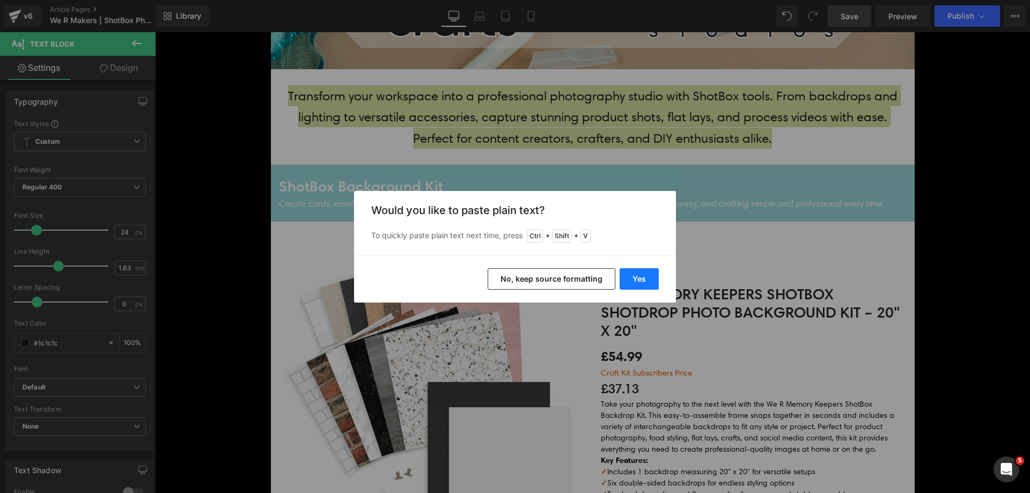
click at [634, 270] on button "Yes" at bounding box center [639, 278] width 39 height 21
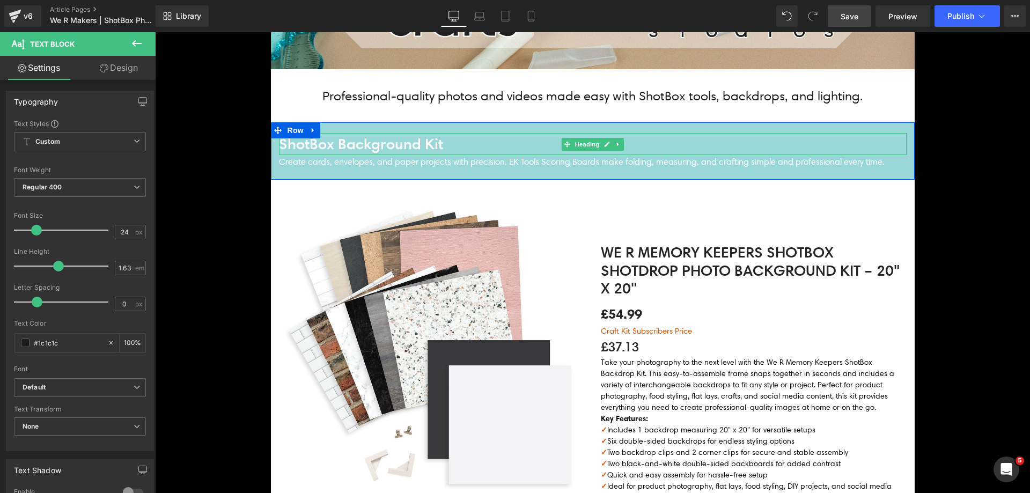
click at [424, 148] on h4 "ShotBox Background Kit" at bounding box center [593, 144] width 628 height 22
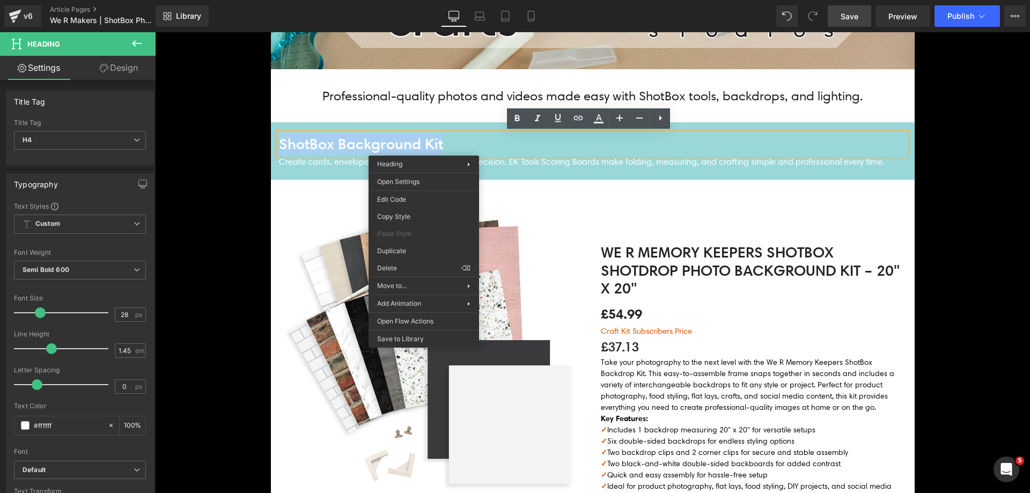
click at [423, 145] on h4 "ShotBox Background Kit" at bounding box center [593, 144] width 628 height 22
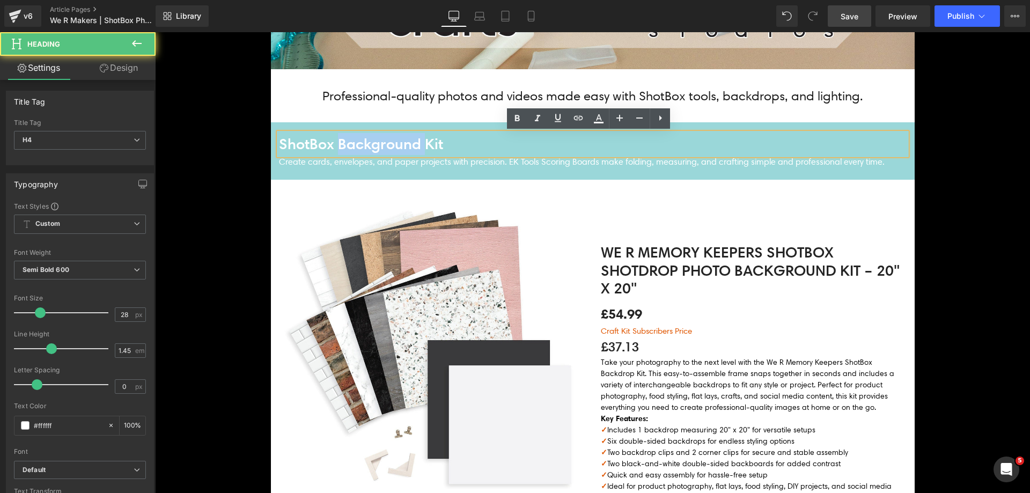
click at [423, 145] on h4 "ShotBox Background Kit" at bounding box center [593, 144] width 628 height 22
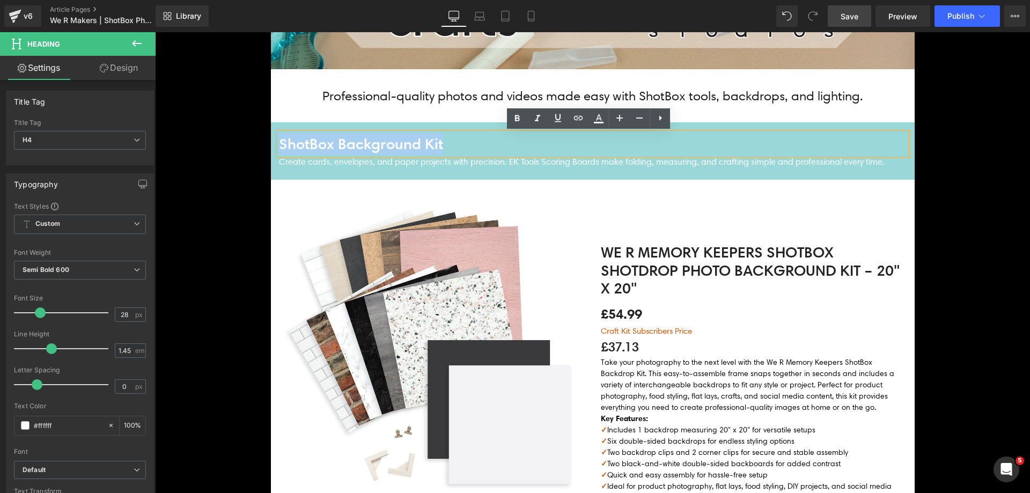
copy h4 "ShotBox Background Kit"
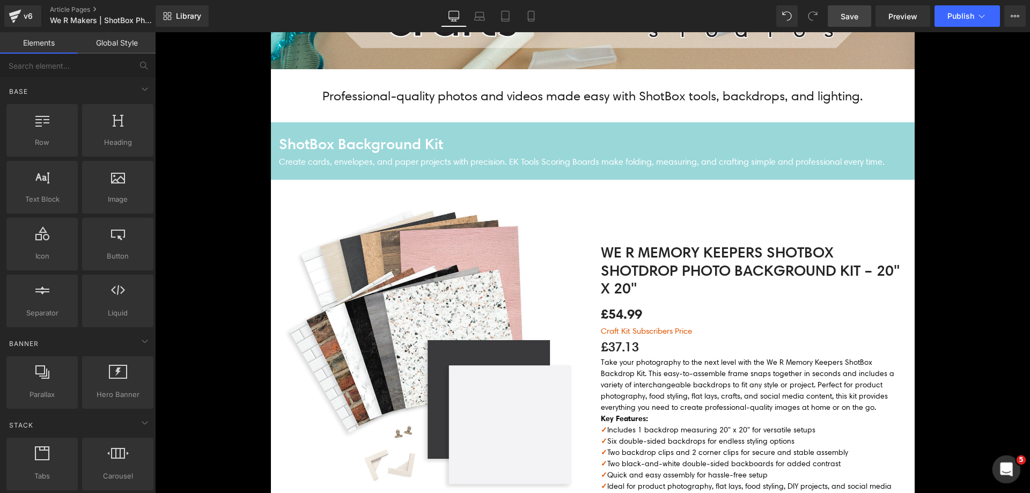
click at [1002, 459] on icon "Open Intercom Messenger" at bounding box center [1005, 468] width 18 height 18
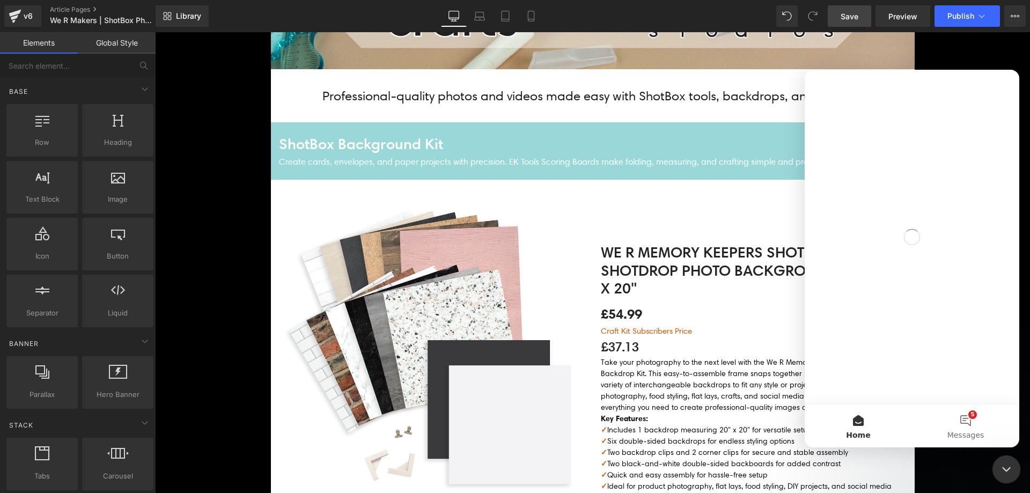
scroll to position [0, 0]
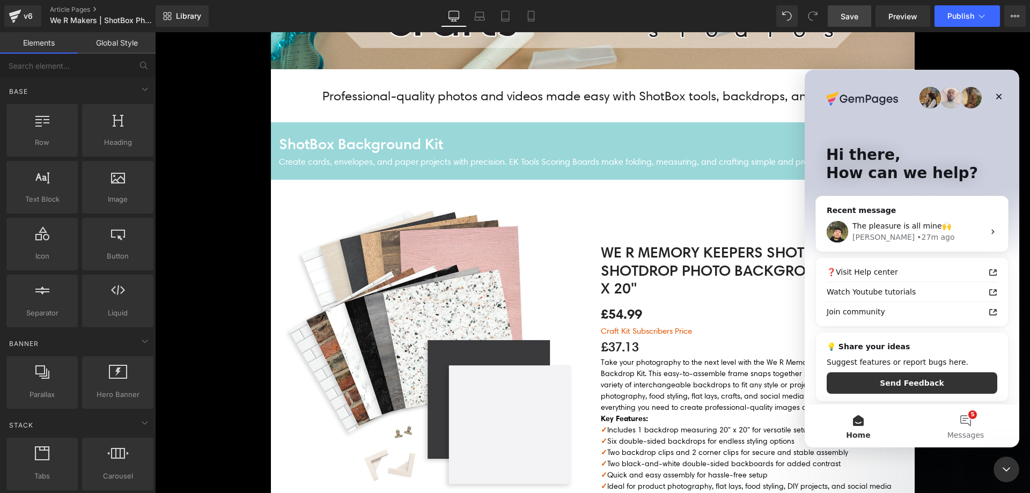
click at [377, 169] on div at bounding box center [515, 230] width 1030 height 461
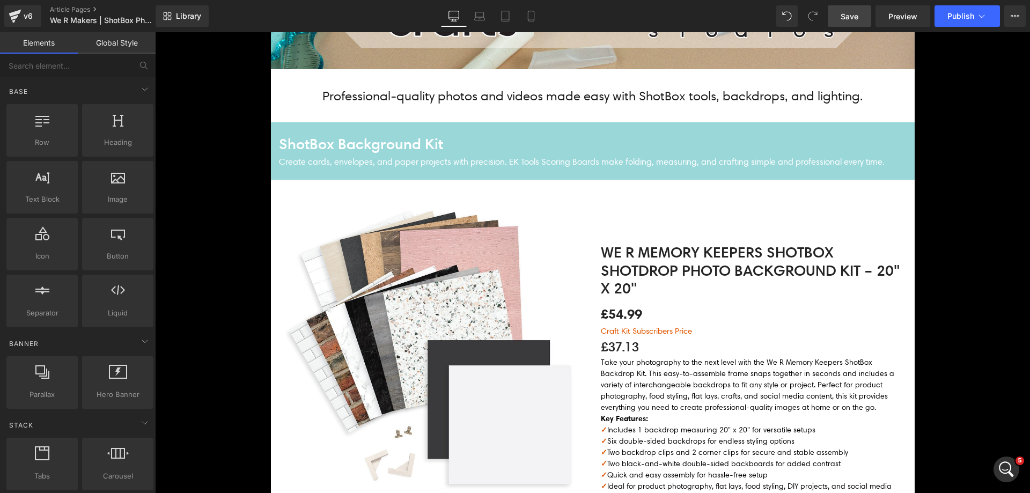
click at [381, 165] on p "Create cards, envelopes, and paper projects with precision. EK Tools Scoring Bo…" at bounding box center [593, 162] width 628 height 14
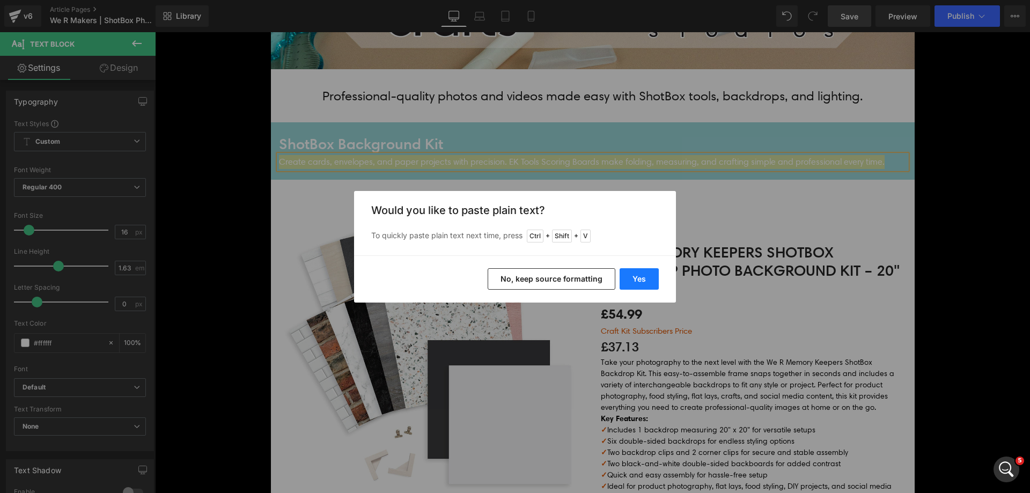
click at [626, 271] on button "Yes" at bounding box center [639, 278] width 39 height 21
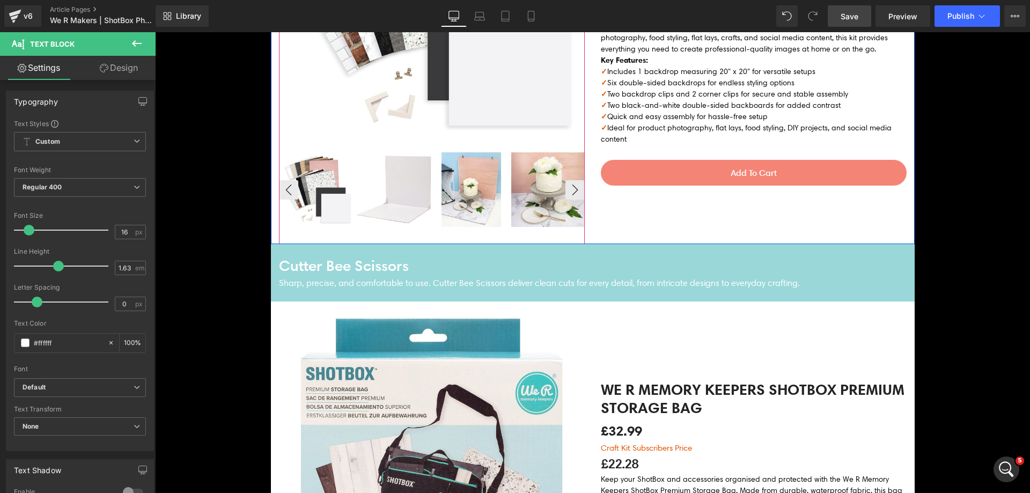
scroll to position [858, 0]
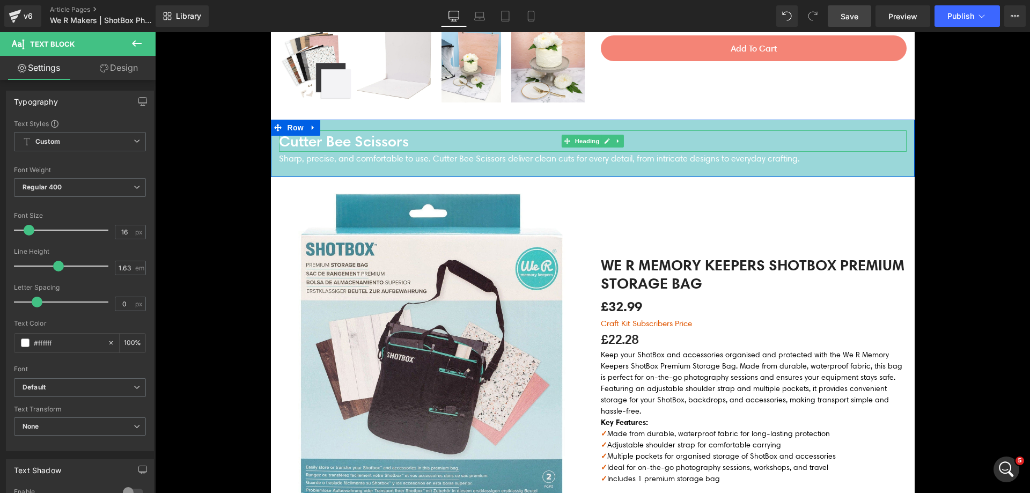
click at [384, 136] on h4 "Cutter Bee Scissors" at bounding box center [593, 141] width 628 height 22
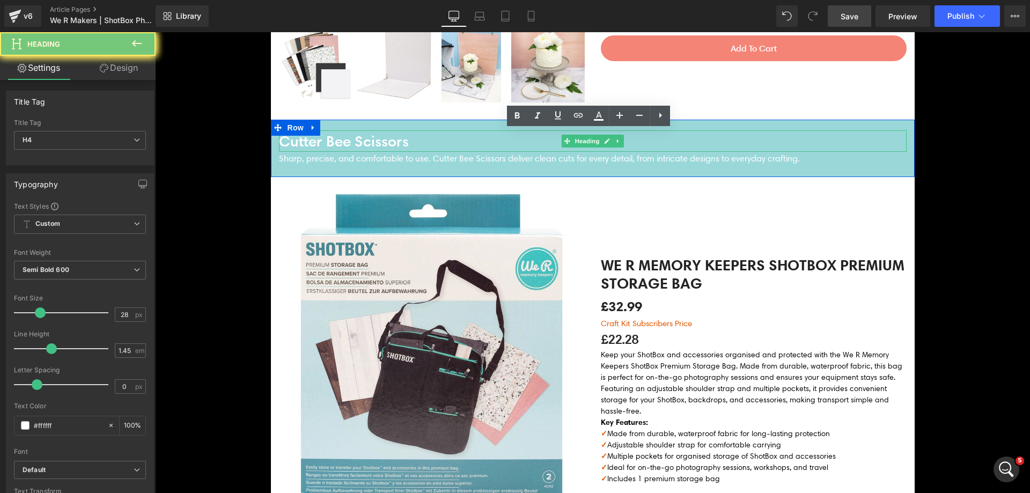
click at [384, 136] on h4 "Cutter Bee Scissors" at bounding box center [593, 141] width 628 height 22
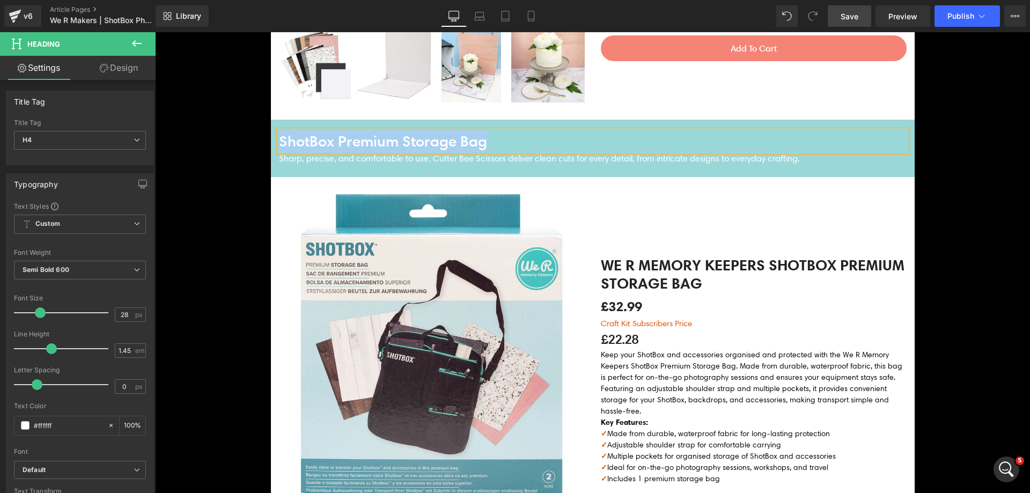
copy h4 "ShotBox Premium Storage Bag"
click at [404, 159] on p "Sharp, precise, and comfortable to use. Cutter Bee Scissors deliver clean cuts …" at bounding box center [593, 159] width 628 height 14
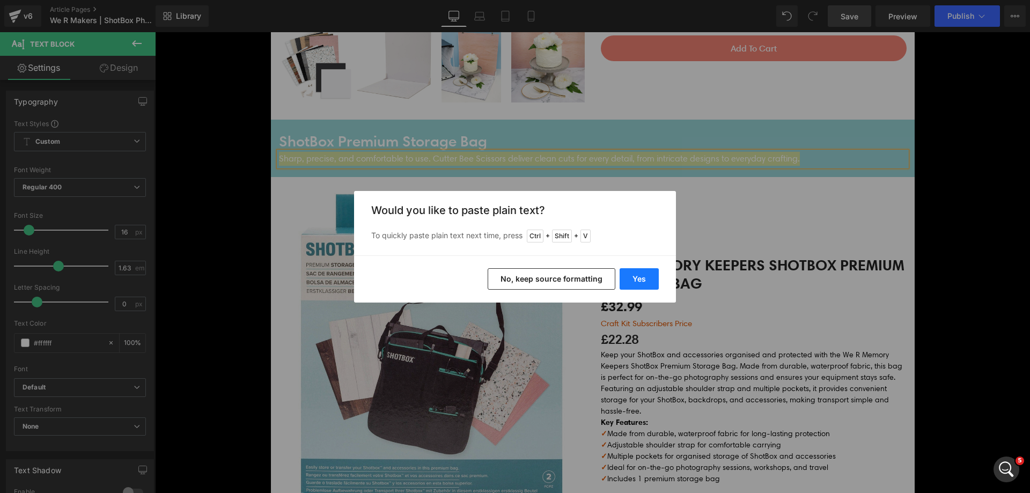
click at [631, 274] on button "Yes" at bounding box center [639, 278] width 39 height 21
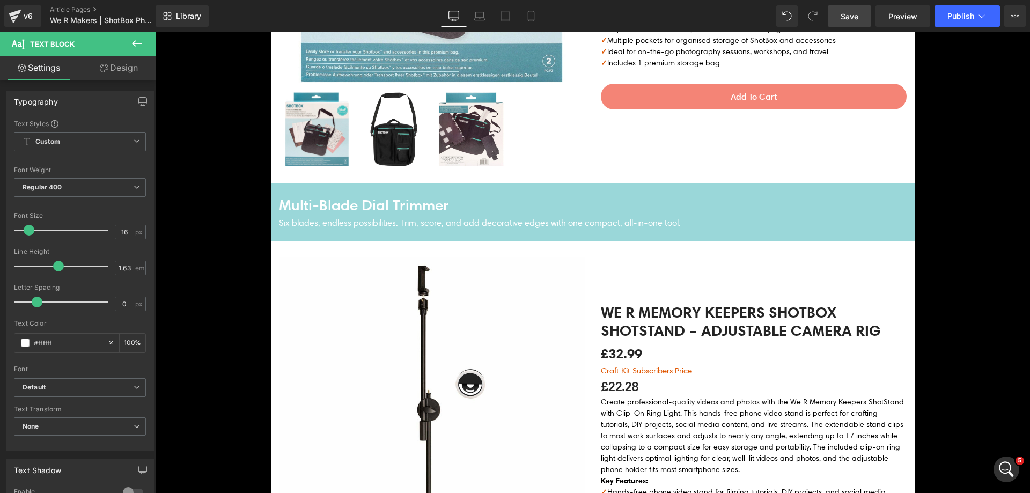
scroll to position [1287, 0]
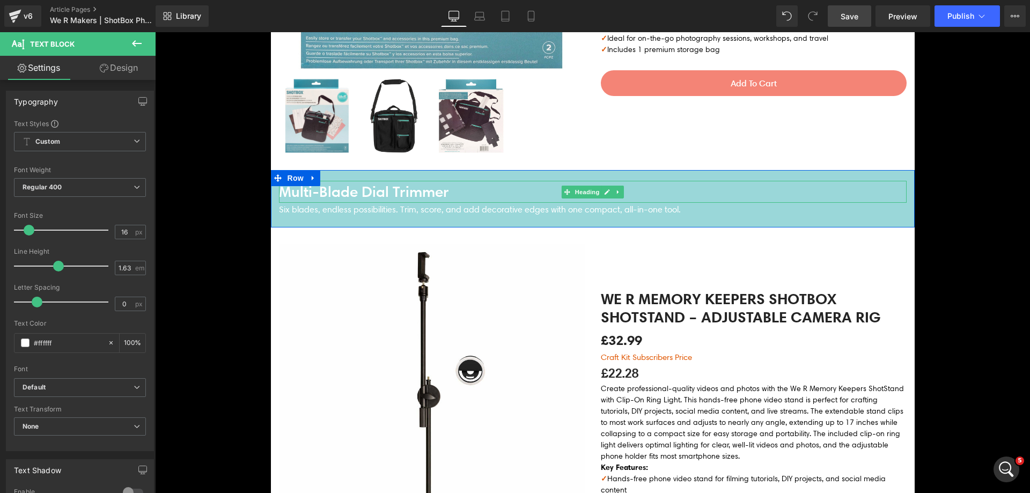
click at [392, 194] on h4 "Multi-Blade Dial Trimmer" at bounding box center [593, 192] width 628 height 22
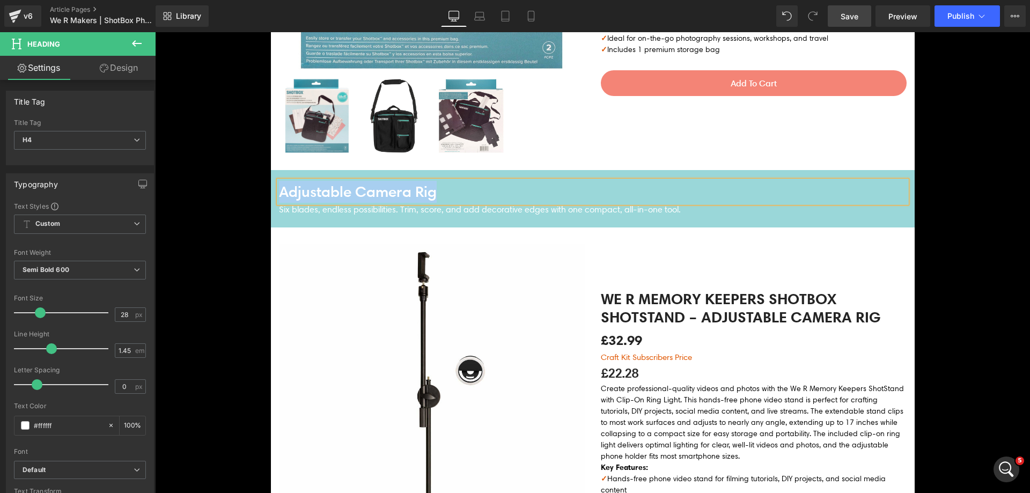
copy h4 "Adjustable Camera Rig"
click at [417, 212] on p "Six blades, endless possibilities. Trim, score, and add decorative edges with o…" at bounding box center [593, 210] width 628 height 14
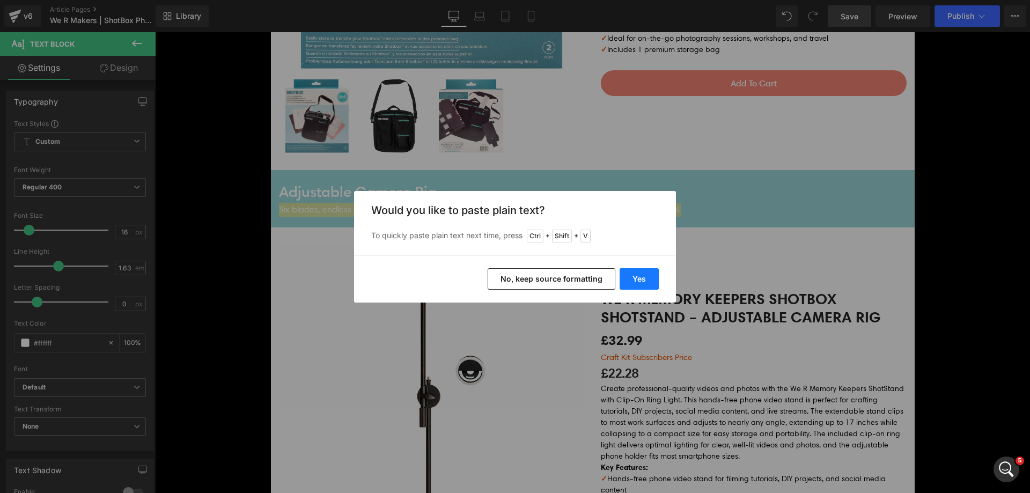
click at [650, 277] on button "Yes" at bounding box center [639, 278] width 39 height 21
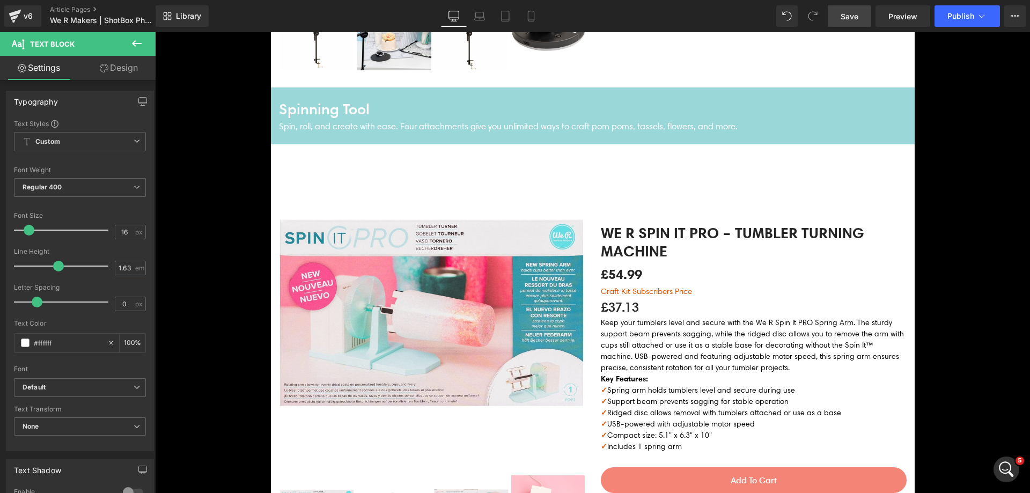
scroll to position [1824, 0]
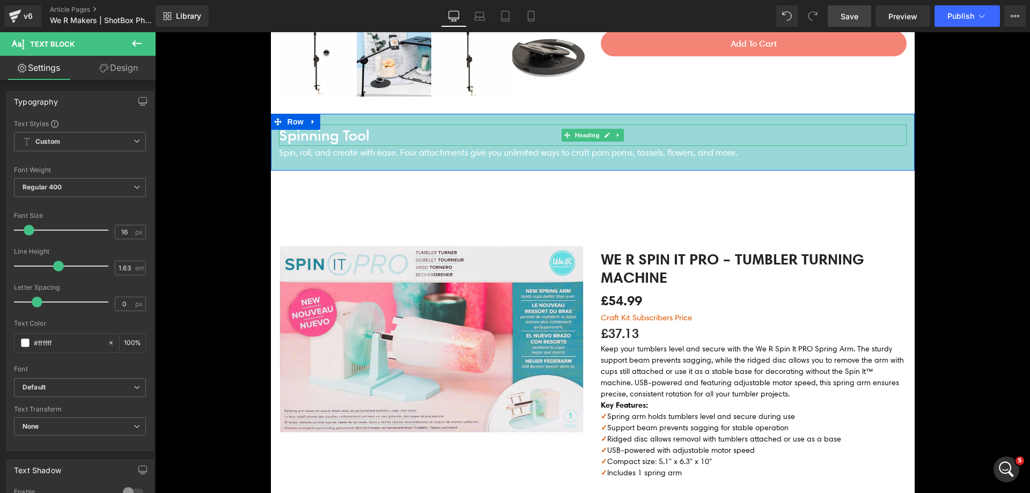
click at [368, 139] on h4 "Spinning Tool" at bounding box center [593, 135] width 628 height 22
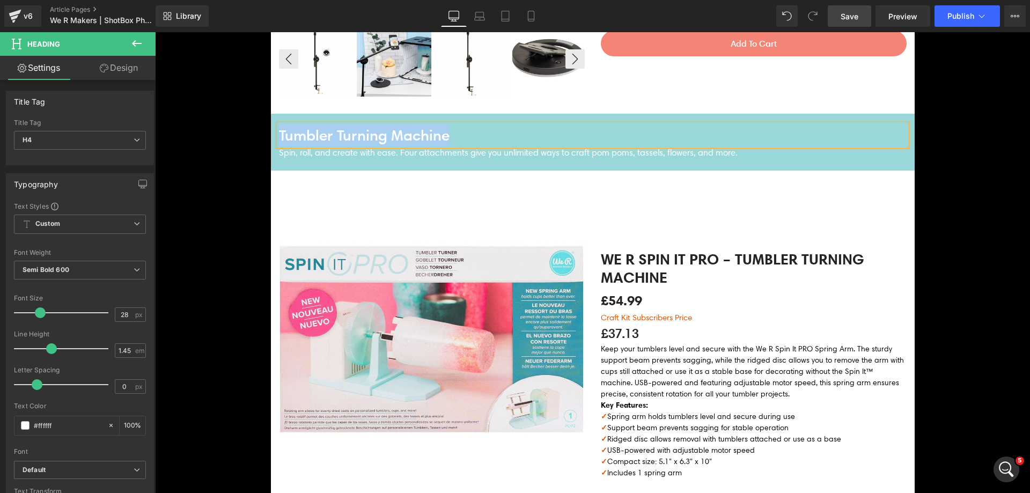
copy h4 "Tumbler Turning Machine"
click at [382, 158] on div at bounding box center [593, 158] width 628 height 3
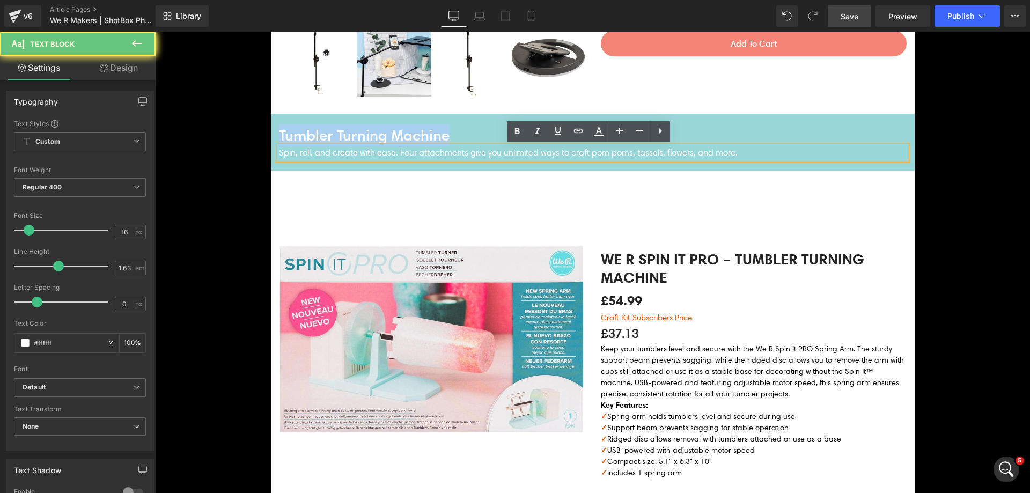
click at [388, 151] on p "Spin, roll, and create with ease. Four attachments give you unlimited ways to c…" at bounding box center [593, 153] width 628 height 14
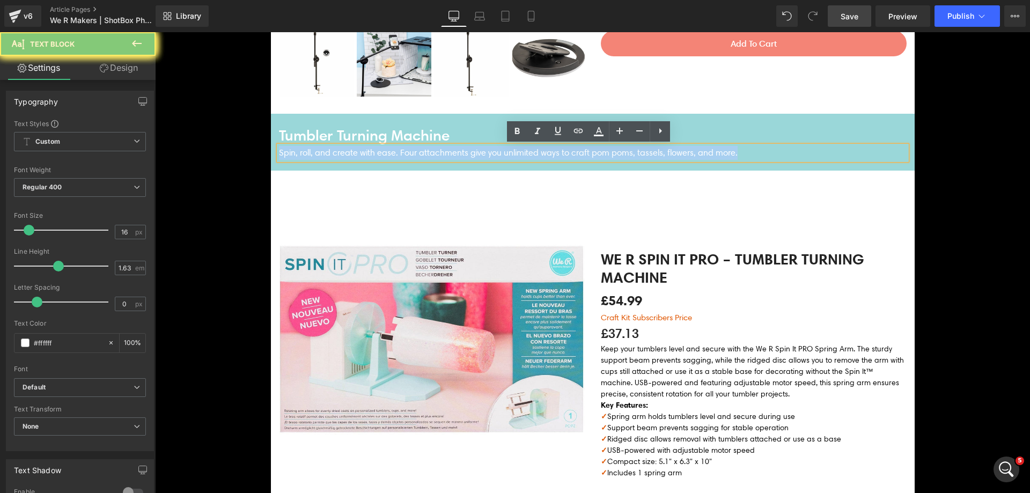
click at [388, 151] on p "Spin, roll, and create with ease. Four attachments give you unlimited ways to c…" at bounding box center [593, 153] width 628 height 14
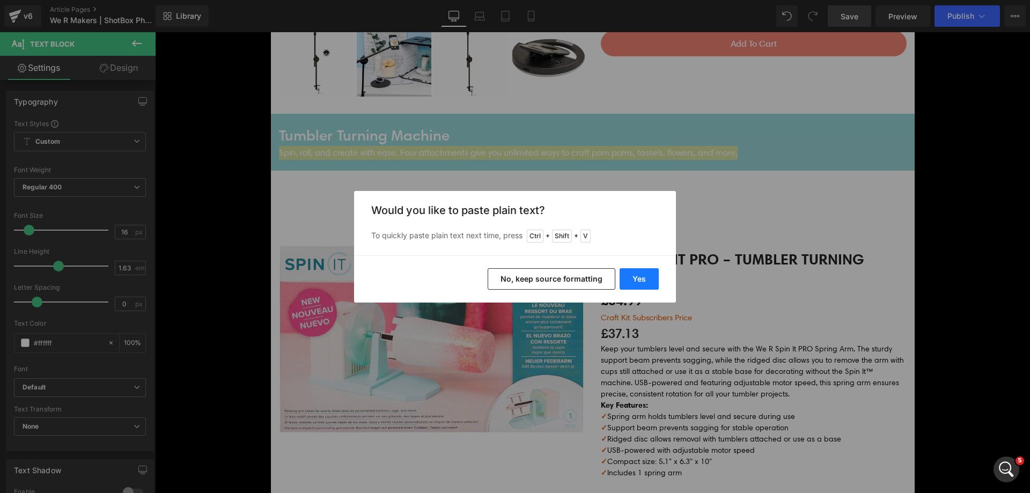
click at [631, 279] on button "Yes" at bounding box center [639, 278] width 39 height 21
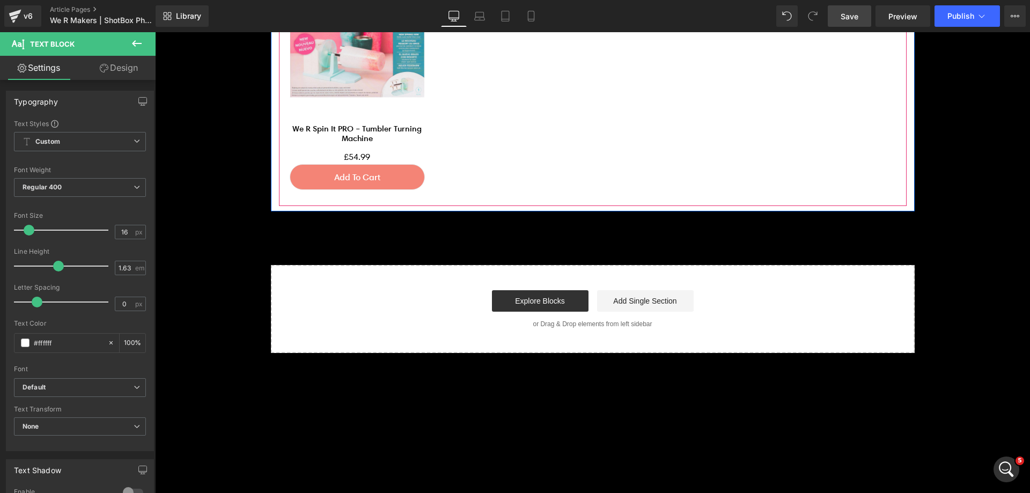
scroll to position [2521, 0]
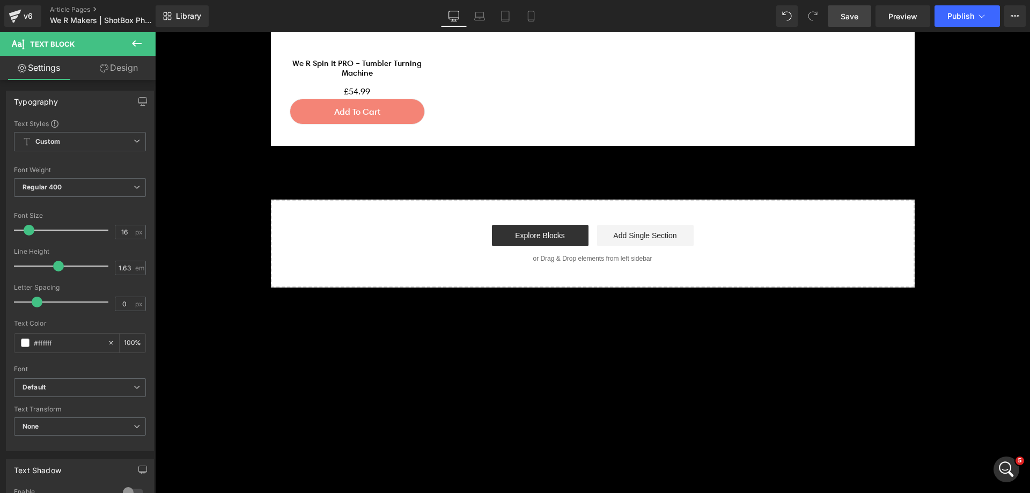
click at [853, 19] on span "Save" at bounding box center [850, 16] width 18 height 11
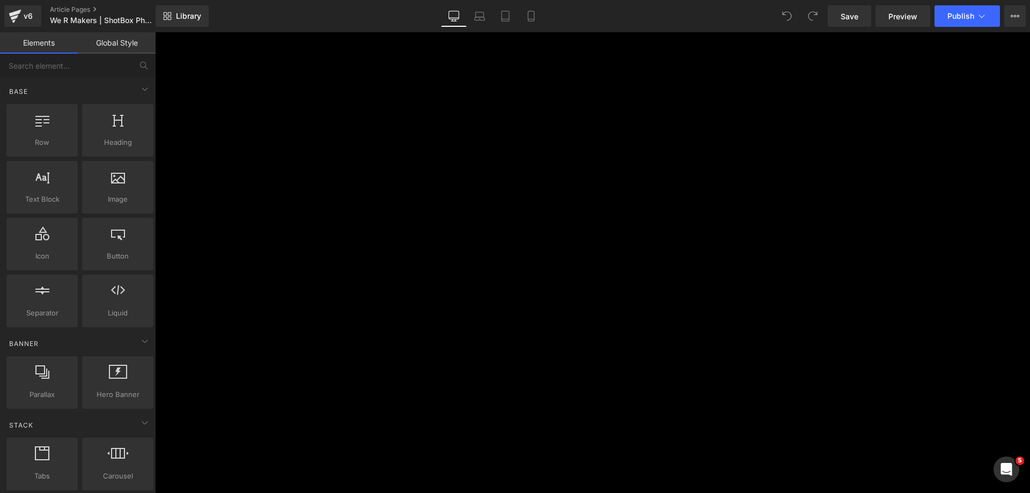
scroll to position [751, 0]
click at [972, 16] on span "Publish" at bounding box center [960, 16] width 27 height 9
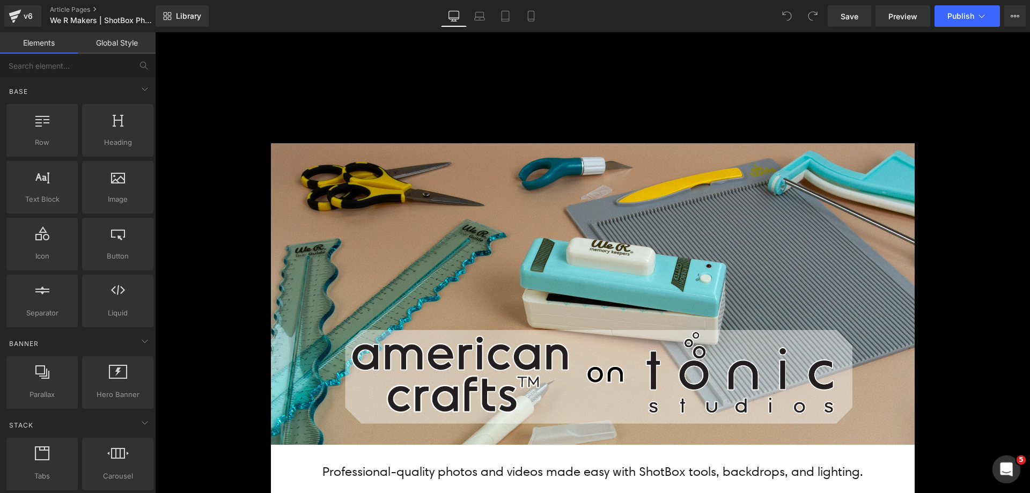
click at [999, 461] on div "Open Intercom Messenger" at bounding box center [1004, 467] width 35 height 35
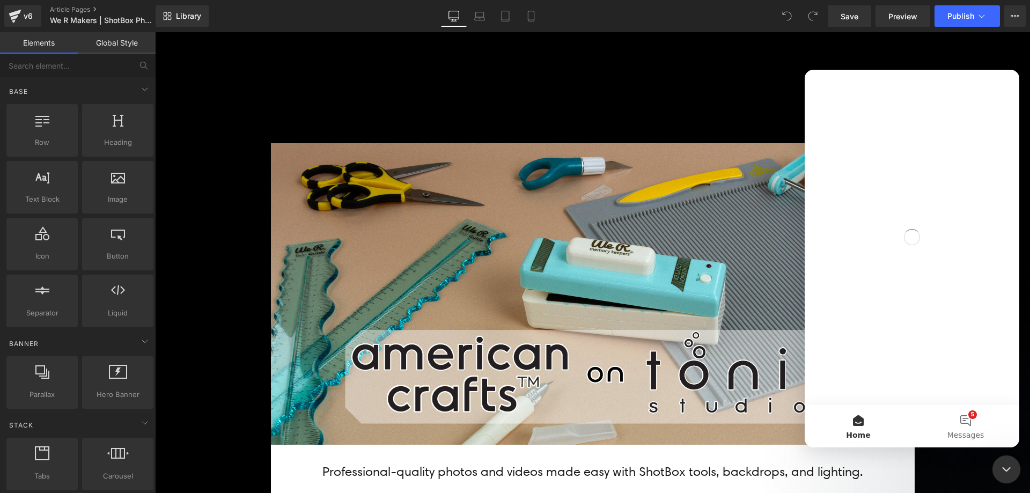
click at [1002, 460] on div "Close Intercom Messenger" at bounding box center [1005, 468] width 26 height 26
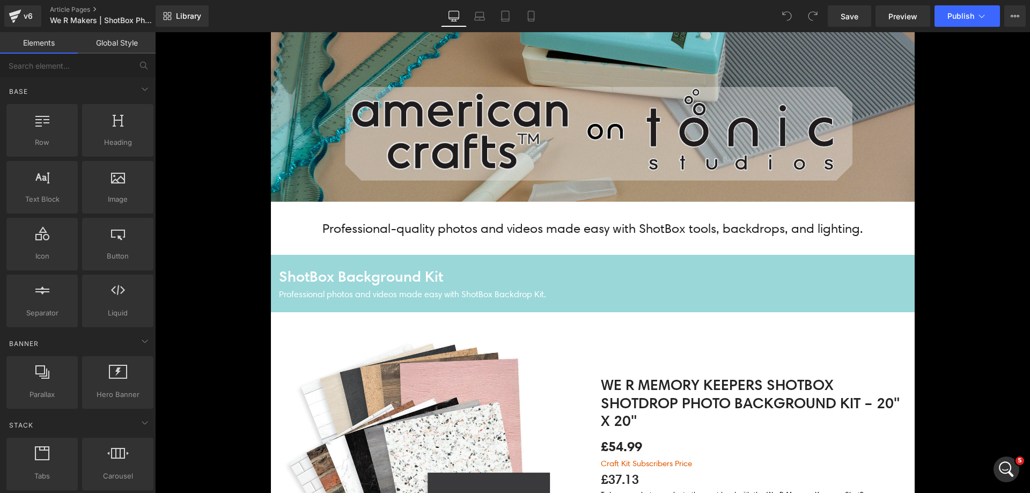
scroll to position [375, 0]
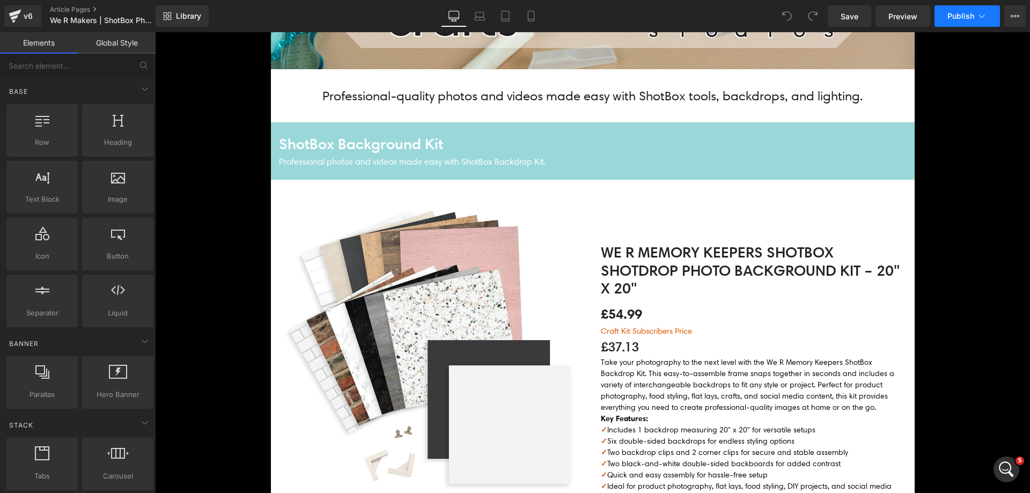
click at [975, 21] on button "Publish" at bounding box center [966, 15] width 65 height 21
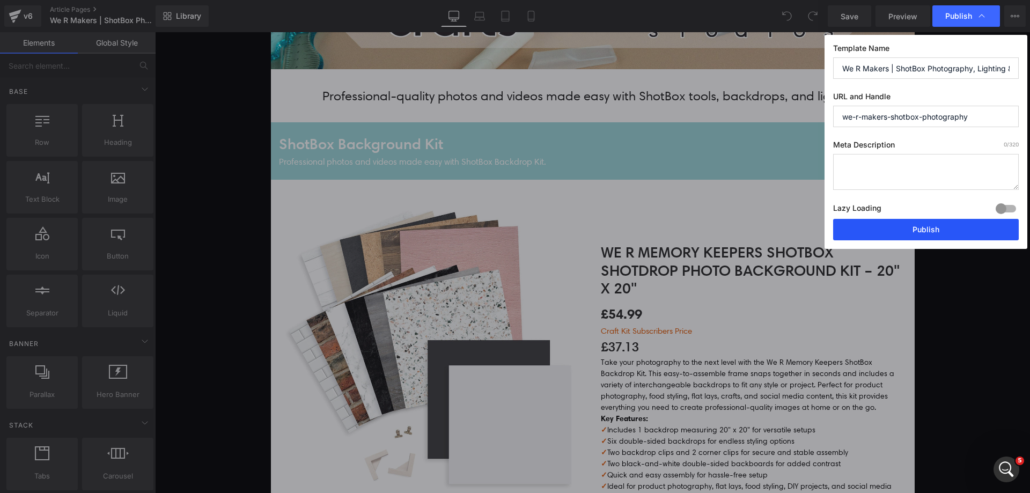
click at [940, 232] on button "Publish" at bounding box center [926, 229] width 186 height 21
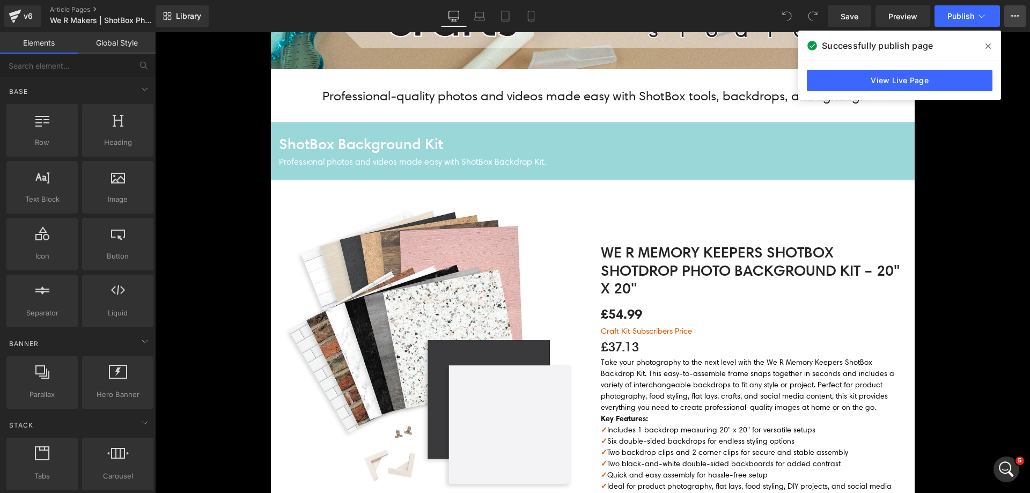
click at [1018, 18] on icon at bounding box center [1015, 16] width 9 height 9
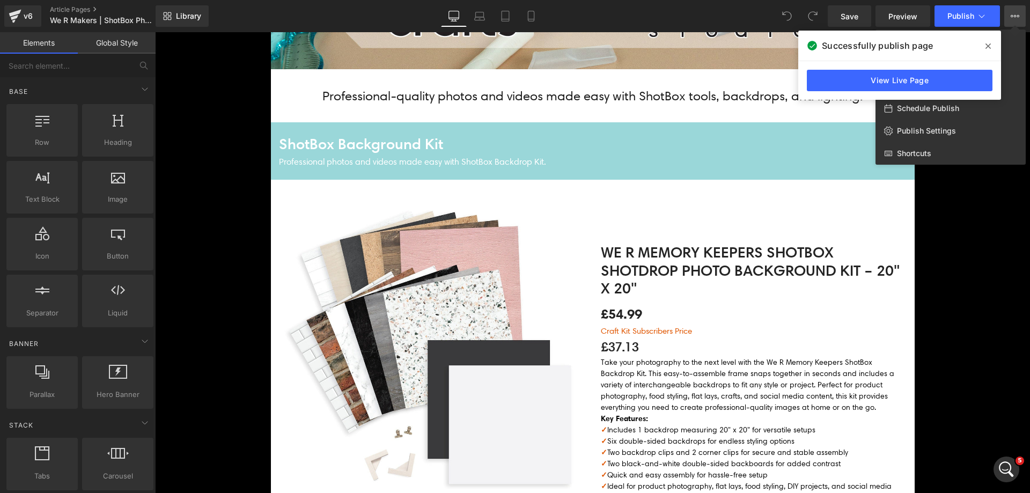
click at [974, 111] on div "Schedule Publish" at bounding box center [950, 108] width 150 height 23
select select
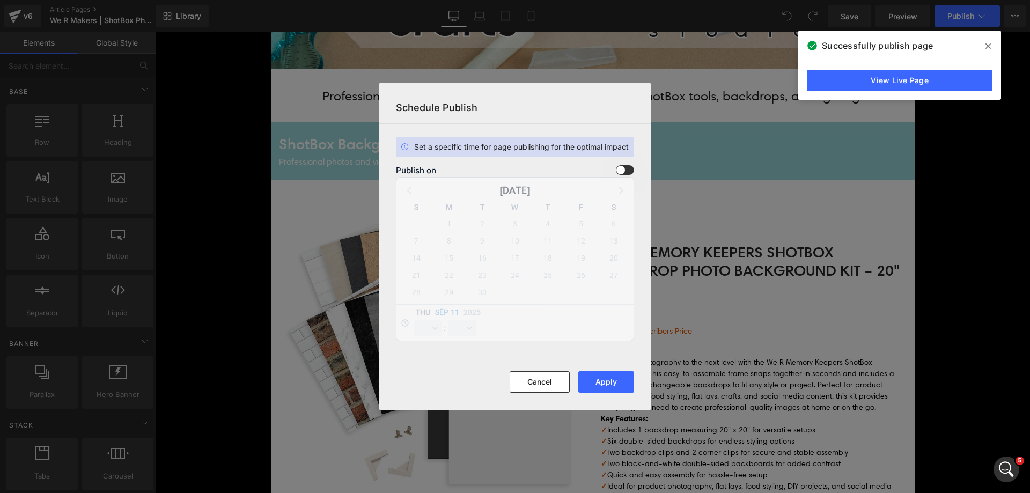
click at [621, 165] on section "Set a specific time for page publishing for the optimal impact Publish on [DATE…" at bounding box center [515, 247] width 272 height 247
click at [626, 173] on span at bounding box center [625, 170] width 18 height 10
click at [0, 0] on input "checkbox" at bounding box center [0, 0] width 0 height 0
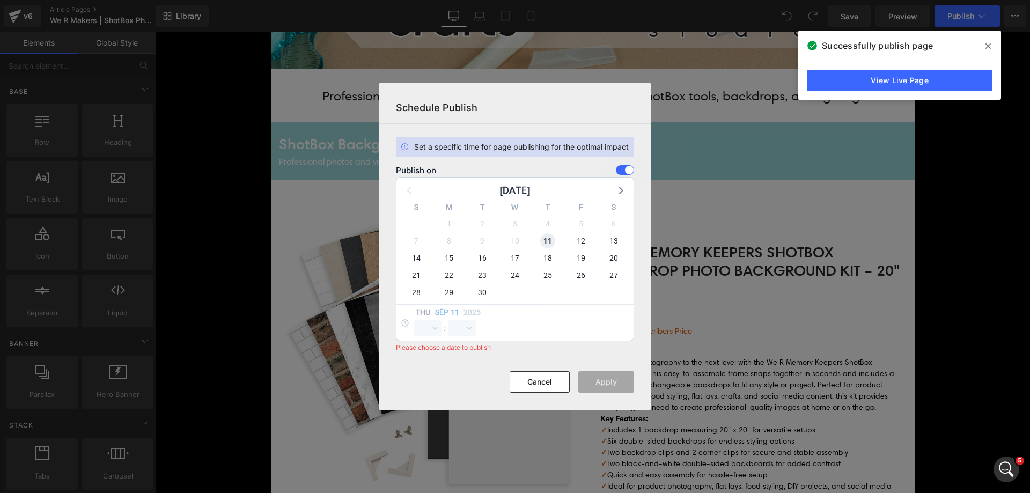
click at [549, 242] on span "11" at bounding box center [547, 240] width 15 height 15
select select "17"
select select "4"
click at [484, 254] on span "16" at bounding box center [482, 257] width 15 height 15
click at [439, 326] on select "00 01 02 03 04 05 06 07 08 09 10 11 12 13 14 15 16 17 18 19 20 21 22 23" at bounding box center [428, 328] width 28 height 16
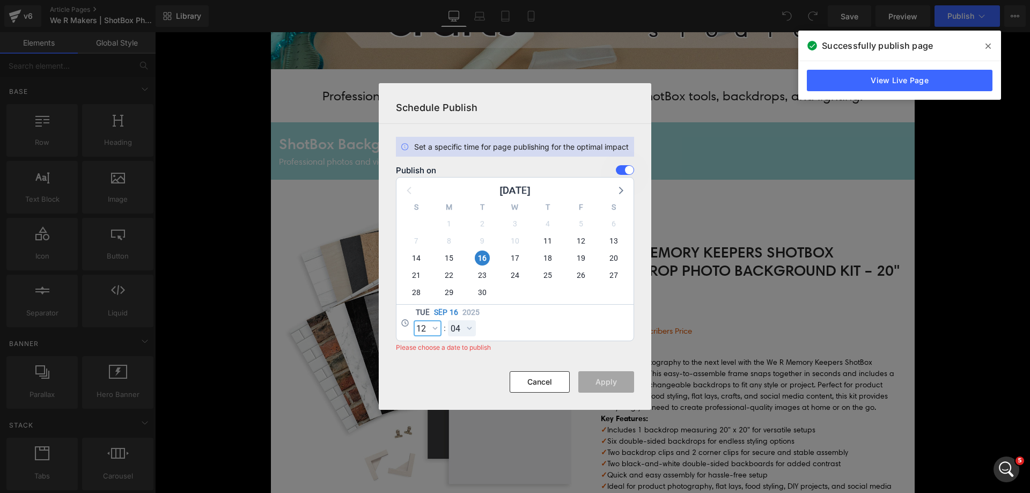
click at [414, 320] on select "00 01 02 03 04 05 06 07 08 09 10 11 12 13 14 15 16 17 18 19 20 21 22 23" at bounding box center [428, 328] width 28 height 16
select select "12"
click at [467, 327] on select "00 01 02 03 04 05 06 07 08 09 10 11 12 13 14 15 16 17 18 19 20 21 22 23 24 25 2…" at bounding box center [462, 328] width 28 height 16
click at [448, 320] on select "00 01 02 03 04 05 06 07 08 09 10 11 12 13 14 15 16 17 18 19 20 21 22 23 24 25 2…" at bounding box center [462, 328] width 28 height 16
select select "0"
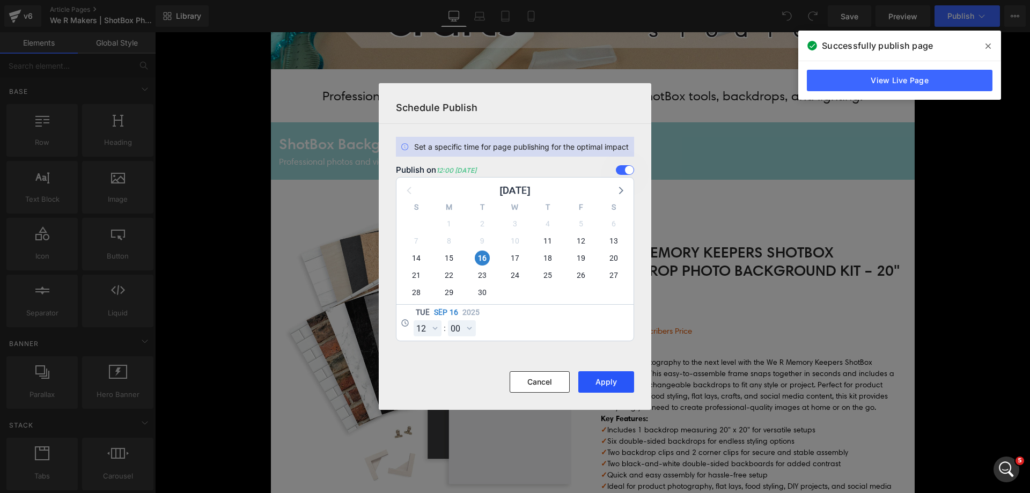
click at [599, 381] on button "Apply" at bounding box center [606, 381] width 56 height 21
